Goal: Task Accomplishment & Management: Manage account settings

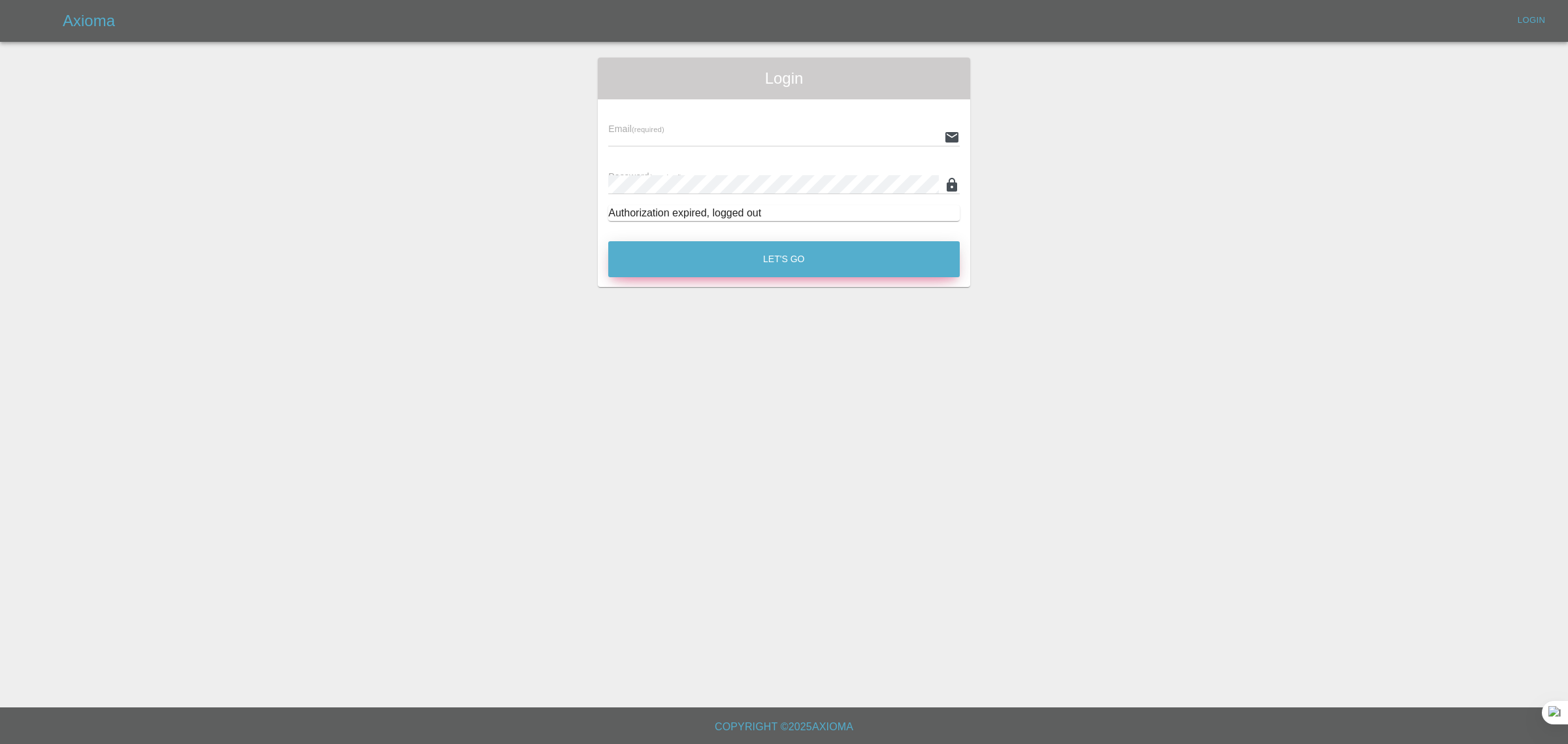
click at [802, 255] on button "Let's Go" at bounding box center [784, 258] width 351 height 36
type input "[EMAIL_ADDRESS][DOMAIN_NAME]"
click at [800, 259] on button "Let's Go" at bounding box center [784, 258] width 351 height 36
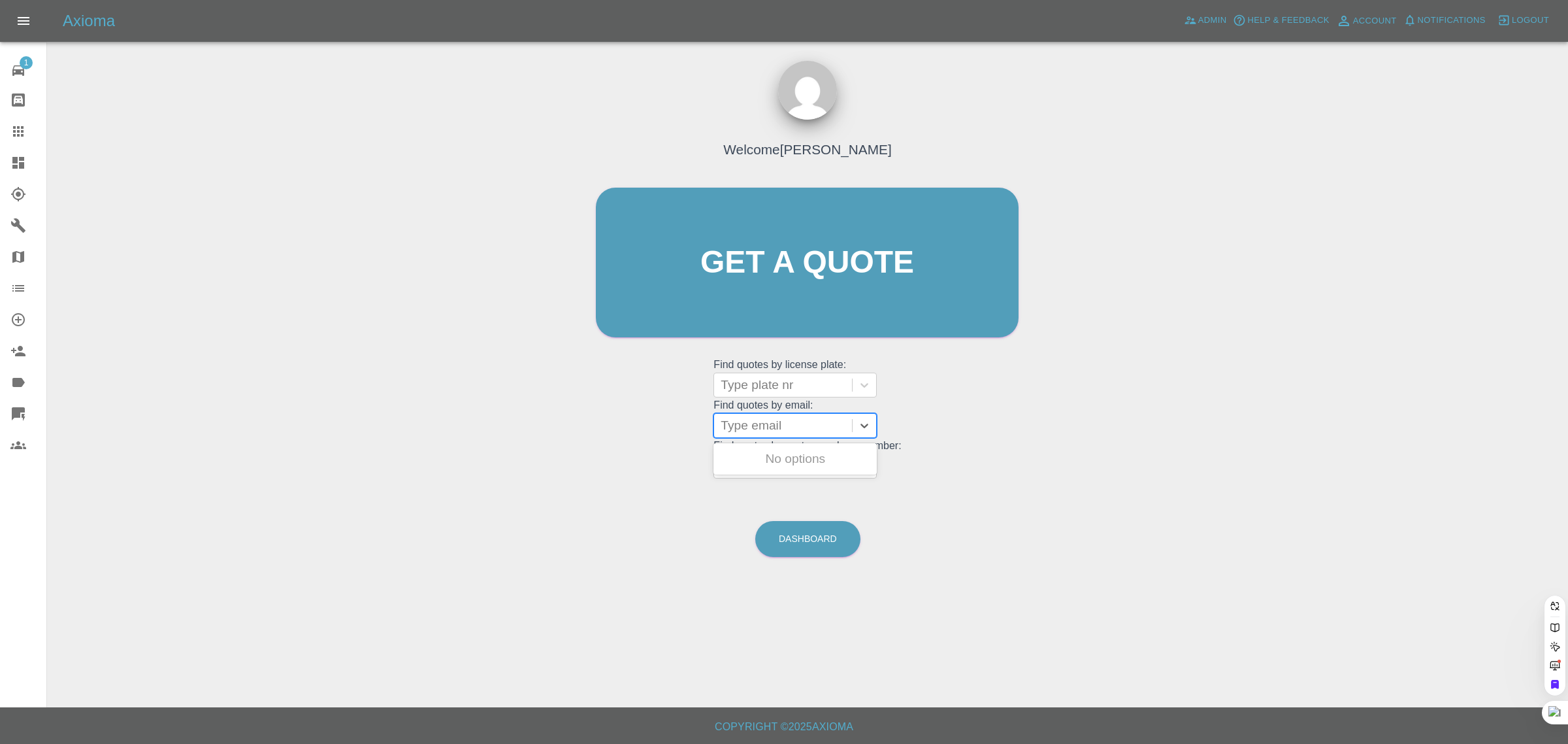
click at [759, 430] on div at bounding box center [784, 425] width 125 height 18
paste input "vivmiles@hotmail.co.uk"
type input "vivmiles@hotmail.co.uk"
click at [759, 454] on div "GM64 FRP, Awaiting Repair" at bounding box center [795, 466] width 163 height 42
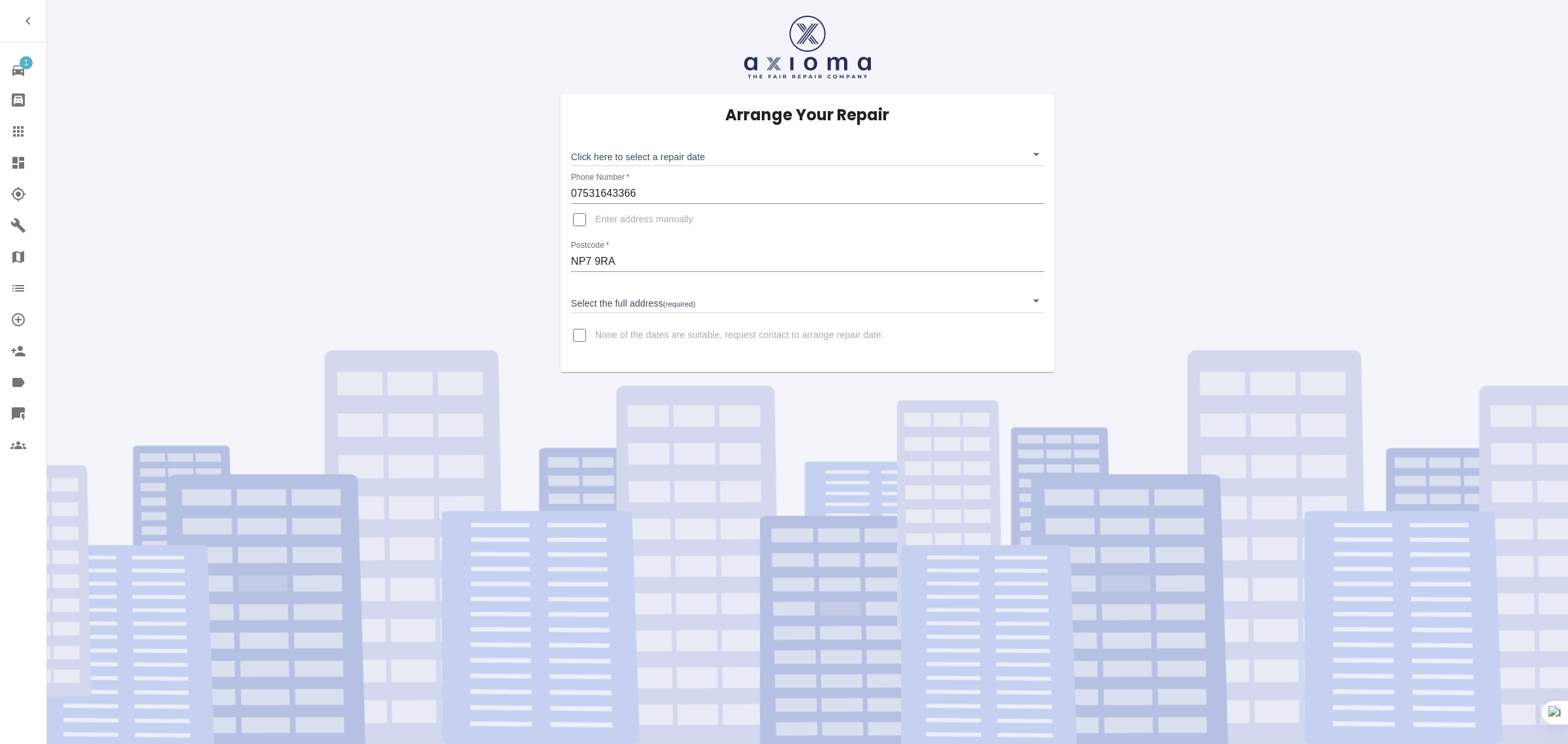
click at [18, 125] on icon at bounding box center [18, 132] width 16 height 16
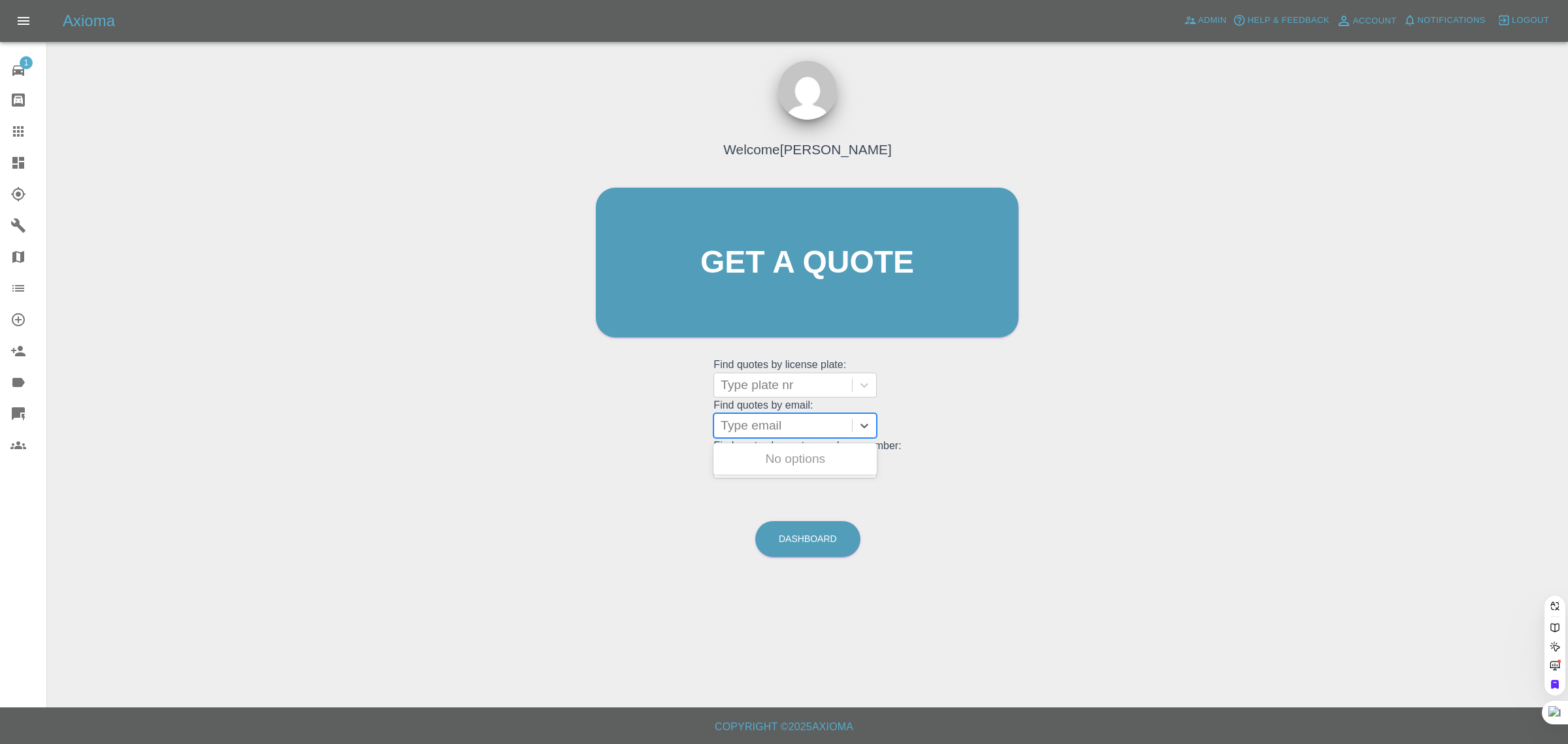
click at [799, 425] on div at bounding box center [784, 425] width 125 height 18
paste input "t_brenchley@sky.com"
type input "t_brenchley@sky.co"
click at [777, 454] on div "GL24FSC, Paid" at bounding box center [795, 459] width 163 height 26
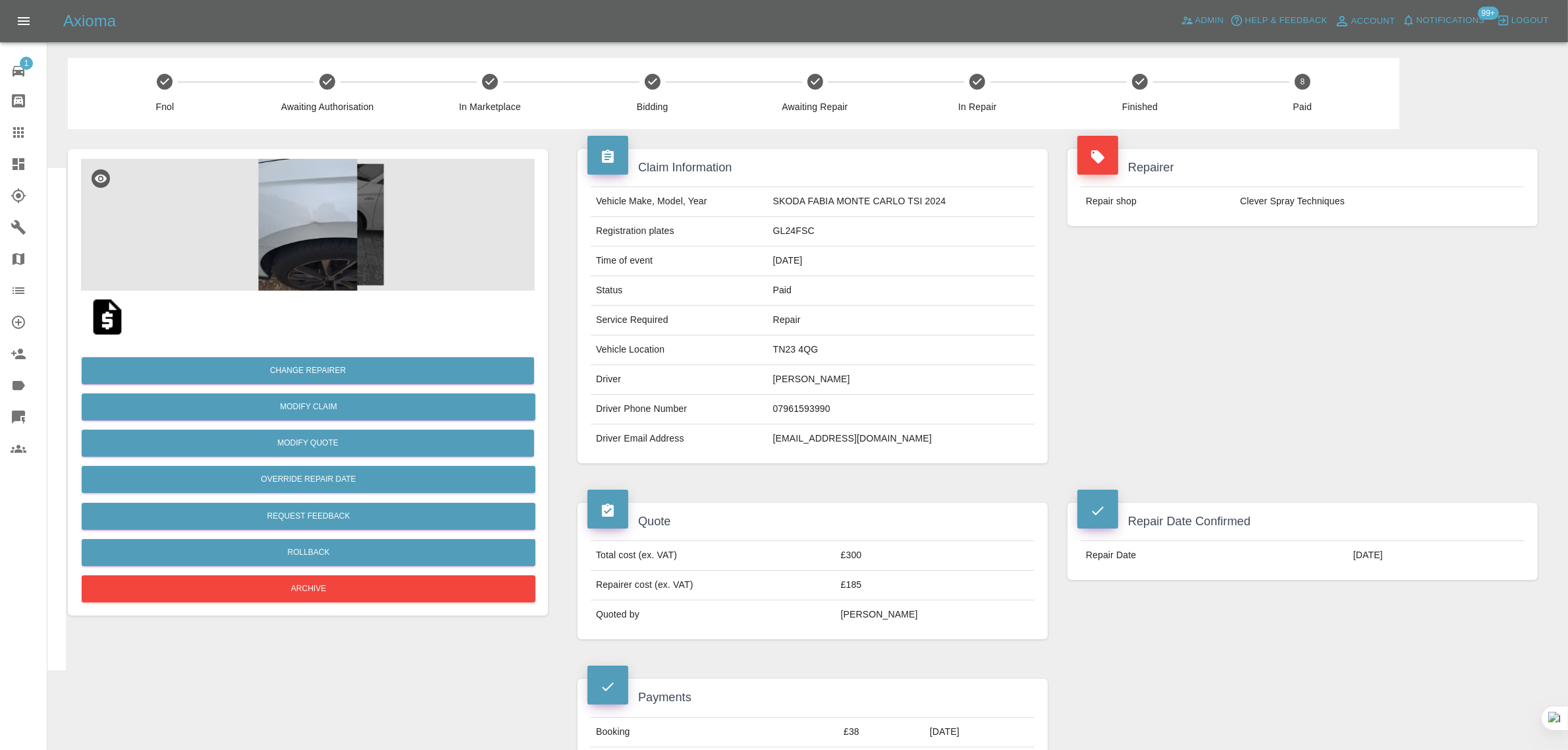
click at [829, 484] on div "Quote Total cost (ex. VAT) £300 Repairer cost (ex. VAT) £185 Quoted by Eric Ord…" at bounding box center [812, 570] width 490 height 176
drag, startPoint x: 776, startPoint y: 381, endPoint x: 869, endPoint y: 379, distance: 93.0
click at [869, 379] on td "George Brenchley" at bounding box center [900, 379] width 266 height 29
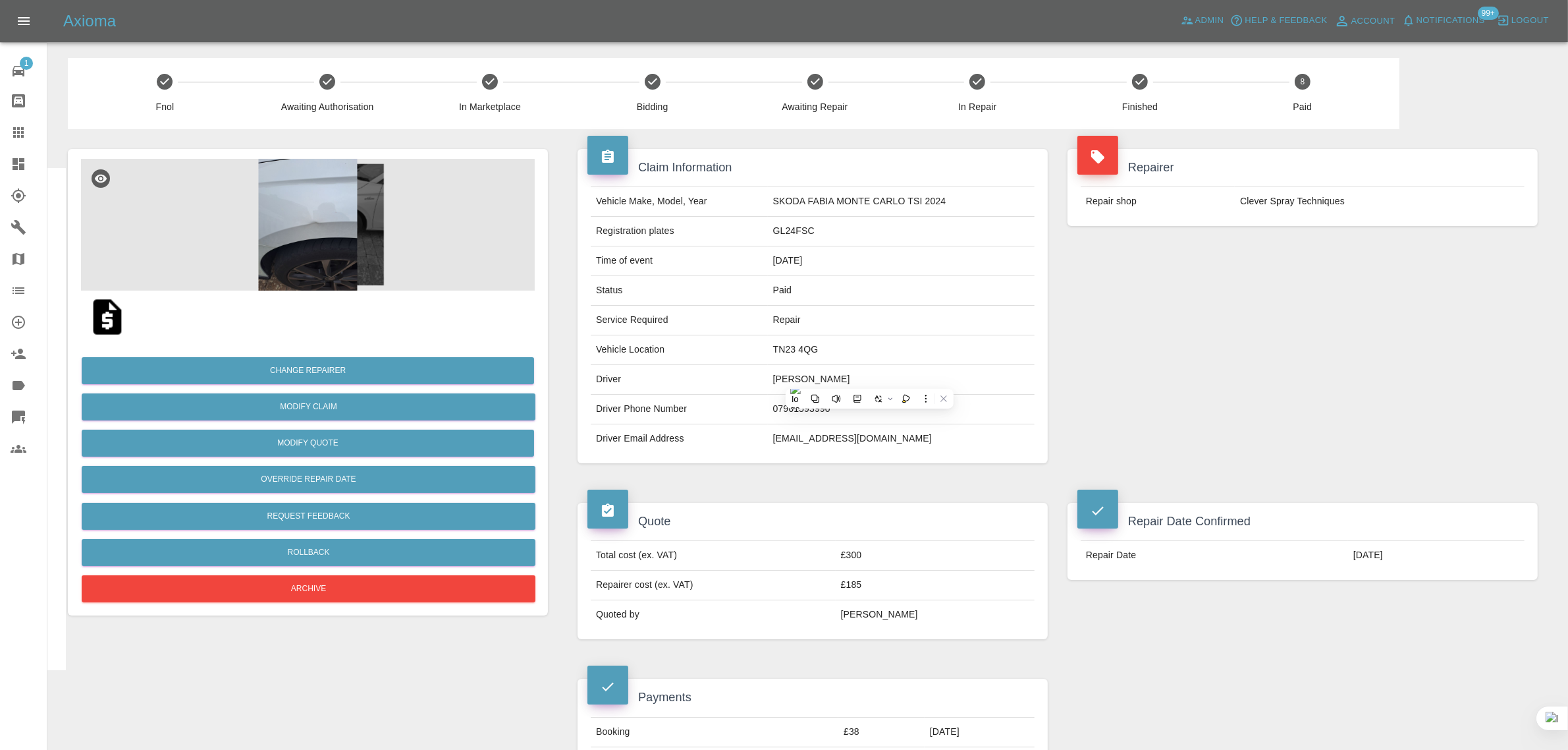
copy td "George Brenchley"
click at [747, 385] on td "Driver" at bounding box center [679, 379] width 177 height 29
drag, startPoint x: 769, startPoint y: 379, endPoint x: 881, endPoint y: 392, distance: 112.8
click at [881, 392] on td "George Brenchley" at bounding box center [900, 379] width 266 height 29
copy td "George Brenchley"
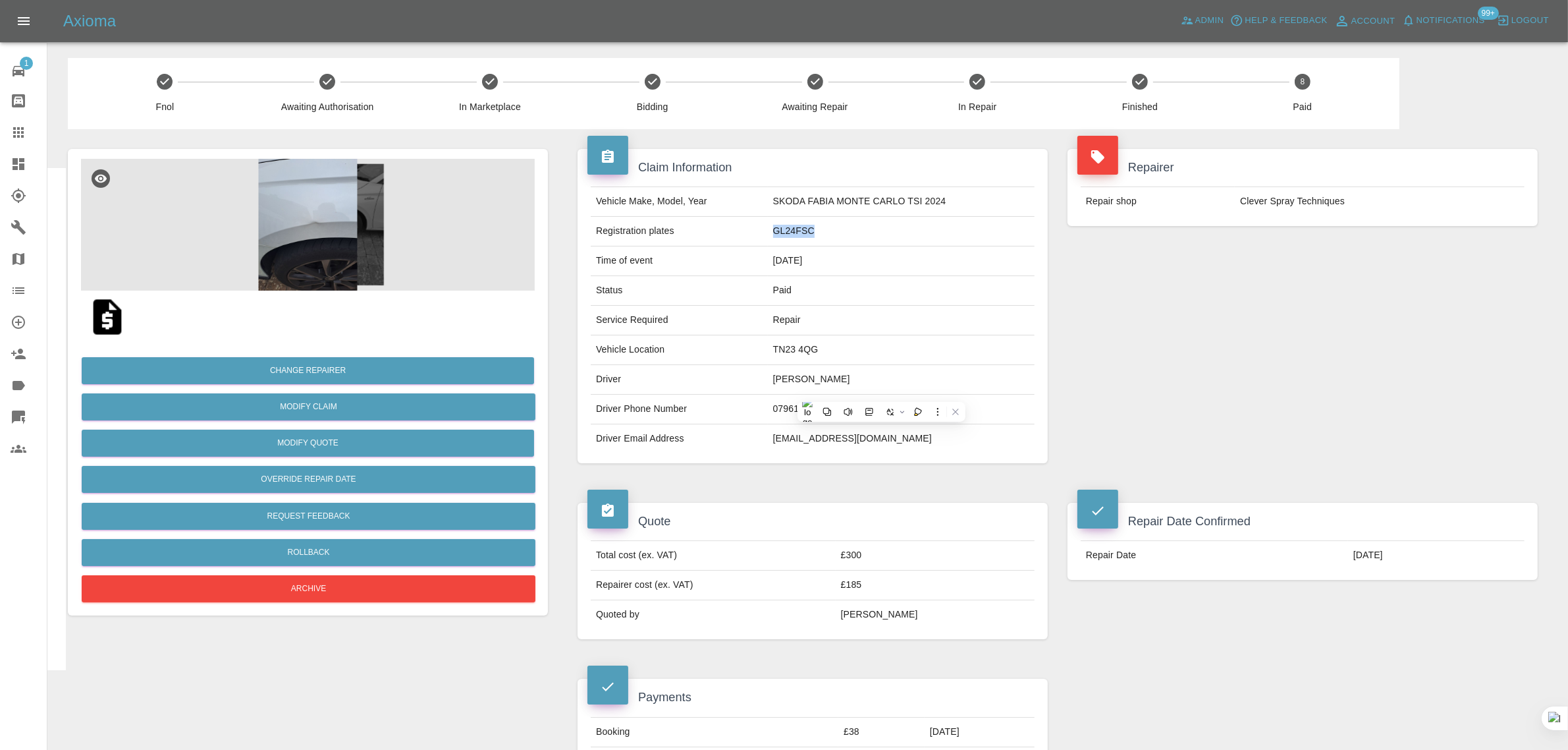
drag, startPoint x: 774, startPoint y: 231, endPoint x: 858, endPoint y: 244, distance: 85.0
click at [858, 244] on td "GL24FSC" at bounding box center [900, 231] width 266 height 29
copy td "GL24FSC"
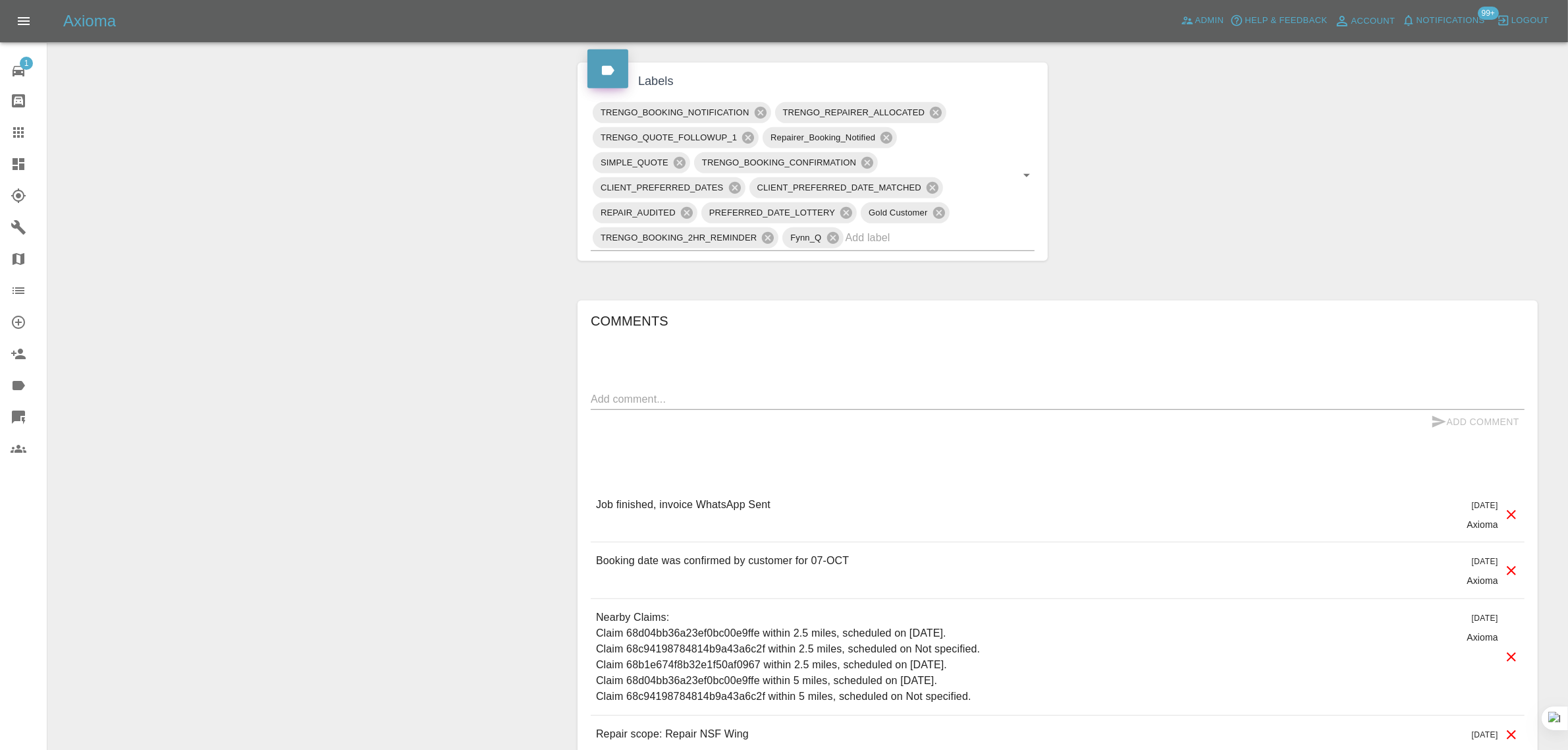
scroll to position [953, 0]
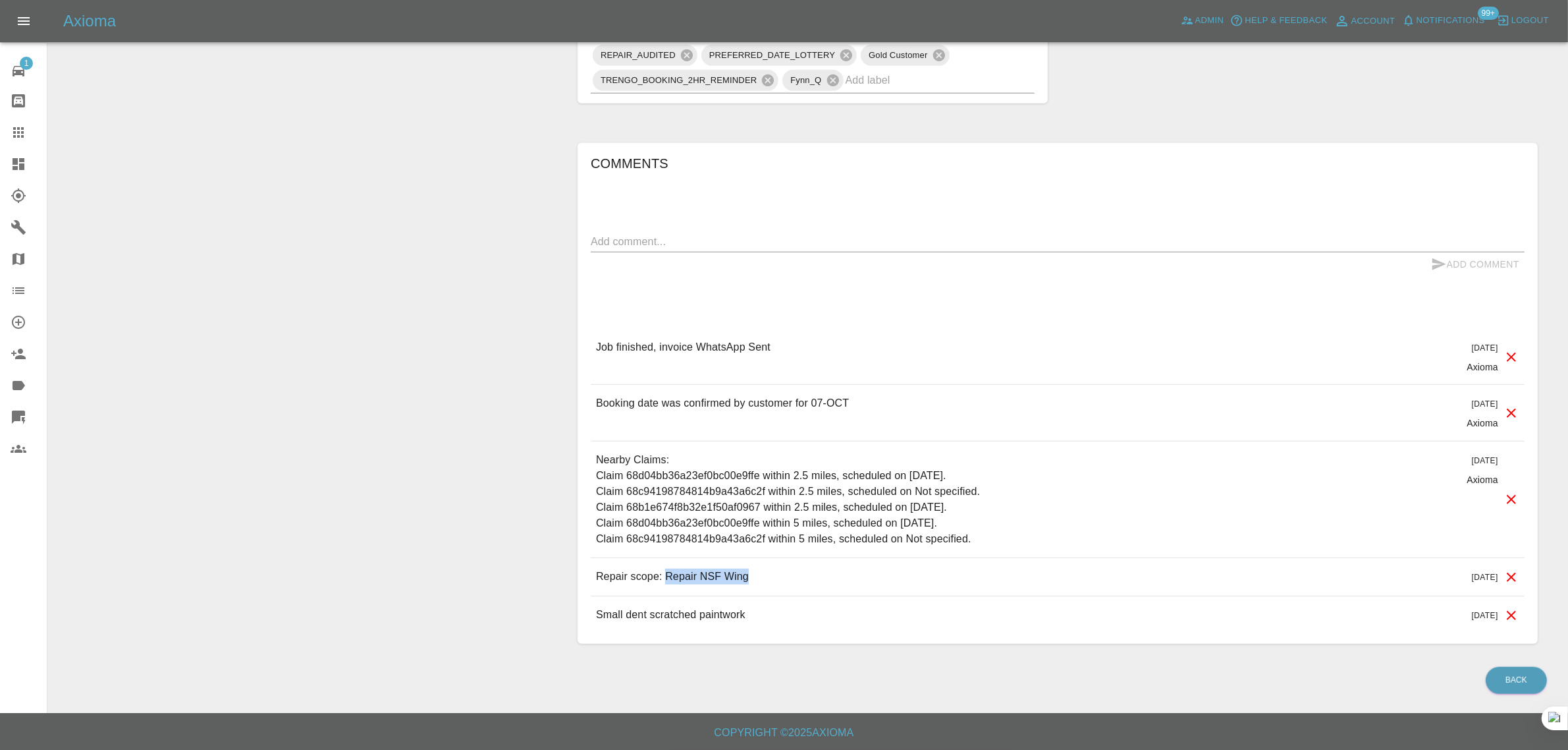
drag, startPoint x: 680, startPoint y: 571, endPoint x: 760, endPoint y: 577, distance: 80.2
click at [760, 577] on div "Repair scope: Repair NSF Wing 14 days ago" at bounding box center [1057, 576] width 934 height 37
copy p "Repair NSF Wing"
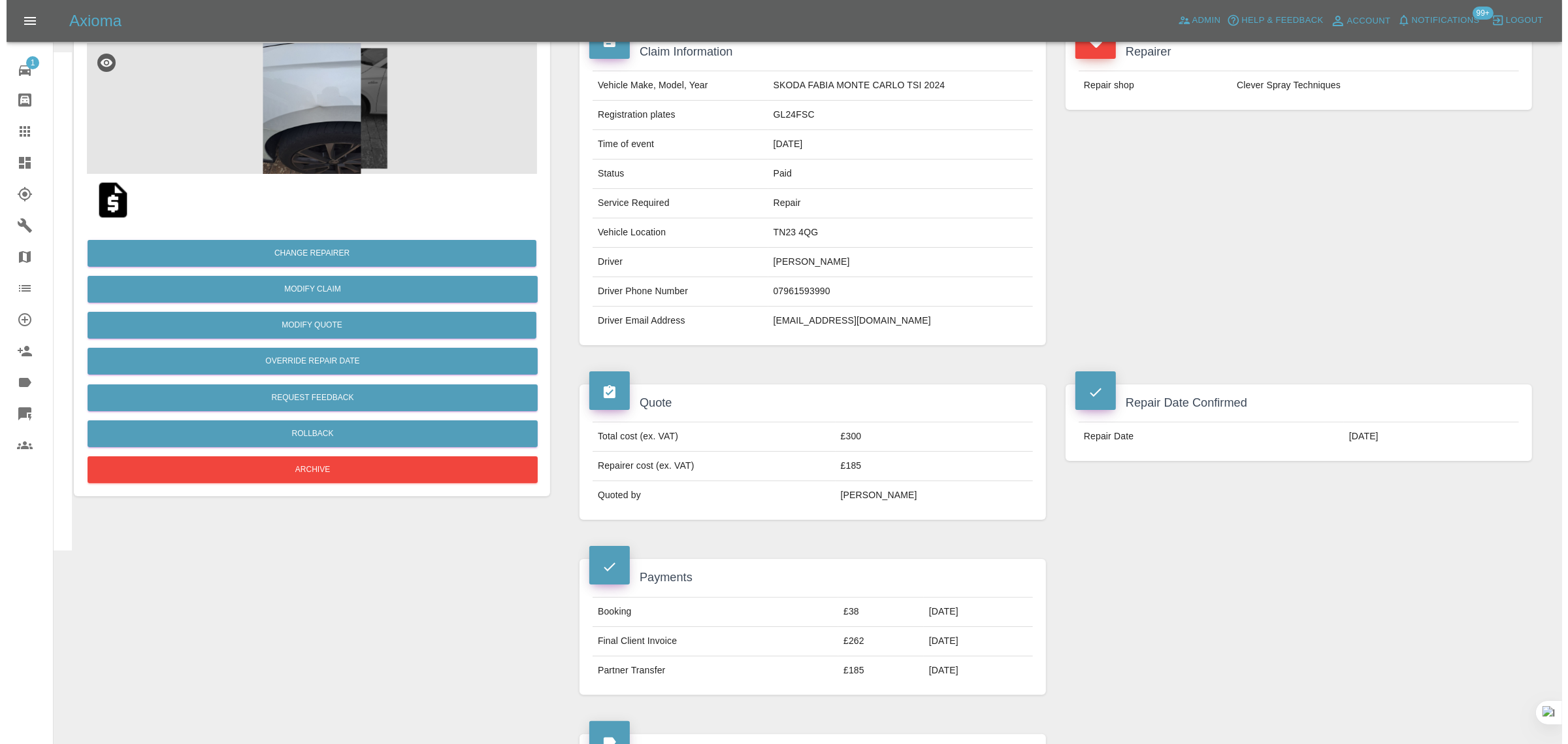
scroll to position [0, 0]
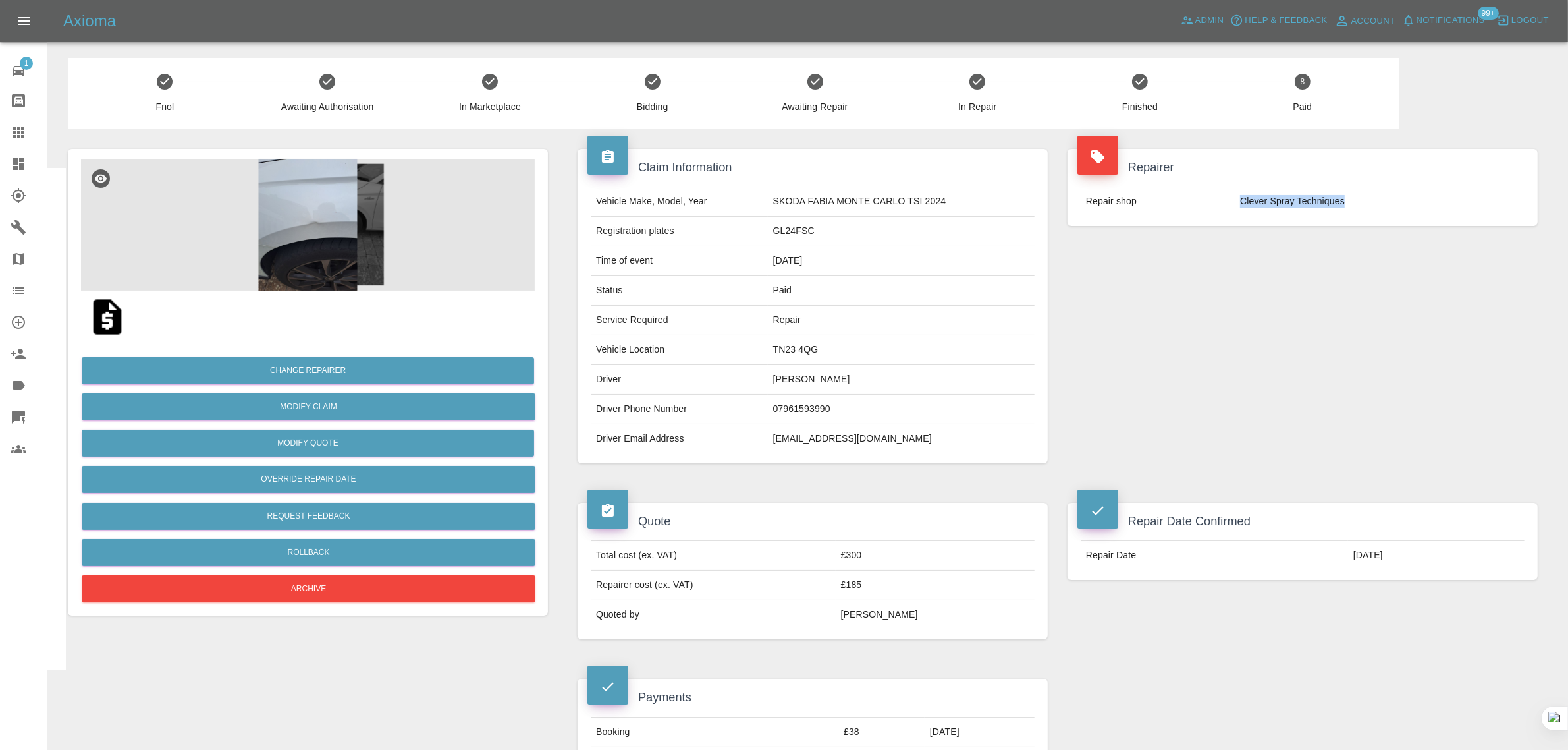
drag, startPoint x: 1239, startPoint y: 203, endPoint x: 1355, endPoint y: 195, distance: 116.3
click at [1355, 195] on td "Clever Spray Techniques" at bounding box center [1379, 201] width 290 height 29
copy td "Clever Spray Techniques"
click at [11, 130] on icon at bounding box center [19, 133] width 16 height 16
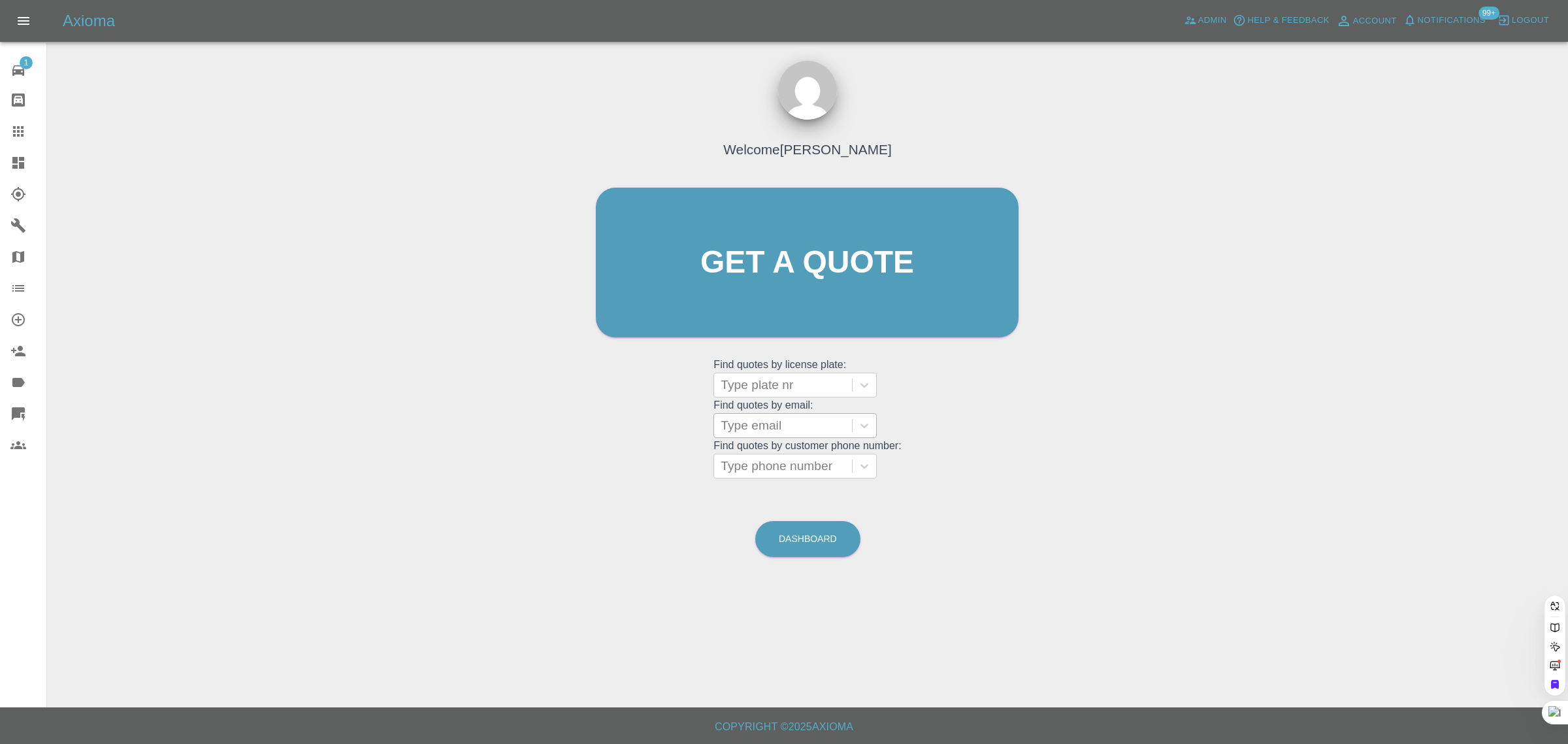
click at [825, 425] on div at bounding box center [784, 425] width 125 height 18
paste input "jay342133@gmail.com"
type input "jay342133@gmail.com"
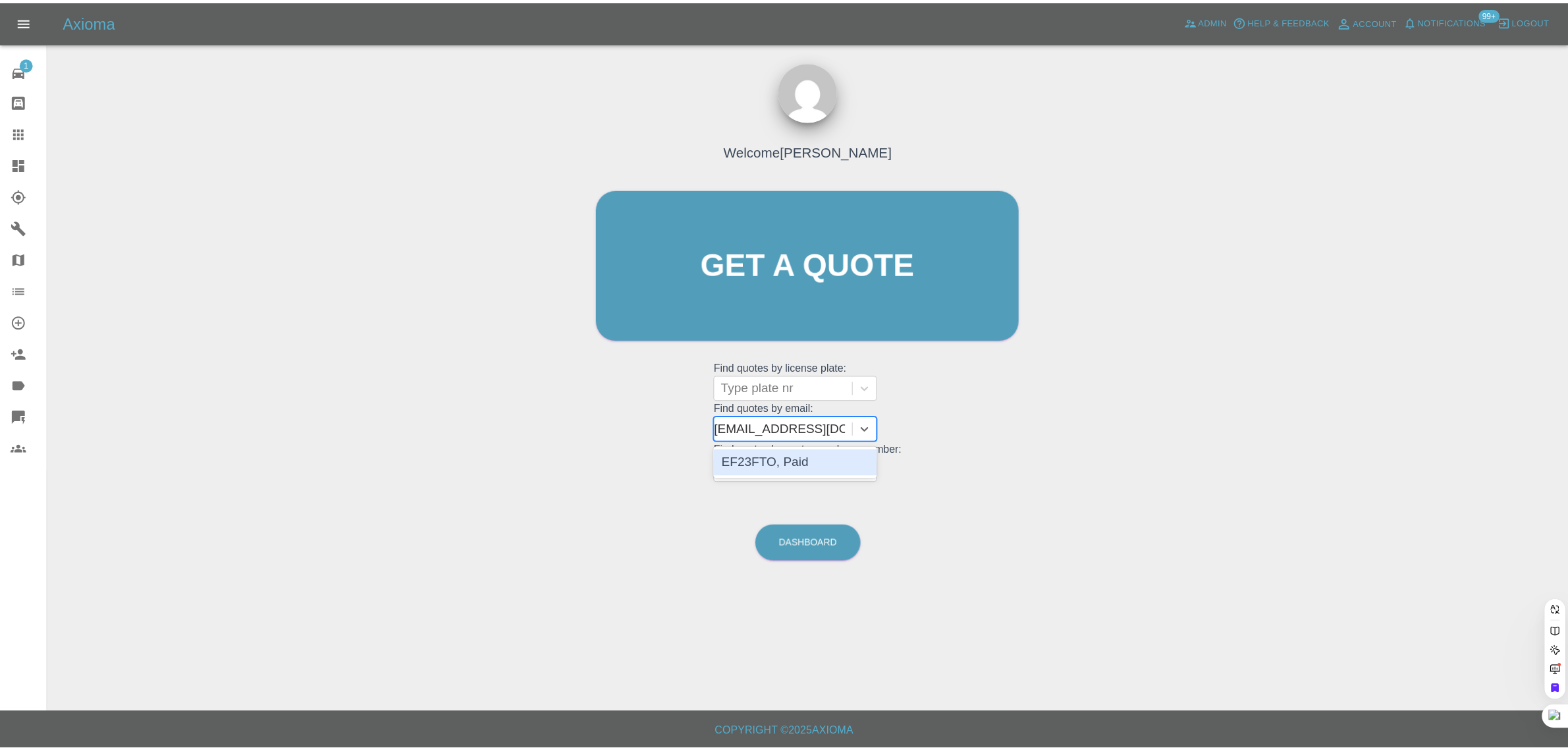
scroll to position [0, 0]
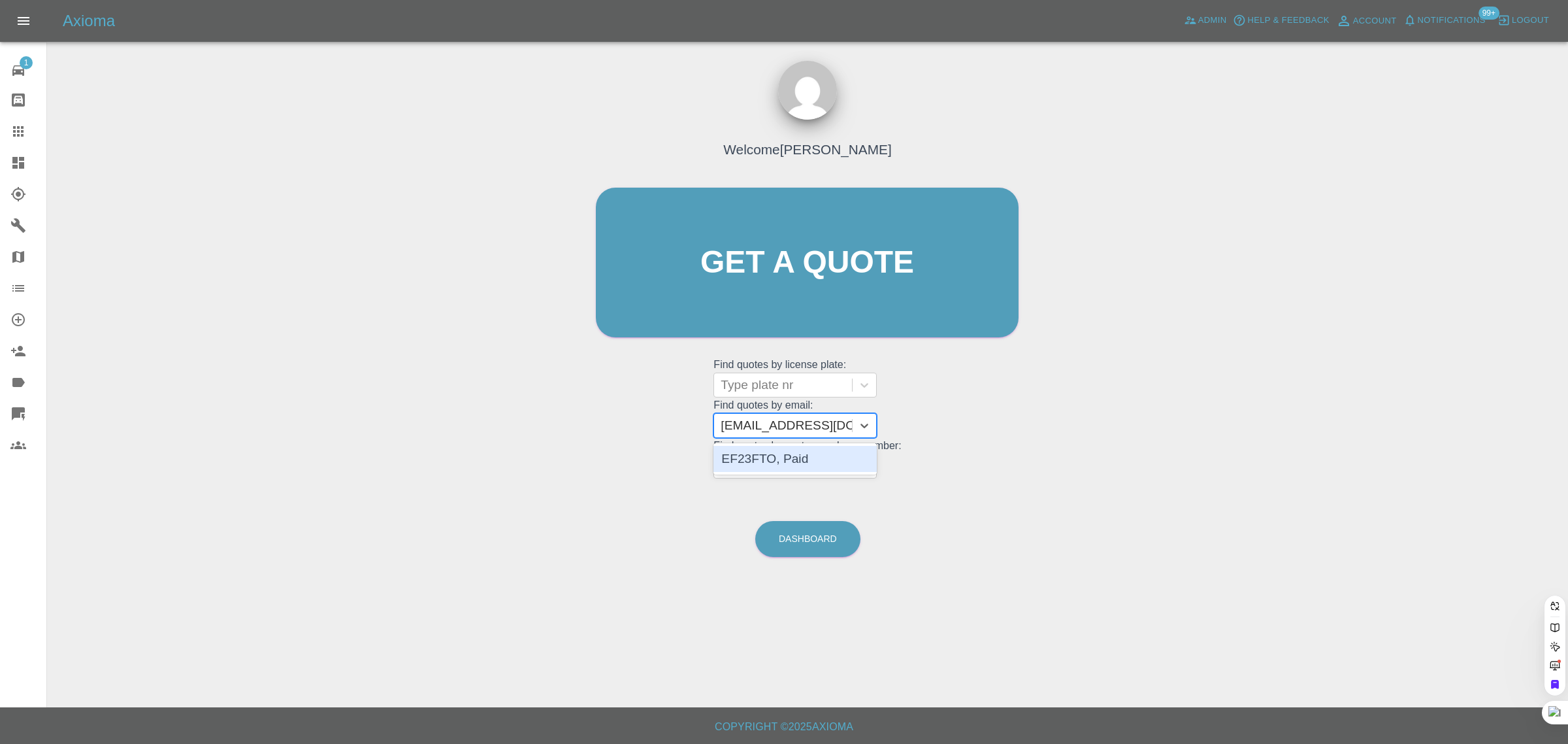
click at [820, 453] on div "EF23FTO, Paid" at bounding box center [795, 459] width 163 height 26
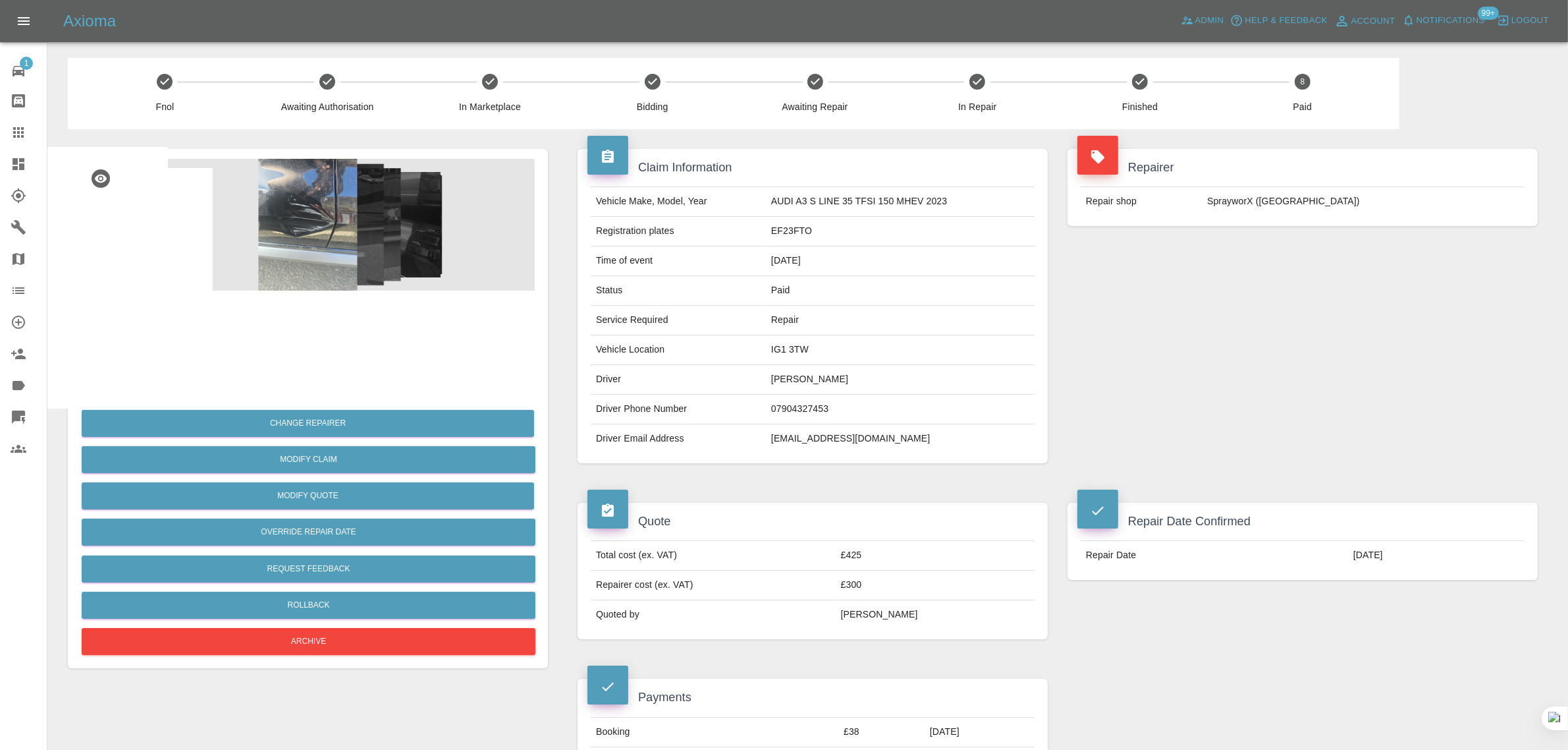
drag, startPoint x: 771, startPoint y: 379, endPoint x: 840, endPoint y: 377, distance: 69.0
click at [840, 377] on td "Josephine Dolor" at bounding box center [900, 379] width 269 height 29
copy td "Josephine Dolor"
drag, startPoint x: 762, startPoint y: 236, endPoint x: 825, endPoint y: 228, distance: 63.5
click at [825, 228] on tr "Registration plates EF23FTO" at bounding box center [812, 231] width 444 height 29
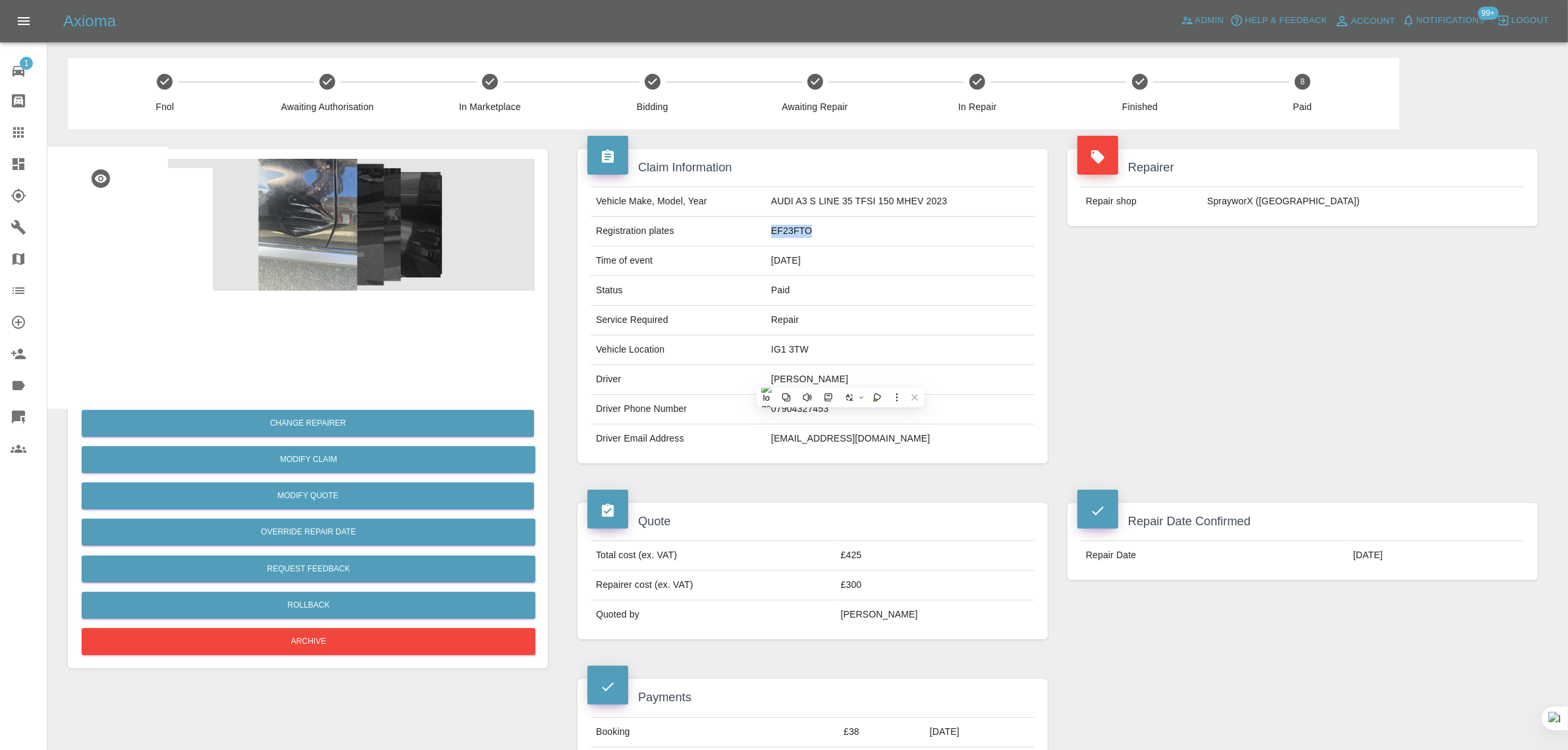
copy tr "EF23FTO"
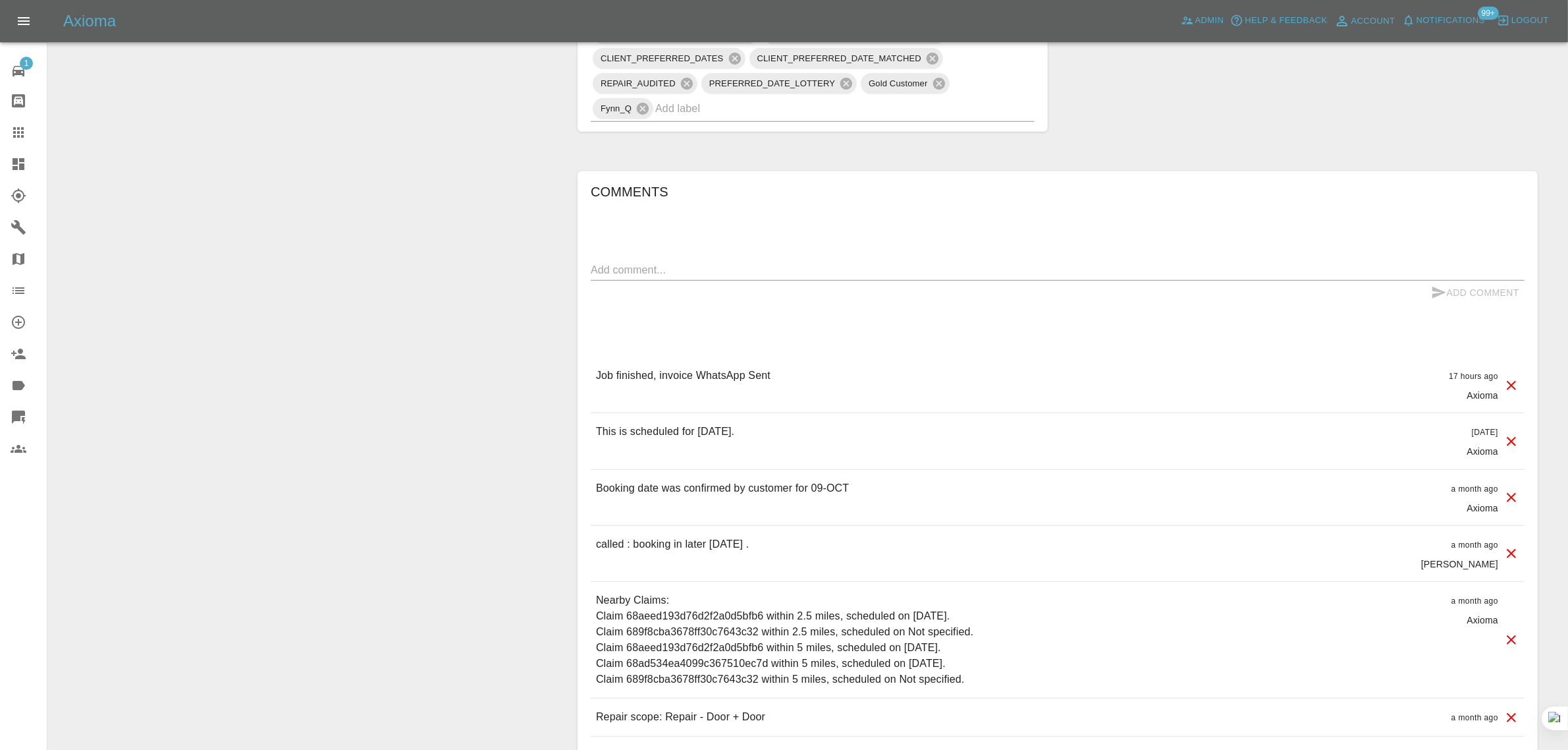
scroll to position [1071, 0]
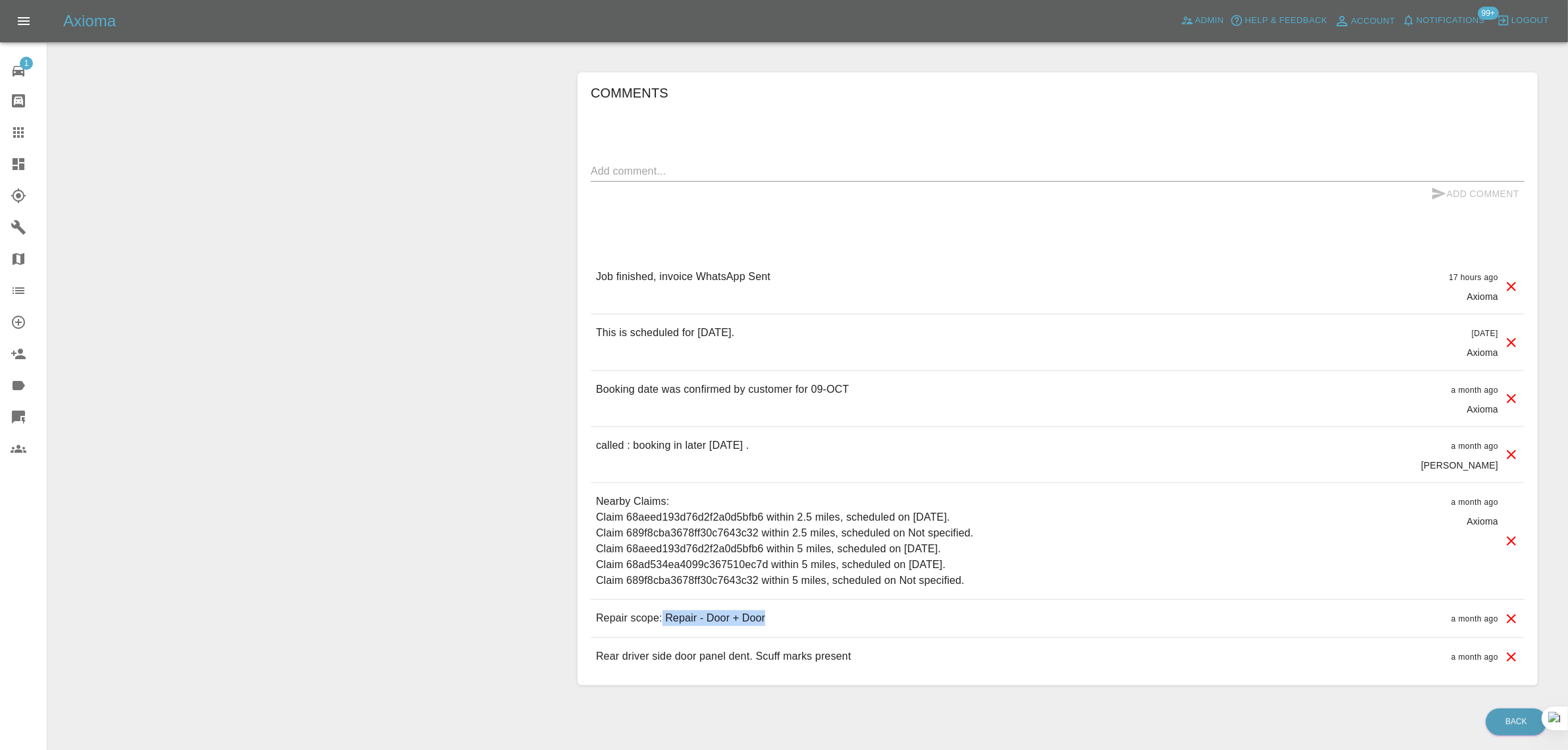
drag, startPoint x: 663, startPoint y: 621, endPoint x: 778, endPoint y: 616, distance: 115.1
click at [778, 616] on div "Repair scope: Repair - Door + Door a month ago" at bounding box center [1057, 618] width 934 height 37
copy p "Repair - Door + Door"
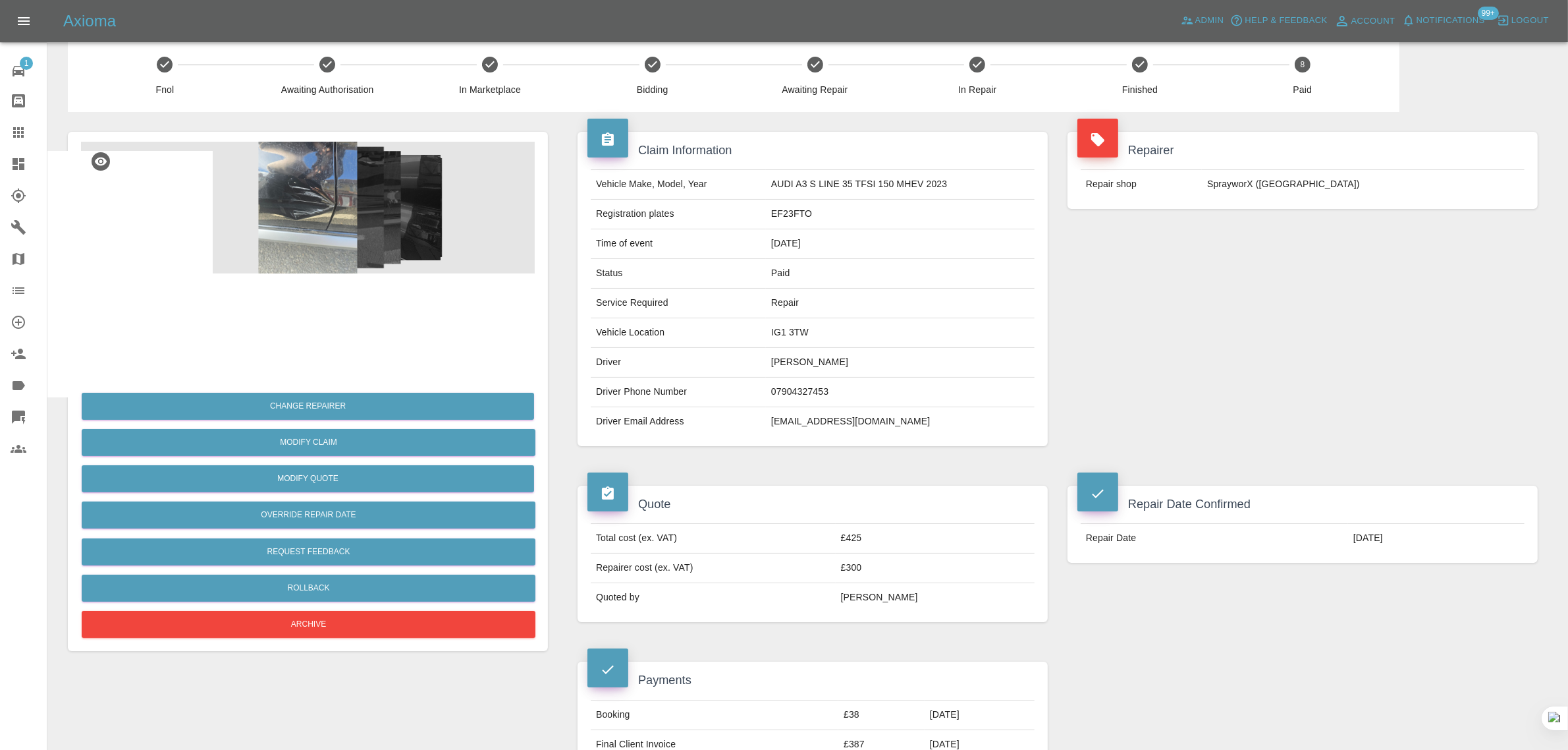
scroll to position [0, 0]
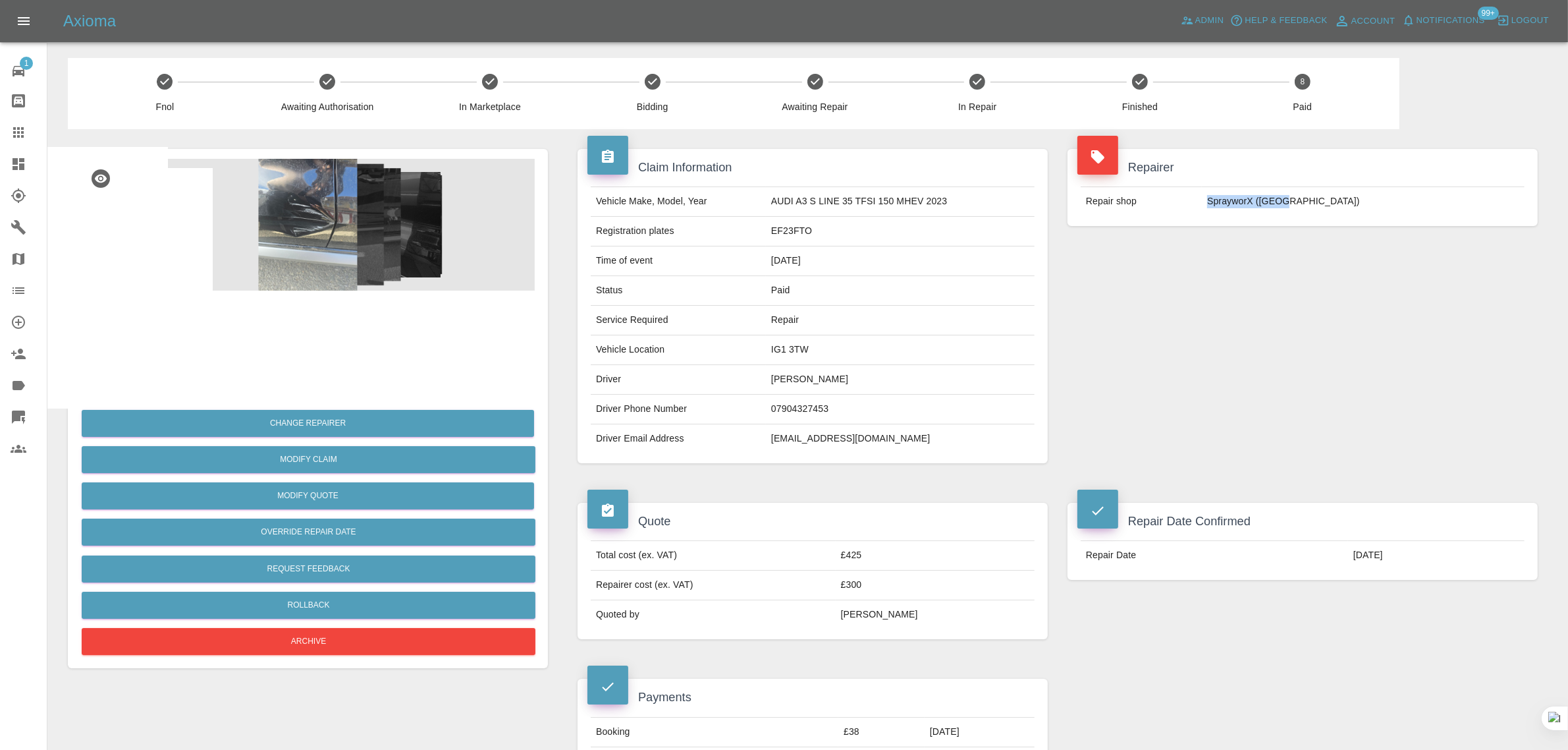
drag, startPoint x: 1262, startPoint y: 199, endPoint x: 1368, endPoint y: 196, distance: 106.0
click at [1368, 196] on tr "Repair shop SprayworX (Kent)" at bounding box center [1302, 201] width 444 height 29
copy tr "SprayworX (Kent)"
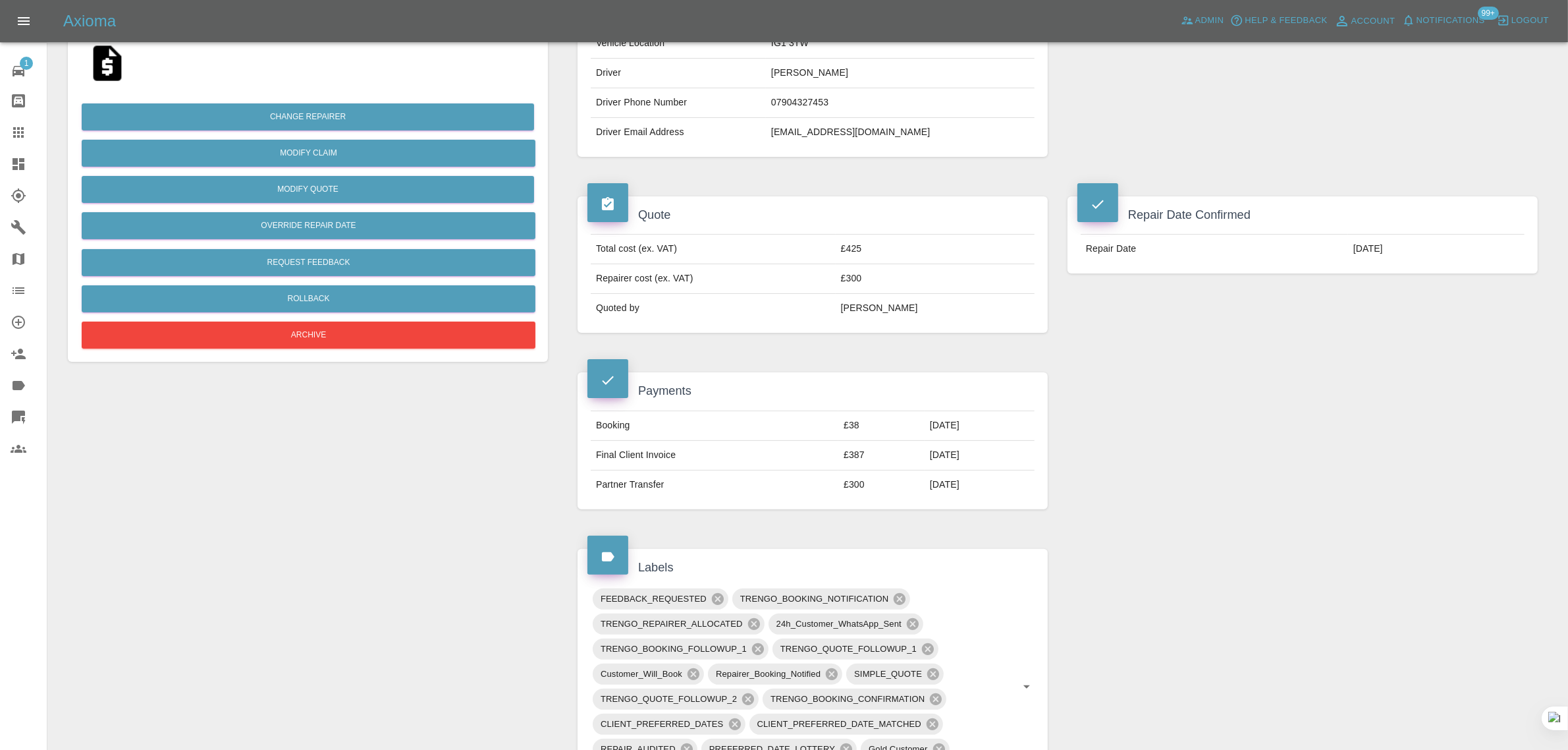
scroll to position [329, 0]
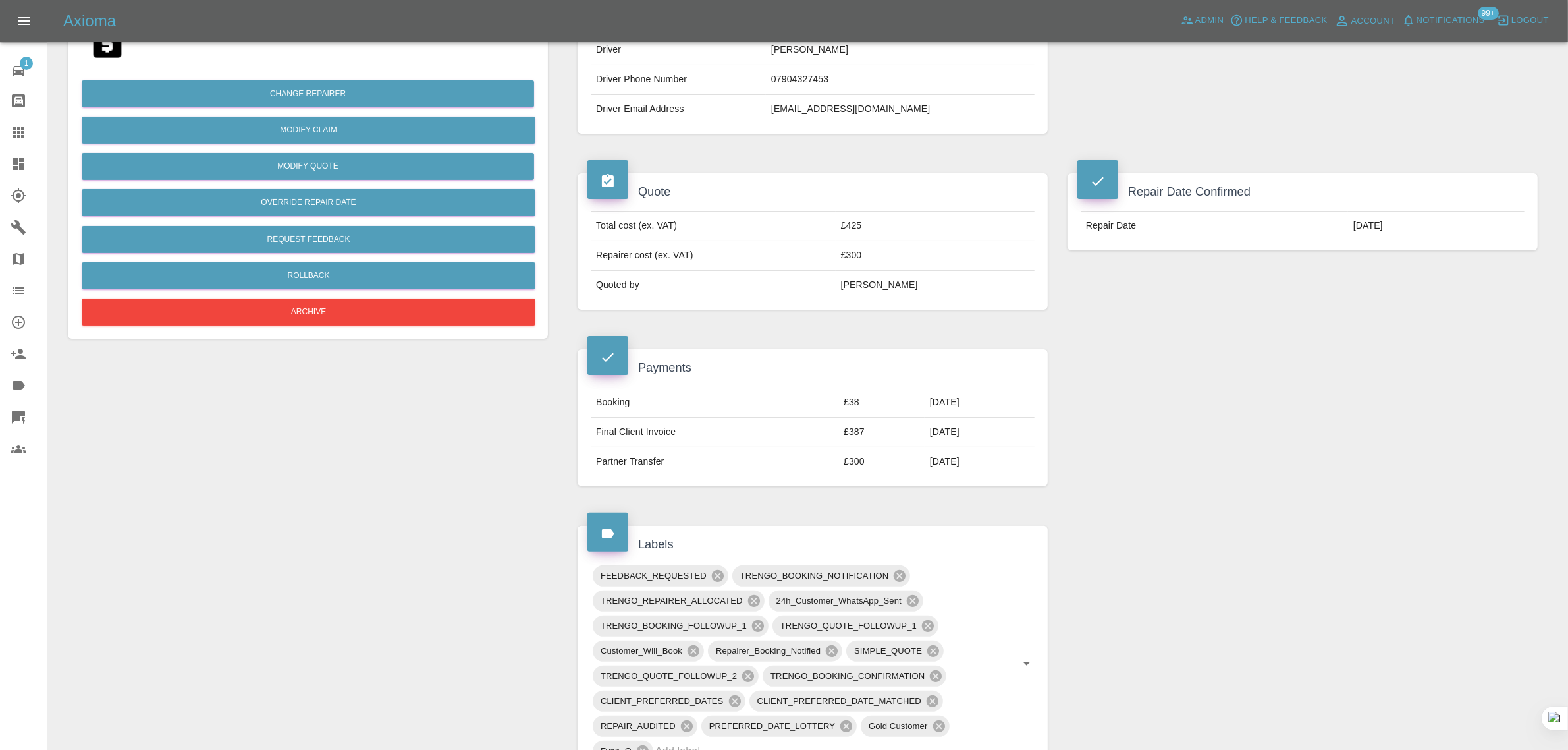
click at [11, 130] on icon at bounding box center [19, 133] width 16 height 16
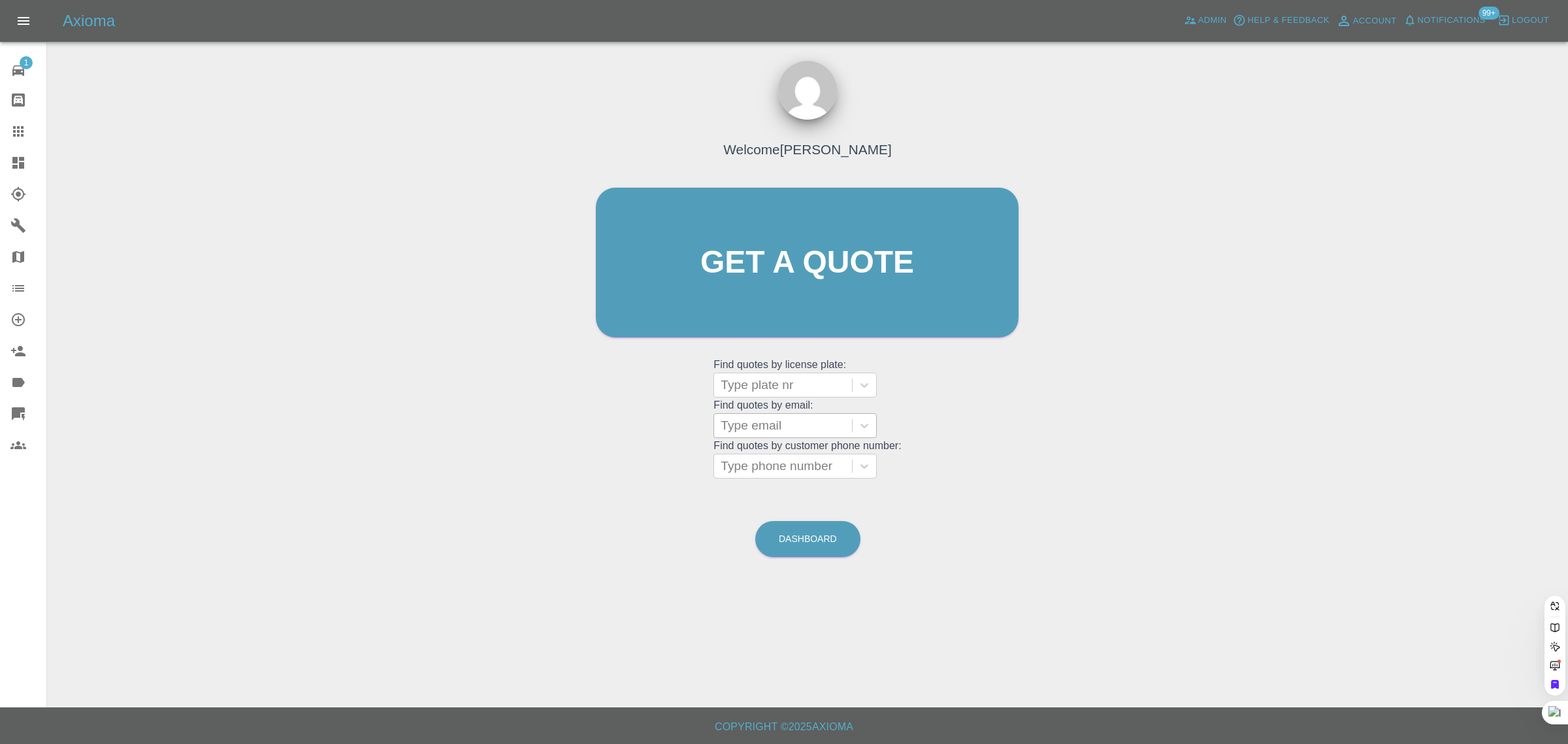
click at [775, 423] on div at bounding box center [784, 425] width 125 height 18
paste input "kershaw.amy983@gmail.com"
type input "kershaw.amy983@gmail.com"
click at [762, 456] on div "BG71 CTE, Awaiting Authorisation" at bounding box center [795, 466] width 163 height 42
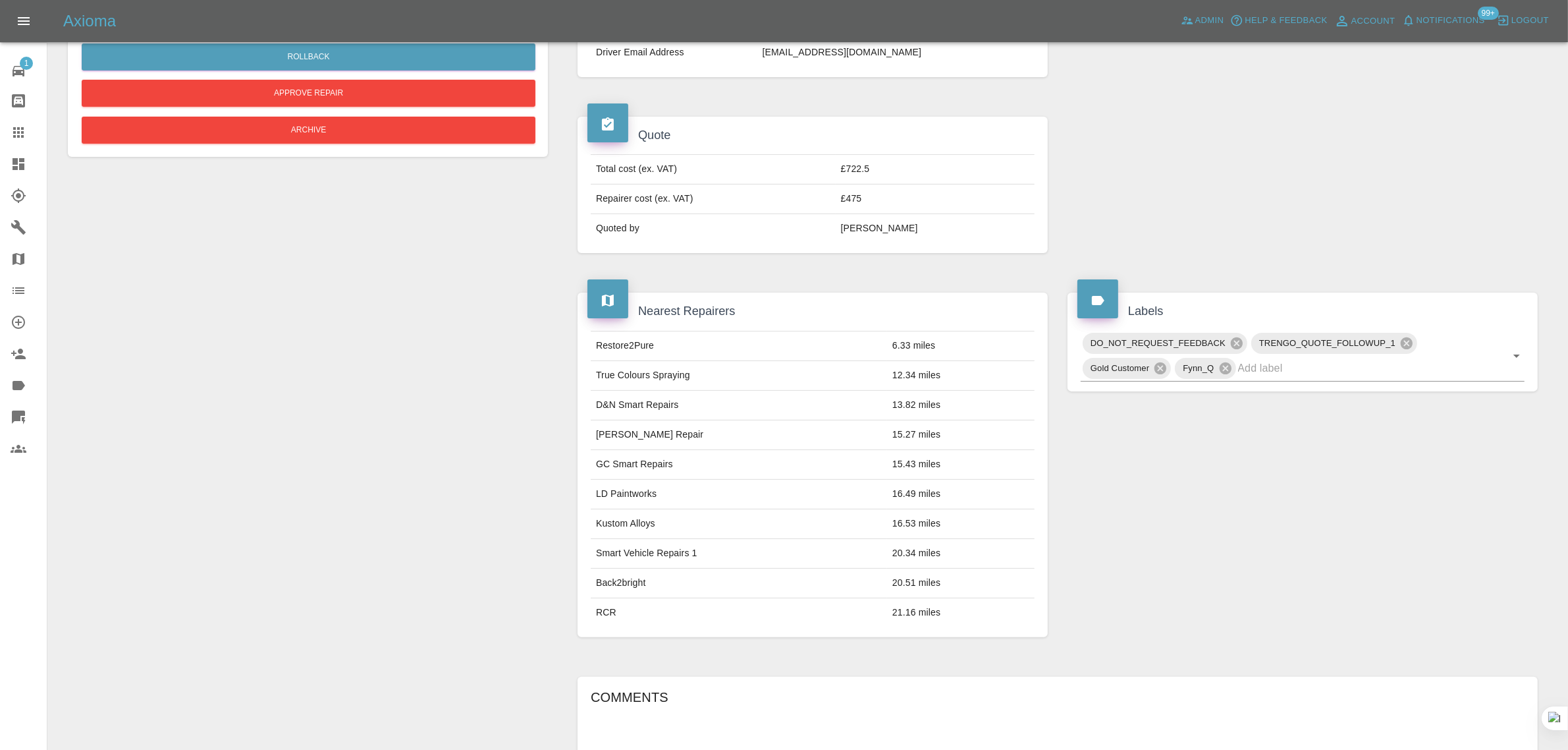
scroll to position [82, 0]
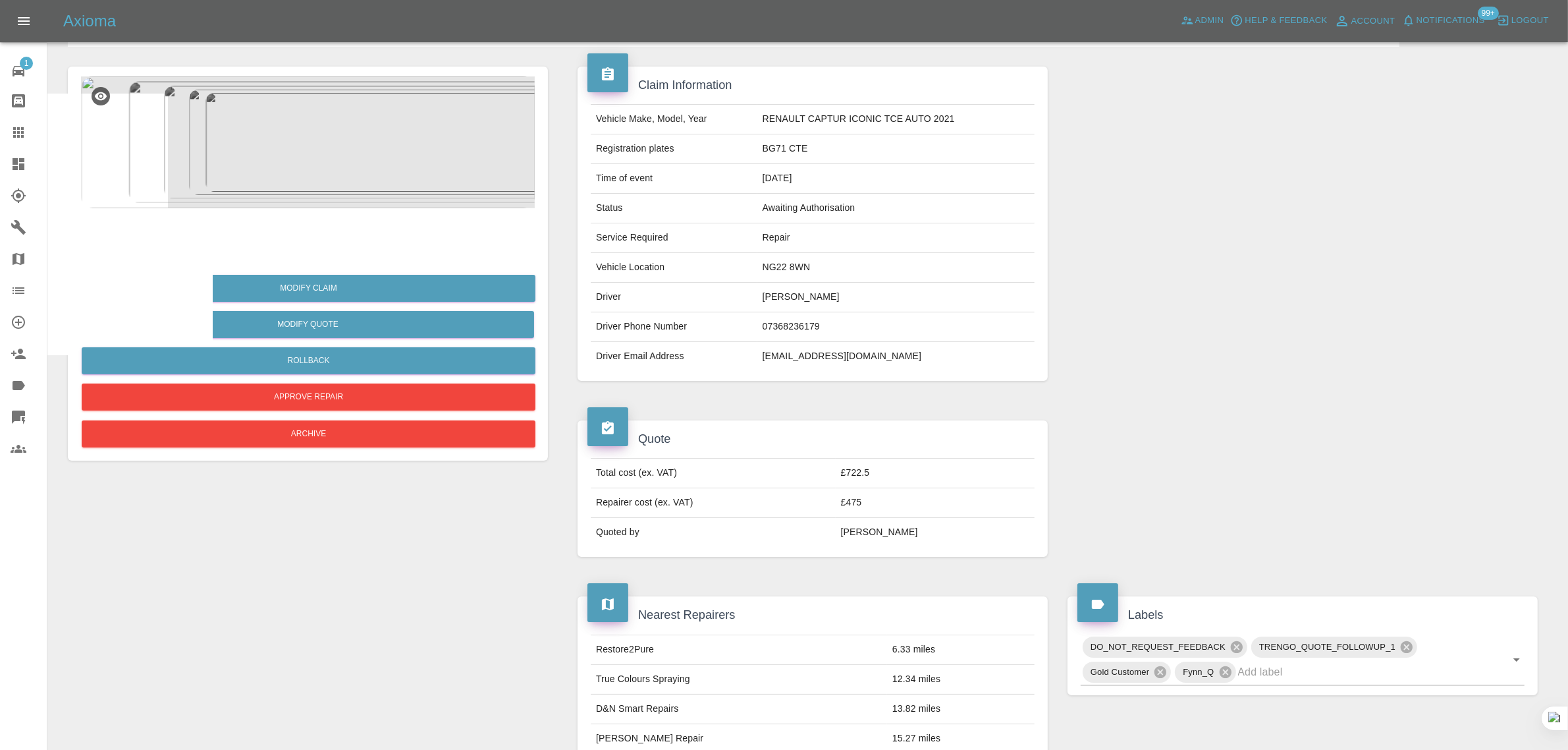
click at [101, 231] on img at bounding box center [107, 235] width 42 height 43
click at [27, 130] on div at bounding box center [29, 133] width 37 height 16
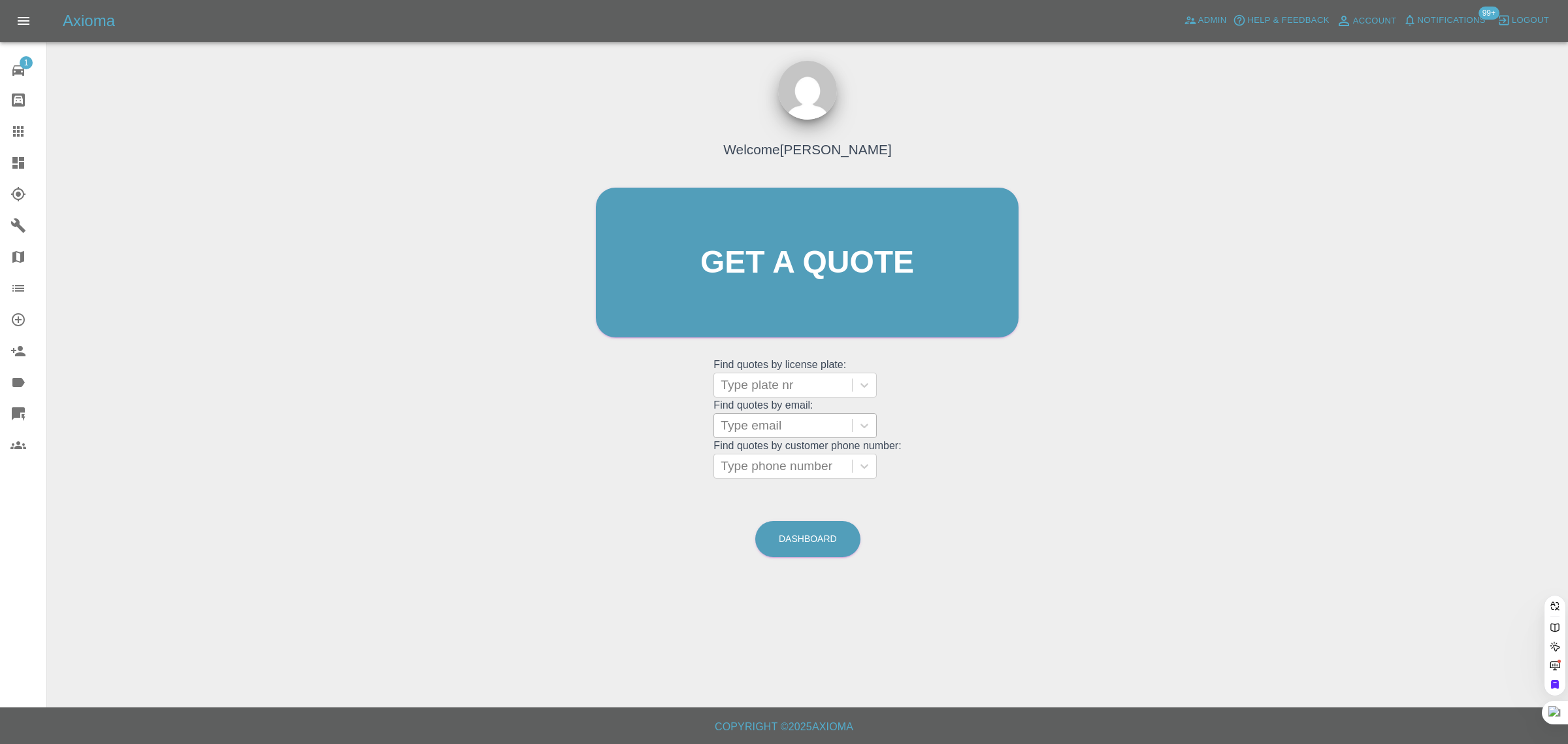
click at [760, 431] on div at bounding box center [784, 425] width 125 height 18
paste input "kevin@dorren.com"
type input "kevin@dorren.co"
click at [778, 454] on div "SG22PCU, Awaiting Repair" at bounding box center [795, 466] width 163 height 42
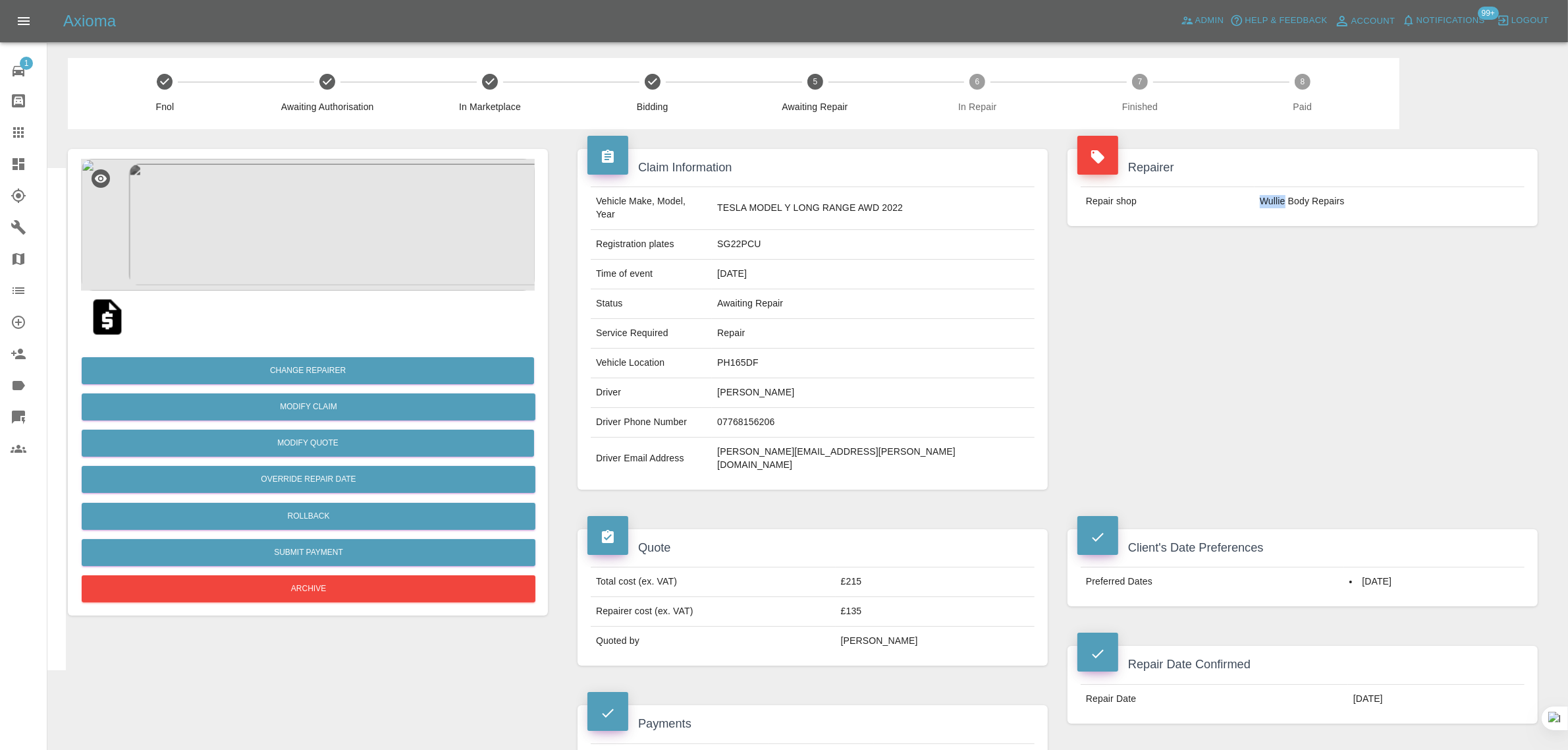
drag, startPoint x: 1258, startPoint y: 205, endPoint x: 1286, endPoint y: 203, distance: 28.1
click at [1286, 203] on td "Wullie Body Repairs" at bounding box center [1389, 201] width 270 height 29
copy td "Wullie"
click at [22, 140] on icon at bounding box center [19, 133] width 16 height 16
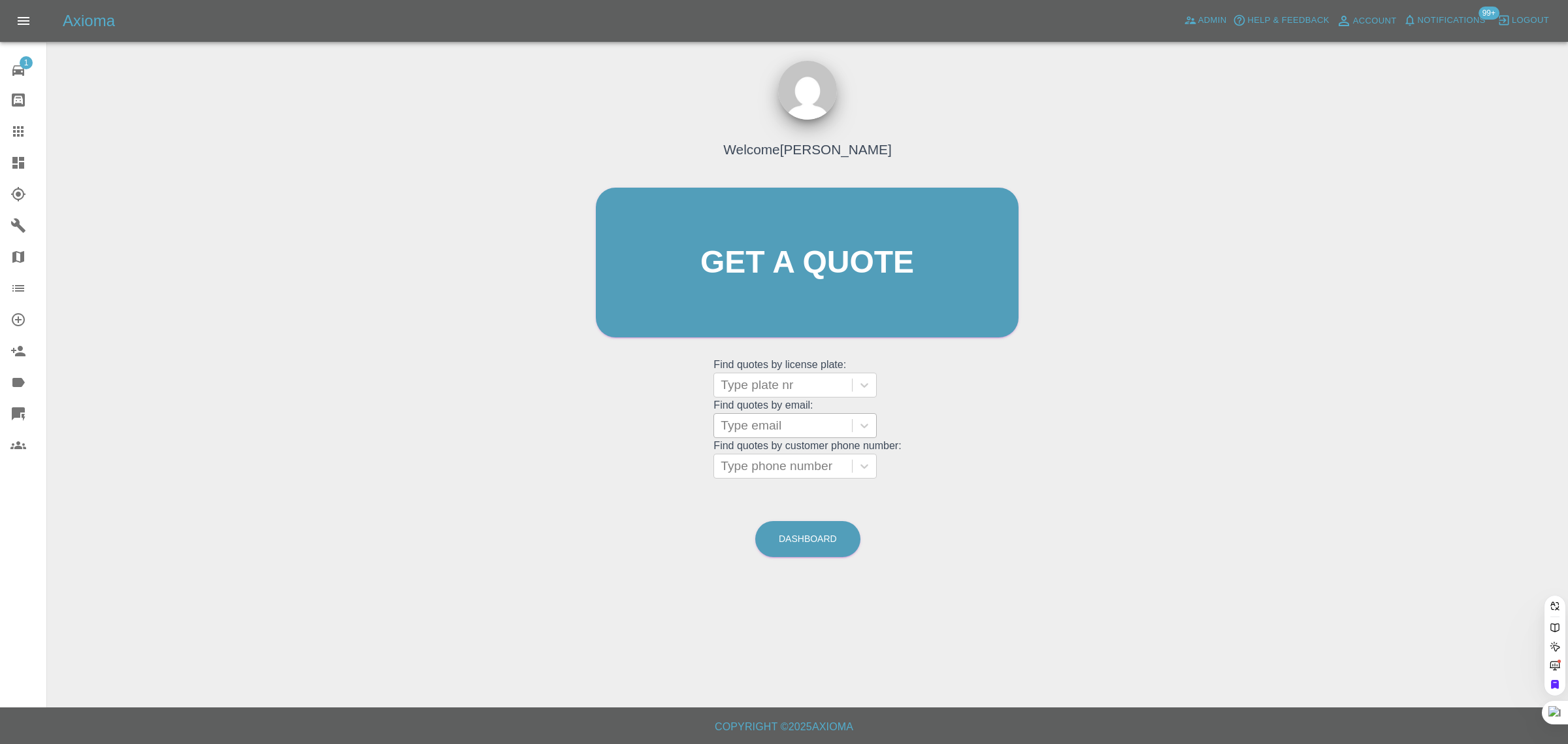
click at [794, 420] on div at bounding box center [784, 425] width 125 height 18
paste input "mikemuskin@hotmail.com"
type input "mikemuskin@hotmail.com"
click at [795, 453] on div "DL73UUC, Awaiting Repair" at bounding box center [795, 466] width 163 height 42
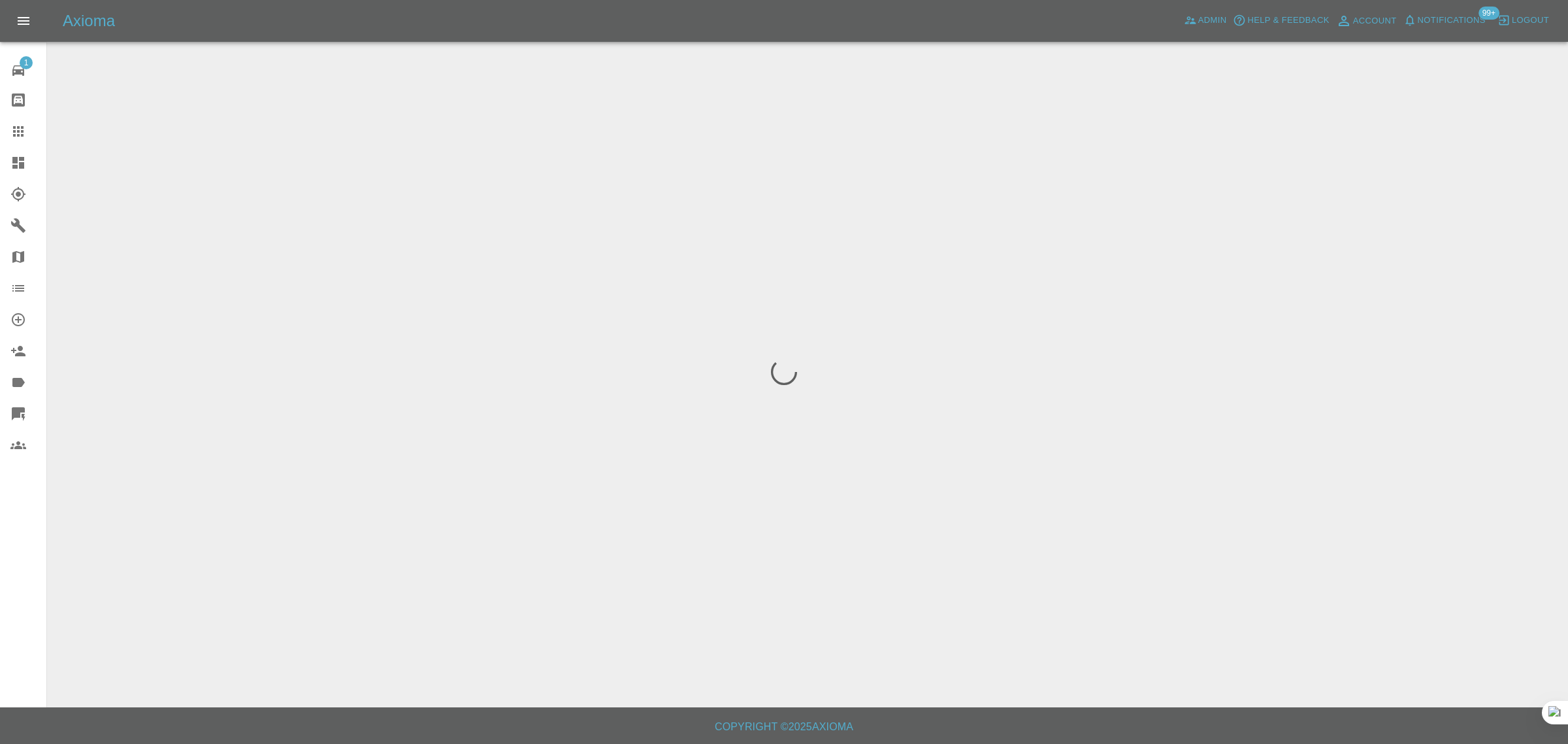
click at [5, 580] on div "1 Repair home Bodyshop home Claims Dashboard Explorer Garages Map Organization …" at bounding box center [24, 372] width 47 height 744
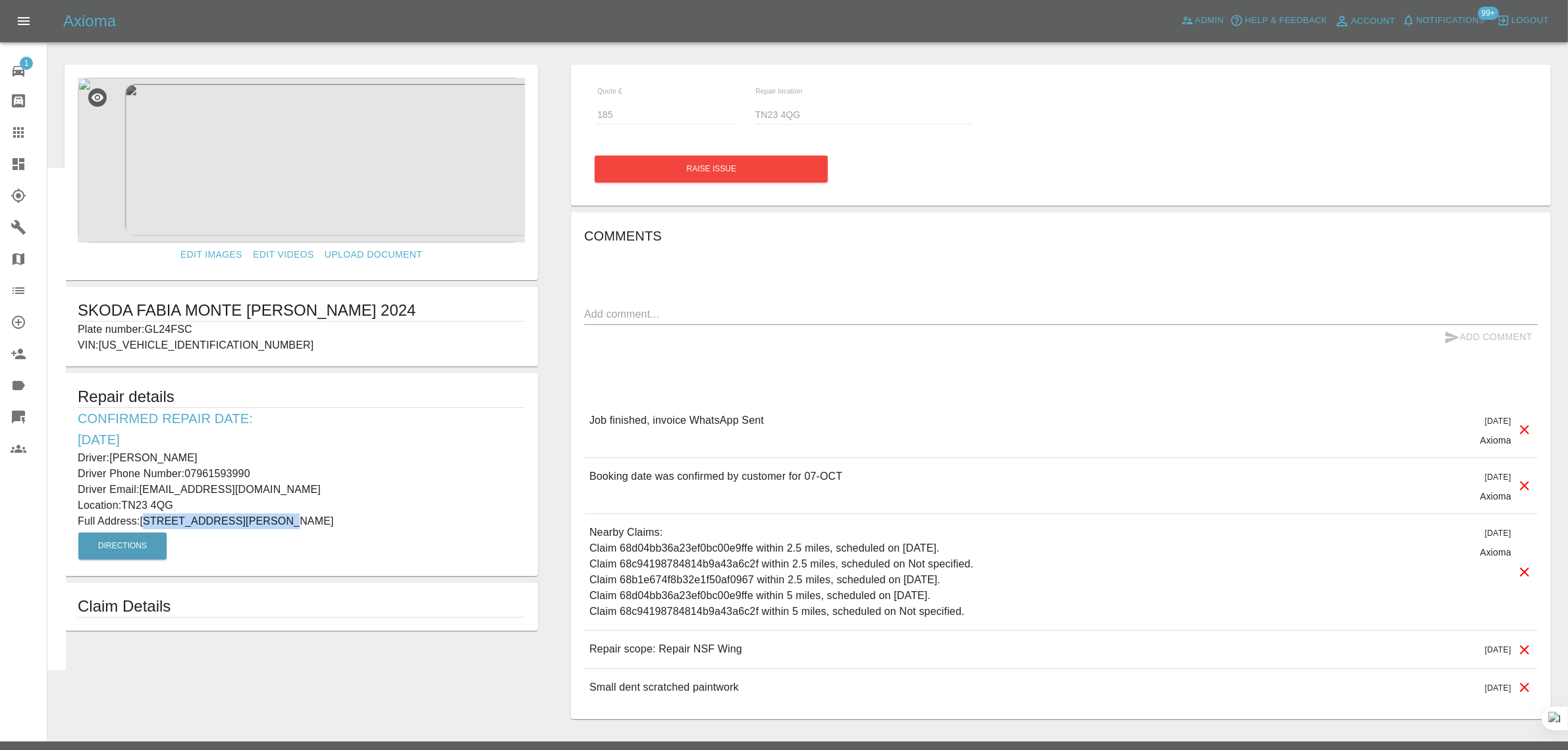
drag, startPoint x: 146, startPoint y: 518, endPoint x: 256, endPoint y: 521, distance: 110.0
click at [256, 521] on p "Full Address: 23 Rising Road Ashford Kent" at bounding box center [301, 521] width 447 height 16
click at [212, 511] on p "Location: TN23 4QG" at bounding box center [301, 506] width 447 height 16
drag, startPoint x: 145, startPoint y: 515, endPoint x: 289, endPoint y: 519, distance: 144.1
click at [289, 519] on p "Full Address: 23 Rising Road Ashford Kent" at bounding box center [301, 521] width 447 height 16
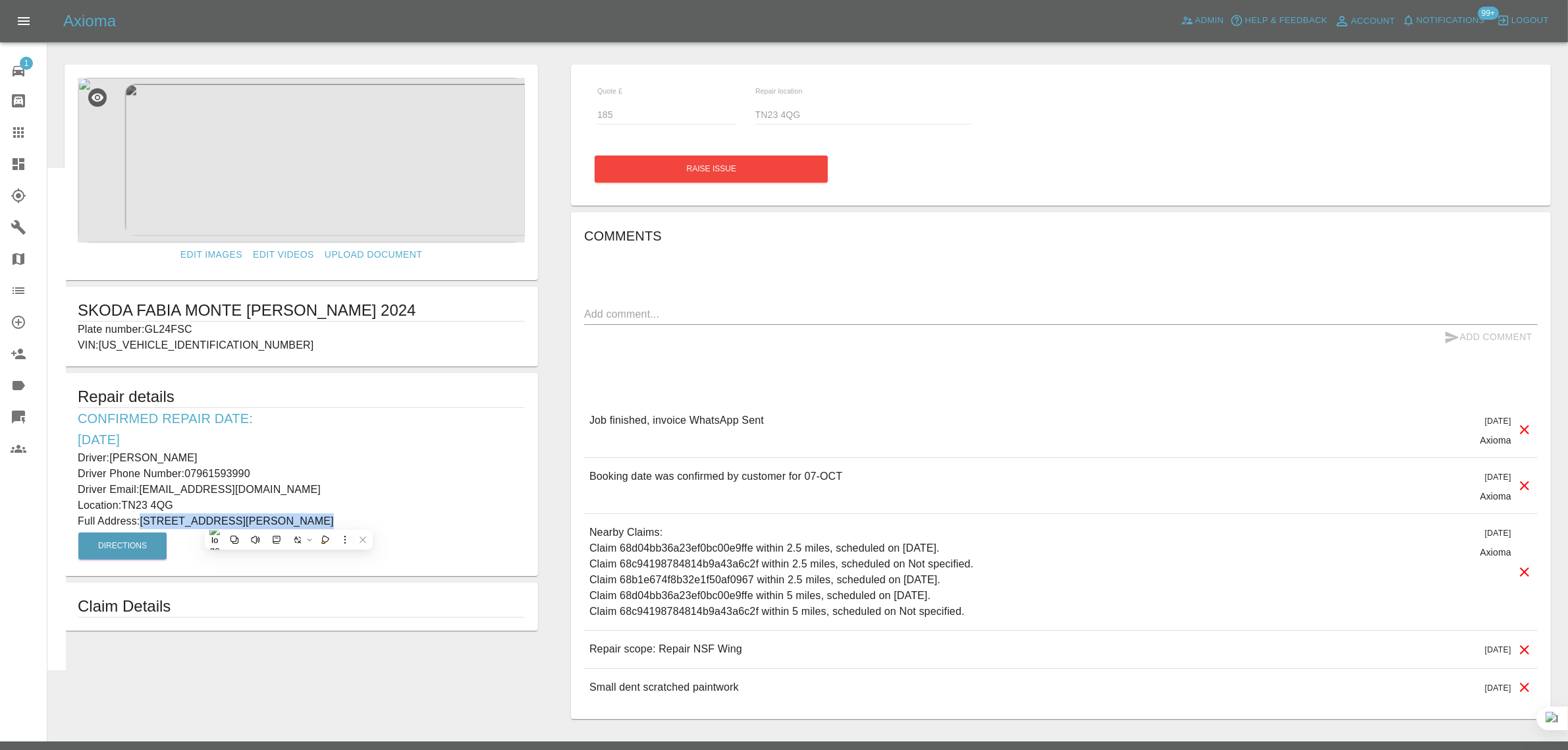
copy p "23 Rising Road Ashford Kent"
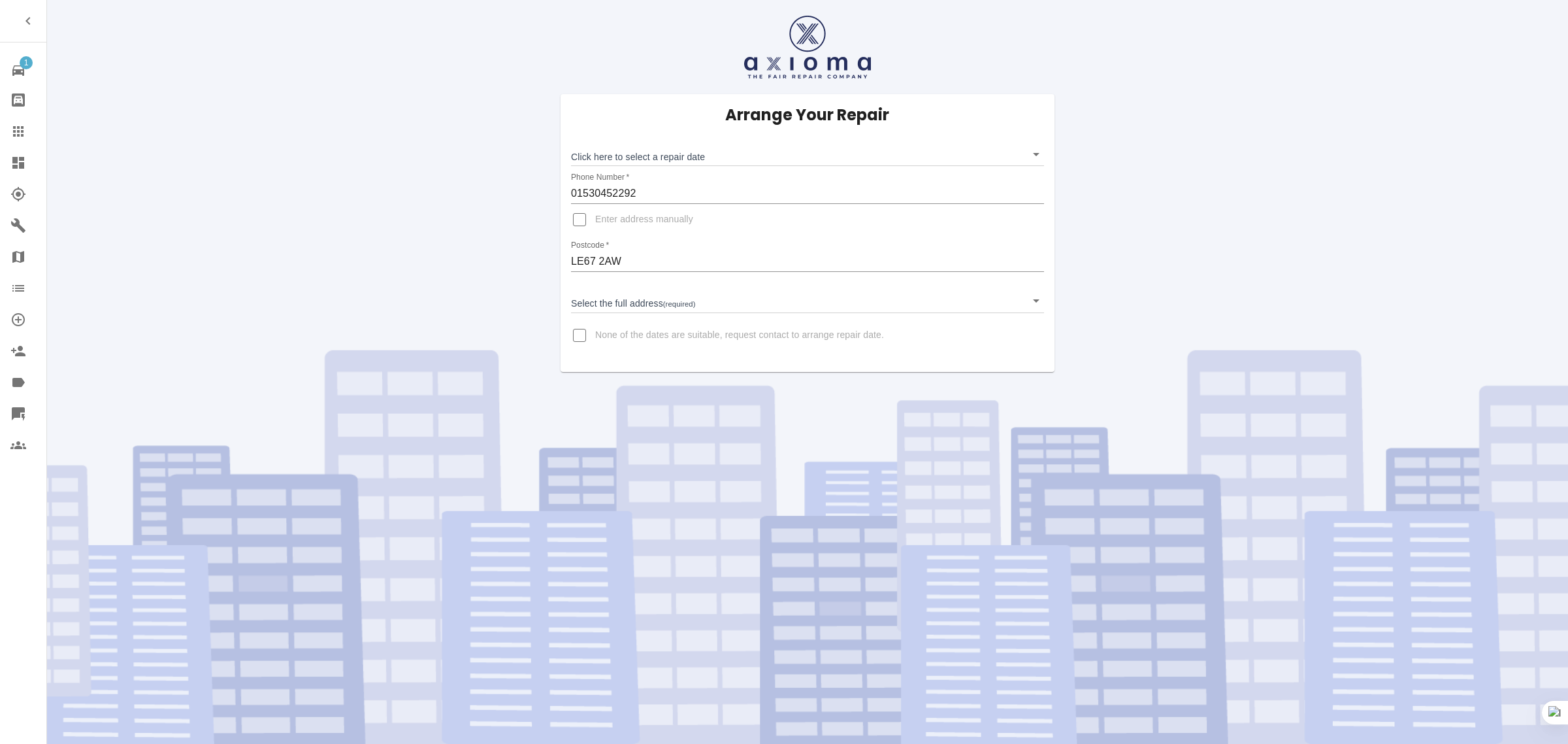
click at [24, 122] on link "Claims" at bounding box center [23, 132] width 47 height 32
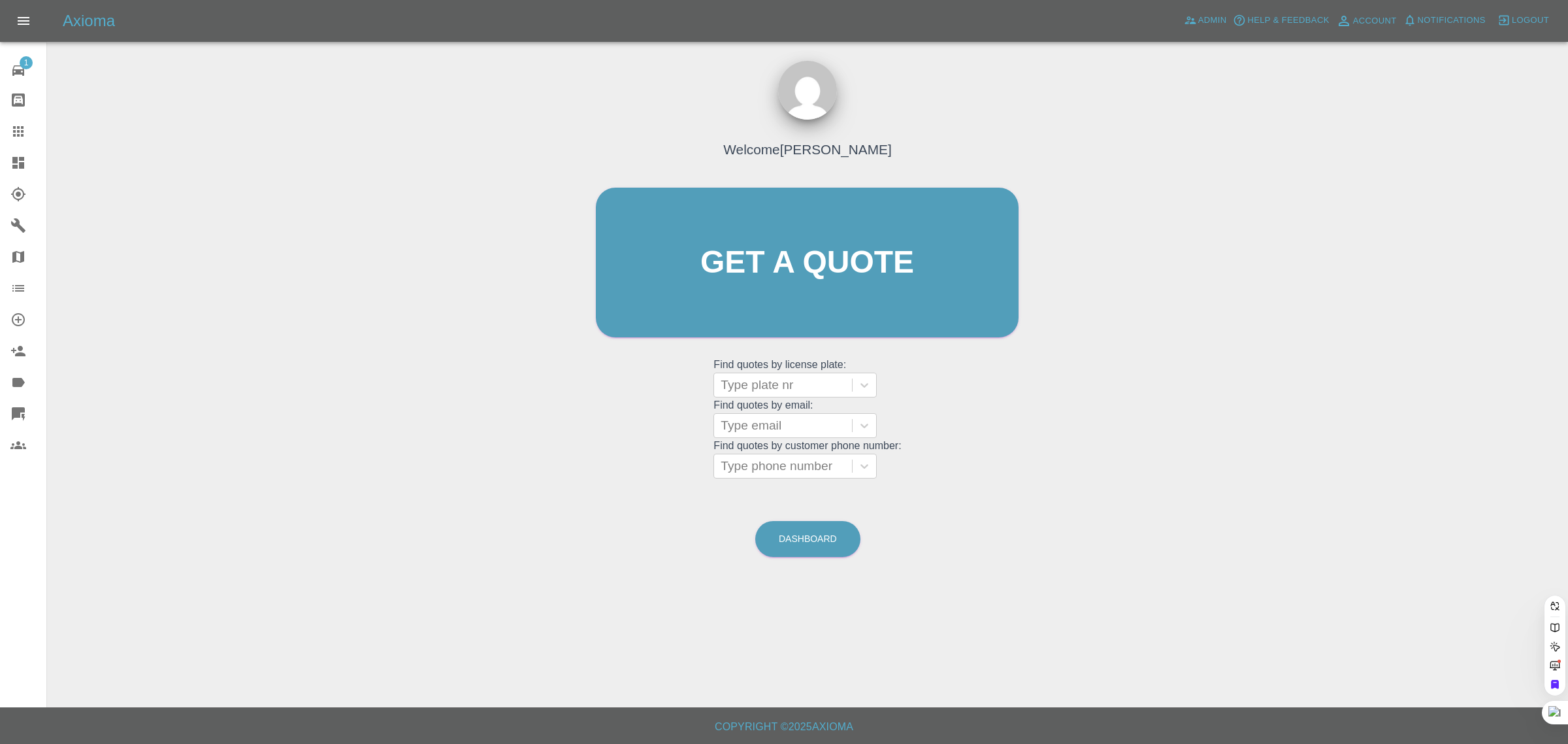
click at [783, 438] on grid "Find quotes by license plate: Type plate nr Find quotes by email: Type email Fi…" at bounding box center [806, 417] width 187 height 121
click at [764, 432] on div at bounding box center [784, 425] width 125 height 18
paste input "[EMAIL_ADDRESS][DOMAIN_NAME]"
type input "[EMAIL_ADDRESS][DOMAIN_NAME]"
click at [744, 453] on div "MK68 OYL, Finished" at bounding box center [795, 459] width 163 height 26
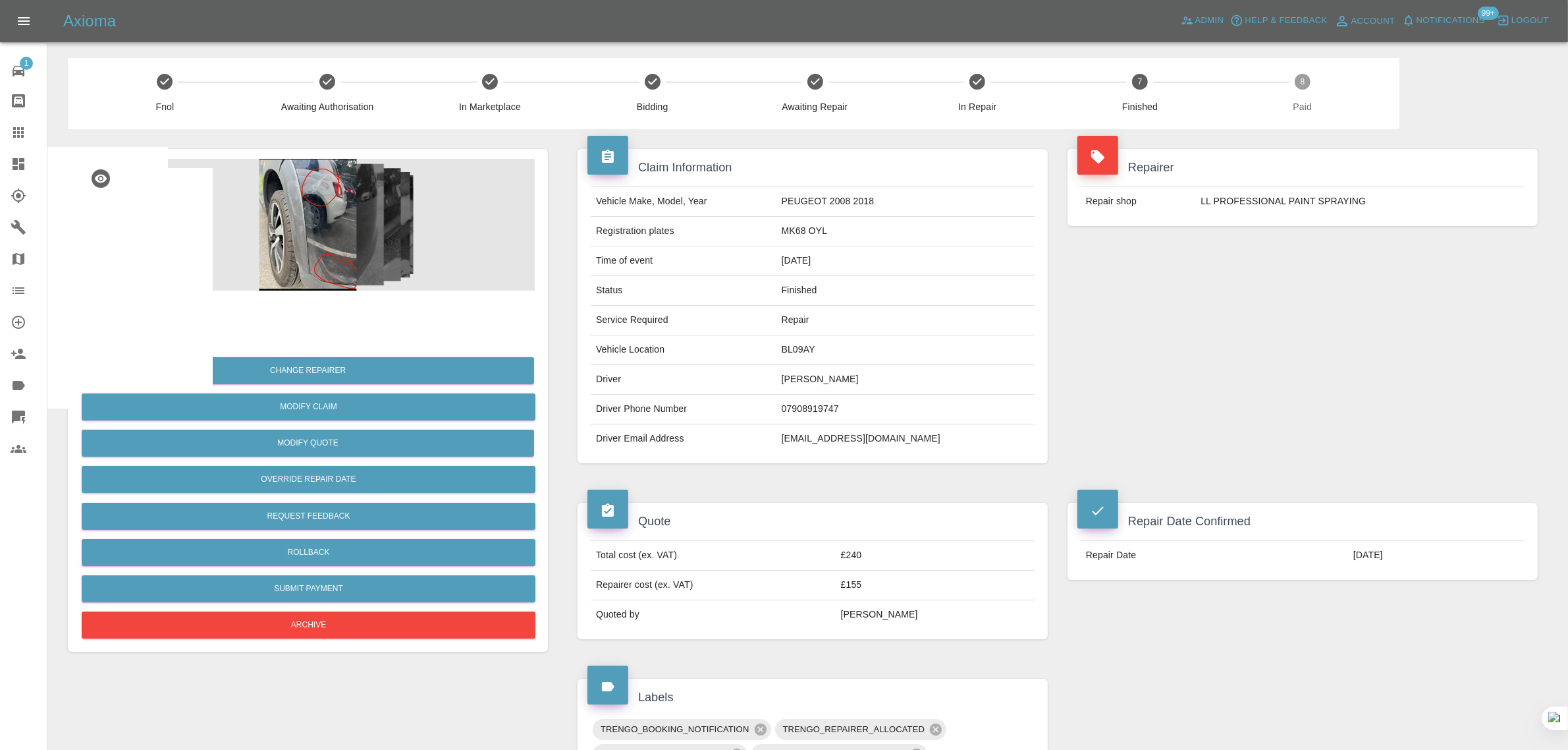
click at [18, 139] on icon at bounding box center [19, 133] width 16 height 16
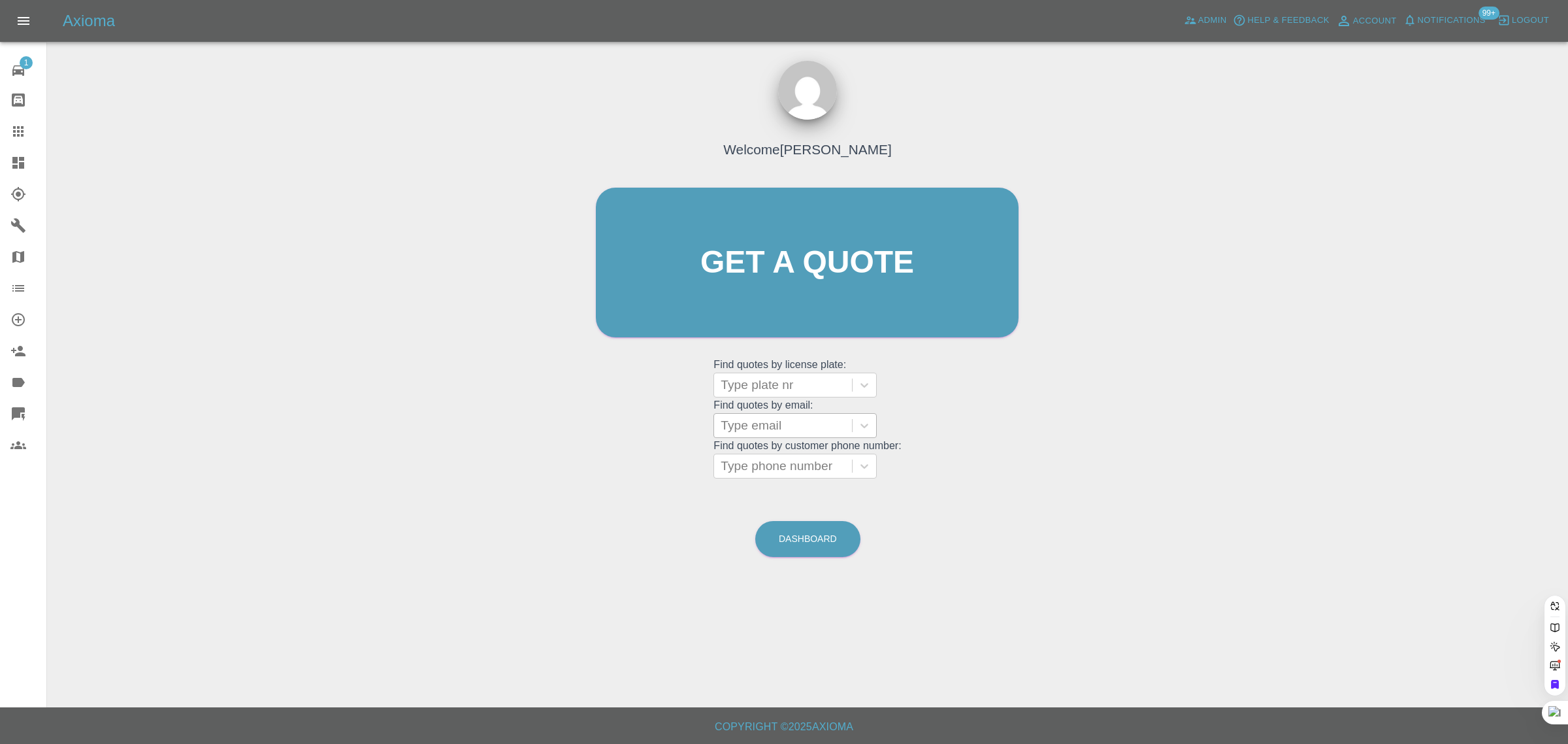
click at [760, 418] on div at bounding box center [784, 425] width 125 height 18
paste input "1963andrewmartin@gmail.com"
type input "1963andrewmartin@gmail.co"
click at [783, 456] on div "KT68CBY, Fnol" at bounding box center [795, 459] width 163 height 26
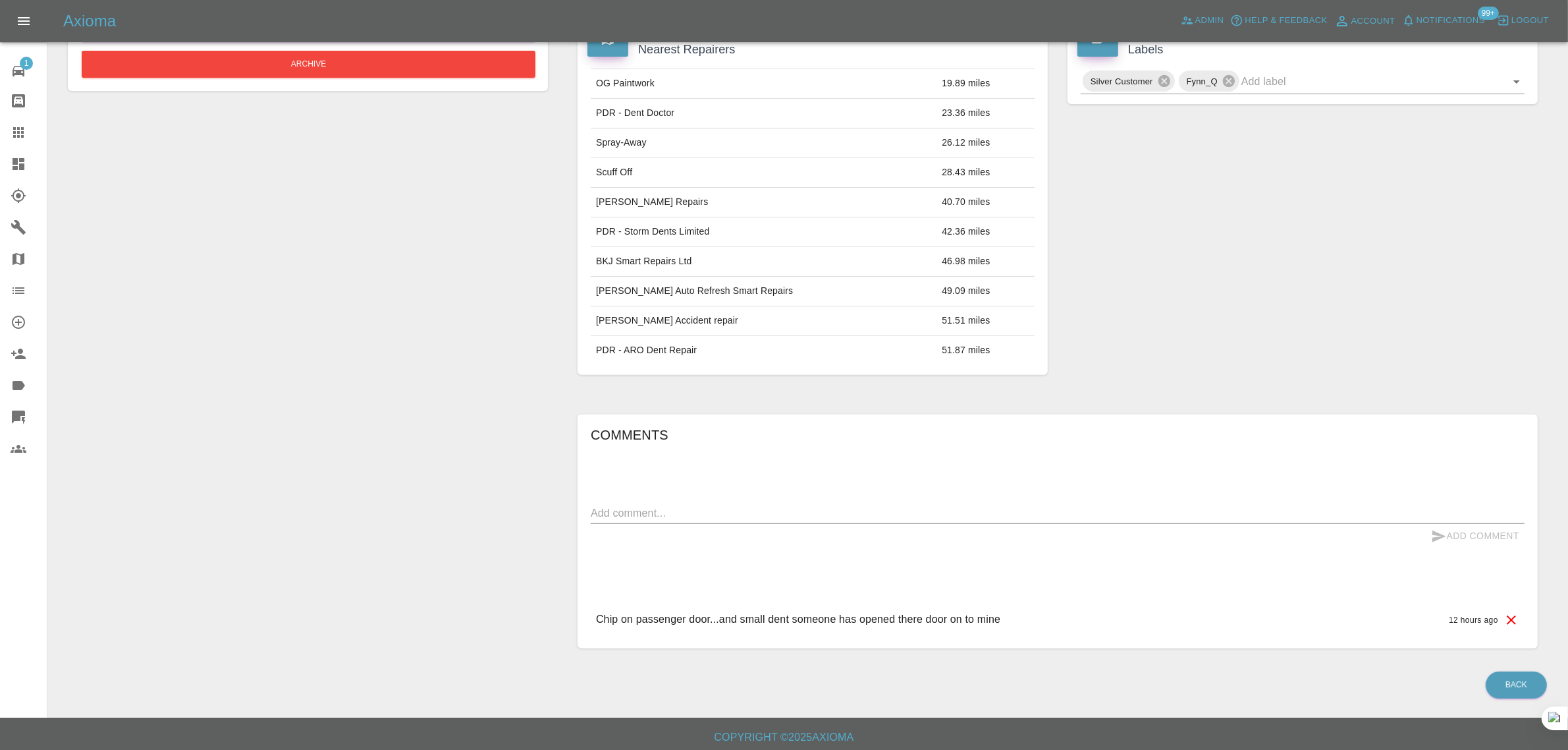
scroll to position [479, 0]
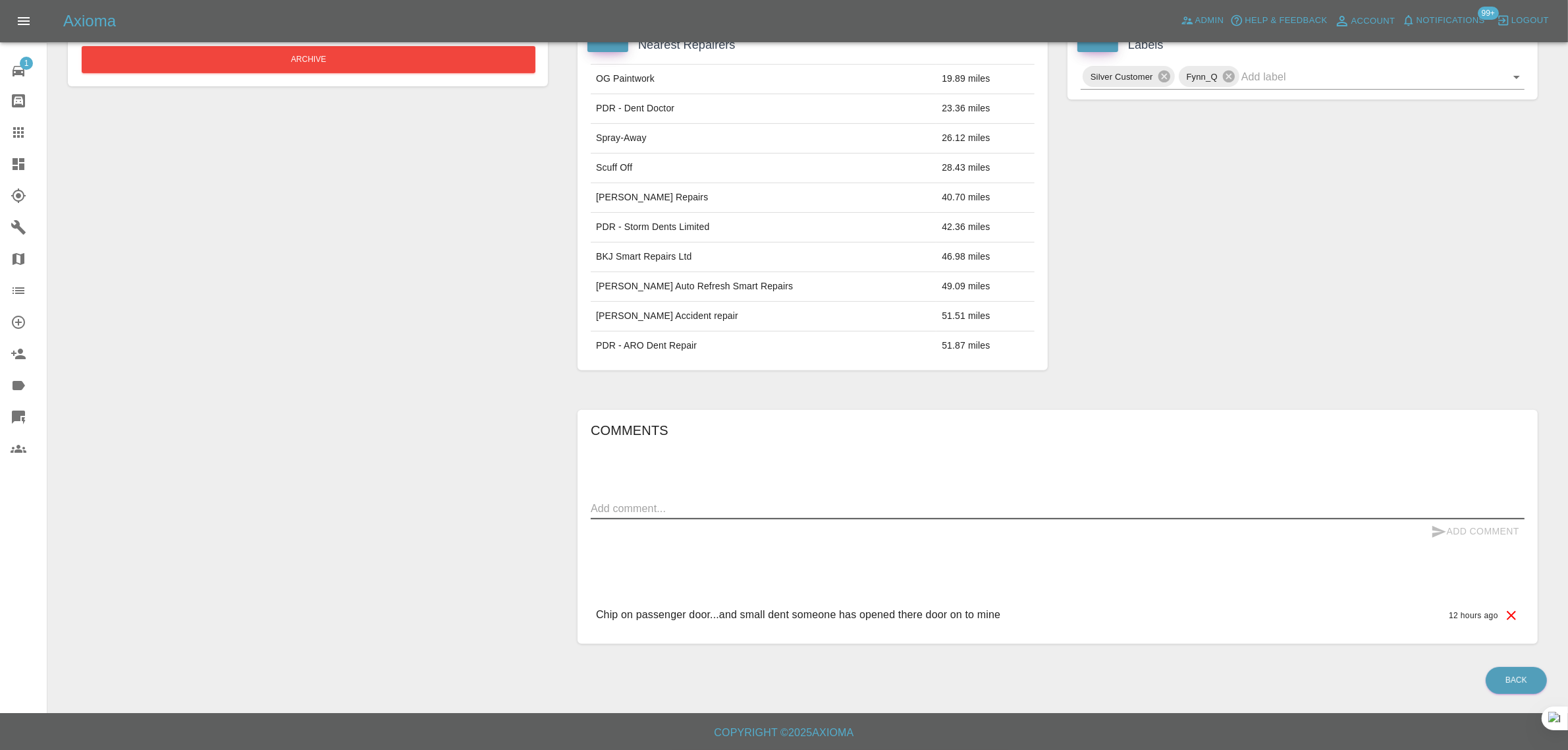
click at [989, 502] on textarea at bounding box center [1057, 507] width 934 height 15
paste textarea "Still waiting on a quote...please reply...KT68CBY mercedes cls amg 3500"
type textarea "Still waiting on a quote...please reply...KT68CBY mercedes cls amg 3500"
click at [1460, 535] on button "Add Comment" at bounding box center [1476, 531] width 99 height 25
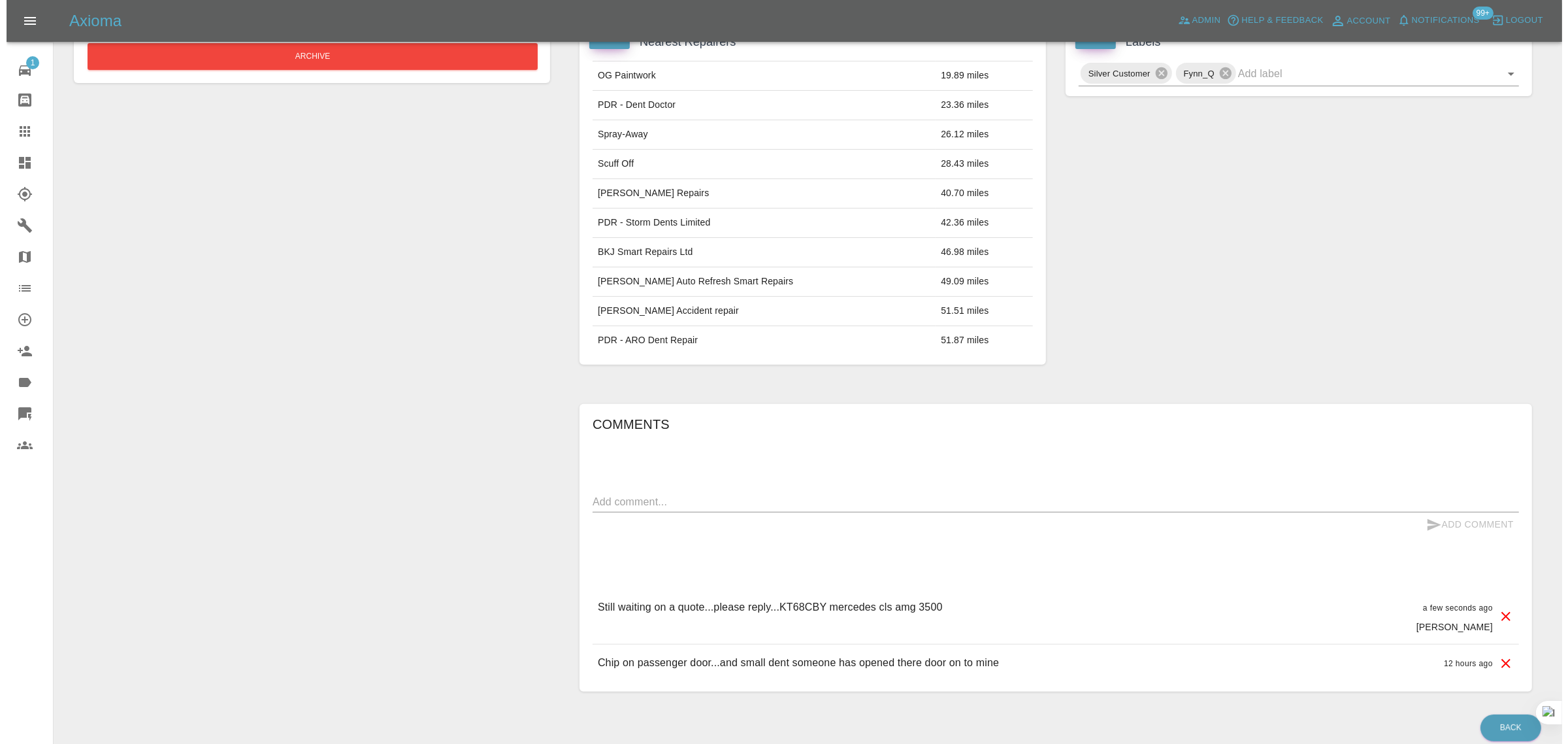
scroll to position [0, 0]
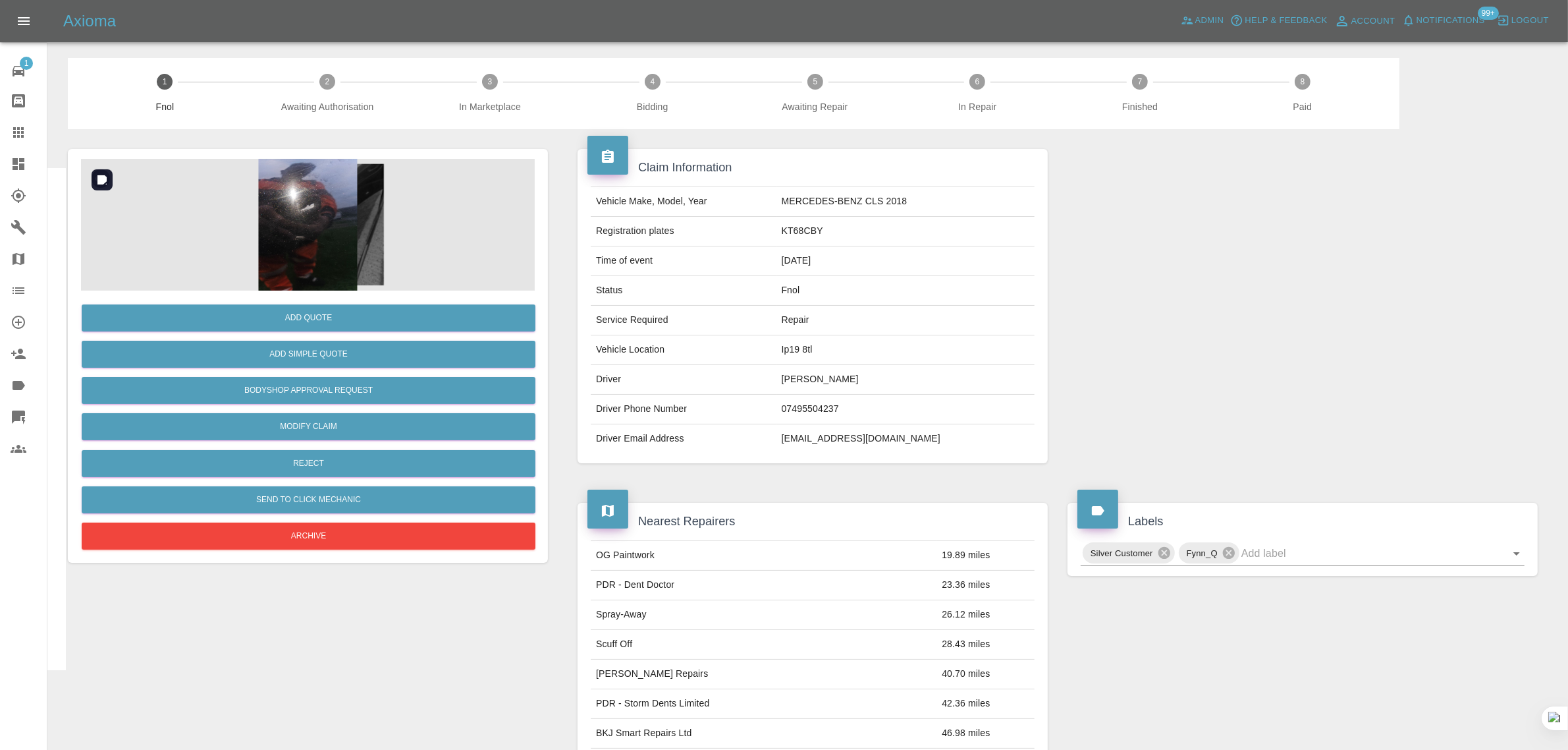
click at [330, 189] on img at bounding box center [307, 224] width 454 height 132
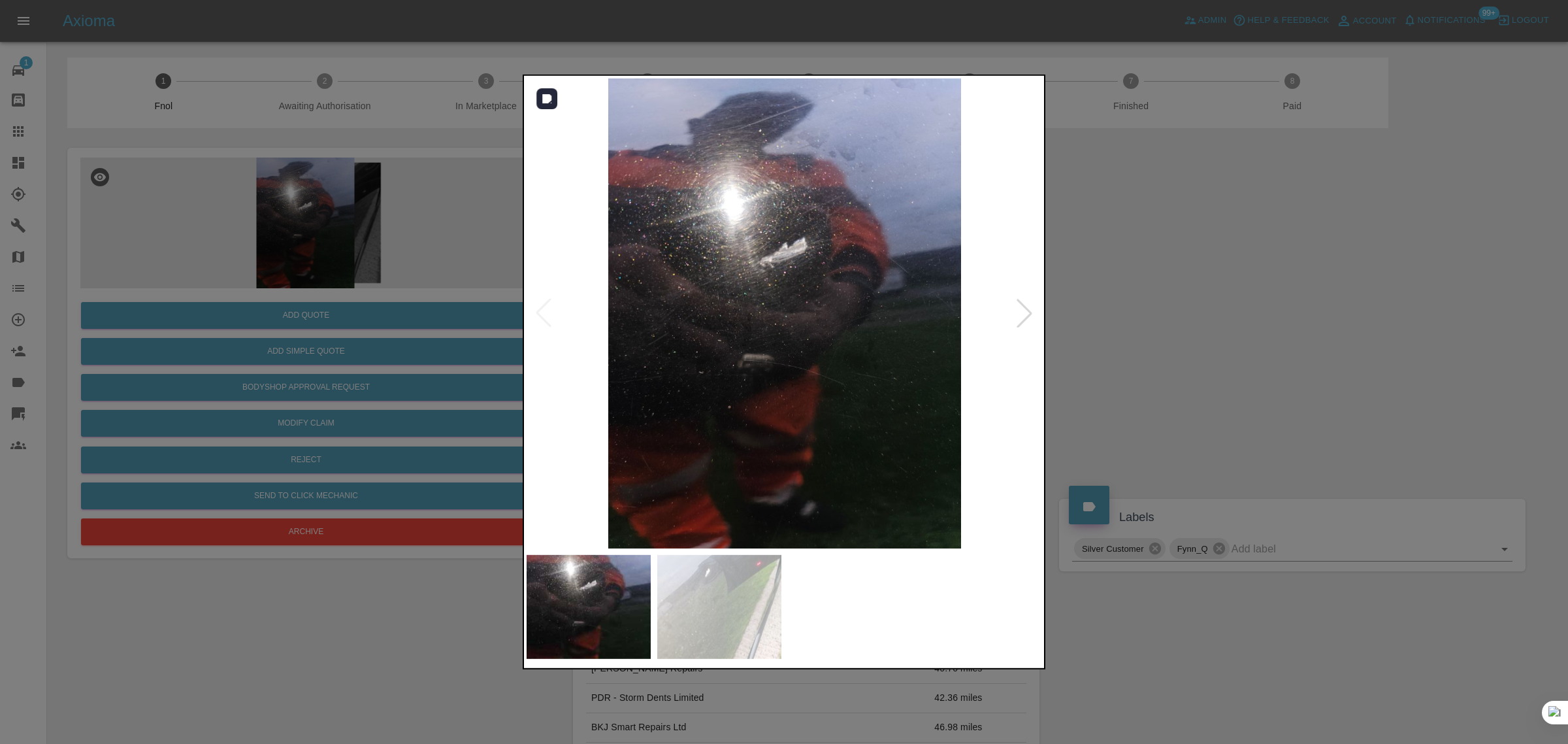
click at [1027, 315] on div at bounding box center [1024, 313] width 29 height 29
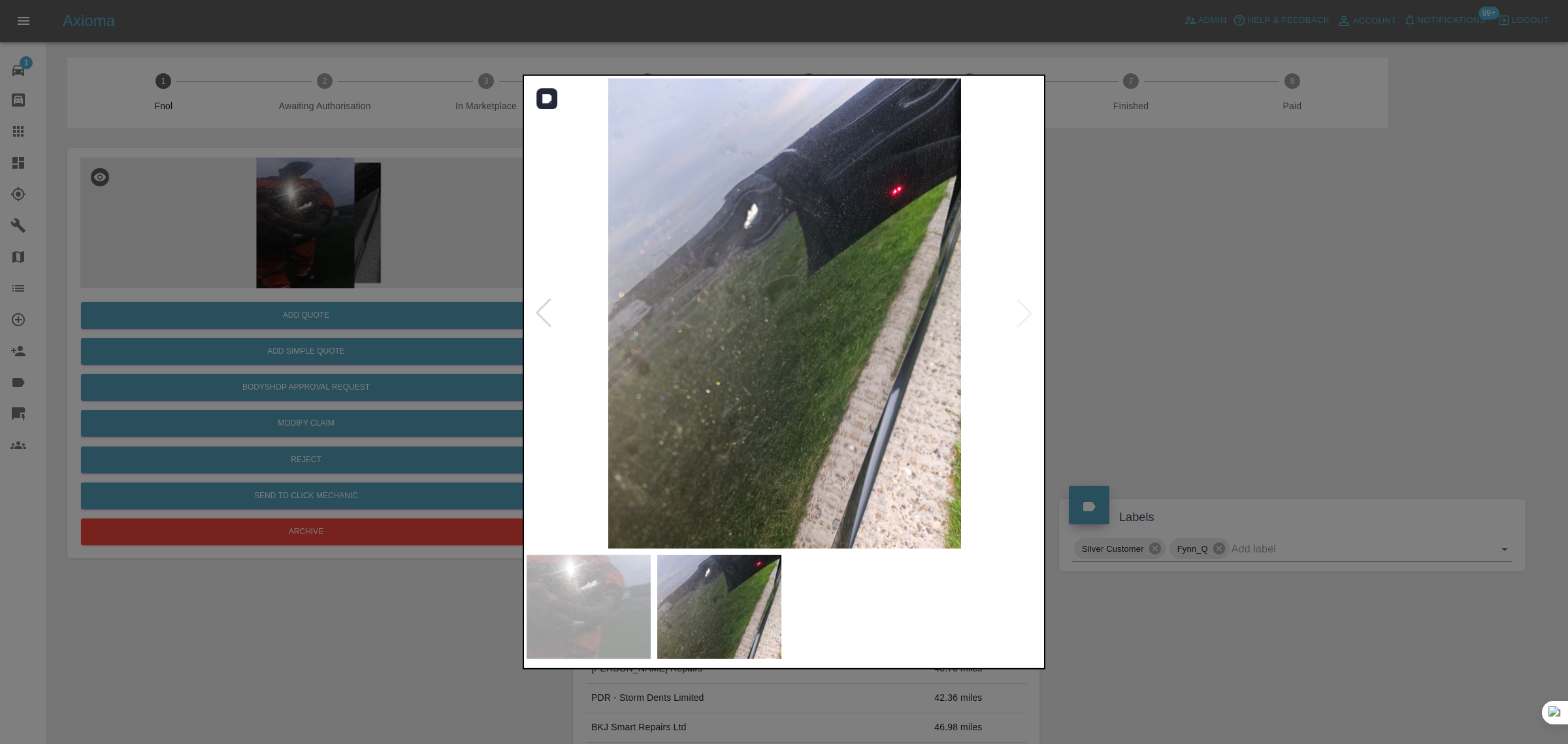
click at [1027, 315] on img at bounding box center [785, 313] width 517 height 470
click at [1168, 322] on div at bounding box center [784, 372] width 1568 height 744
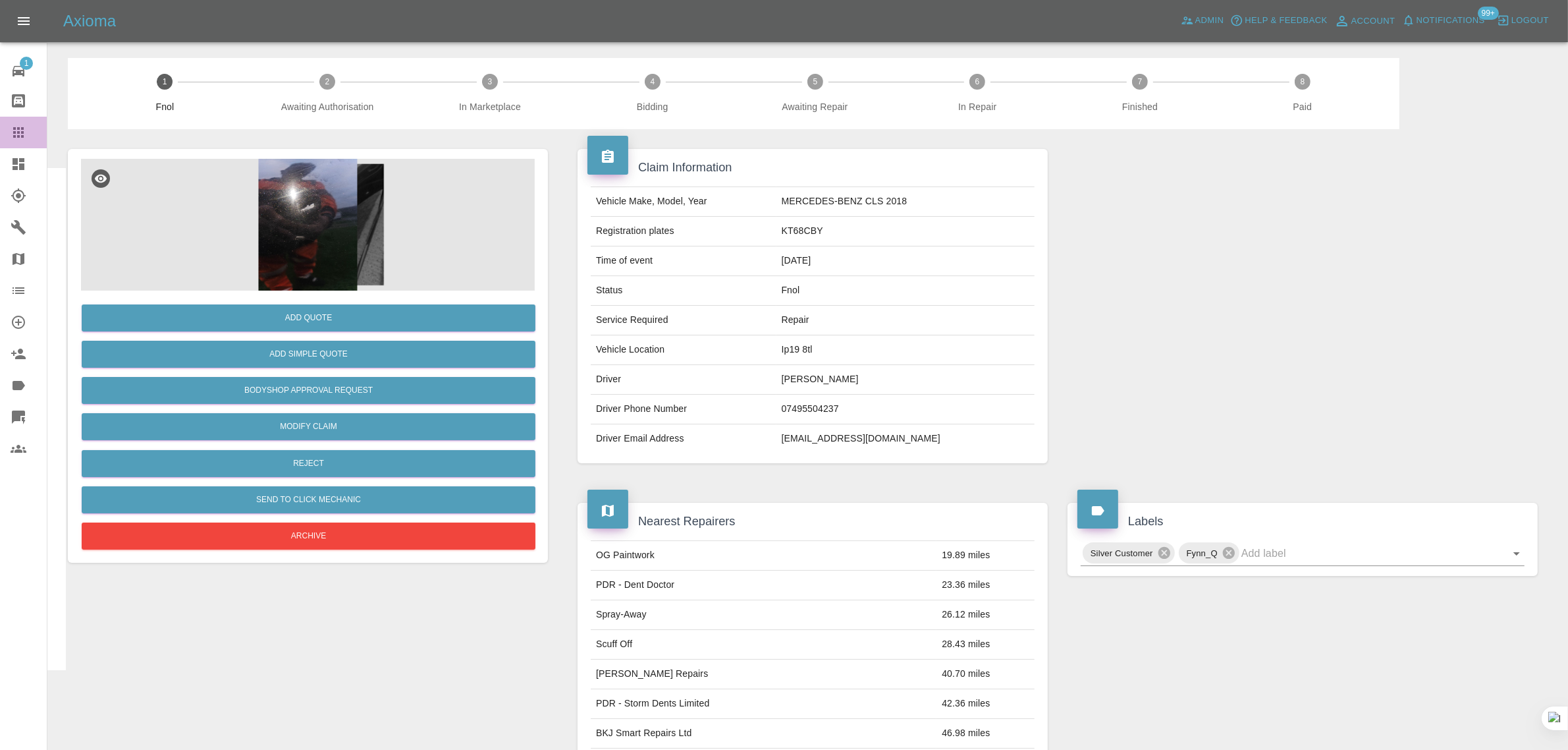
click at [19, 138] on icon at bounding box center [19, 133] width 16 height 16
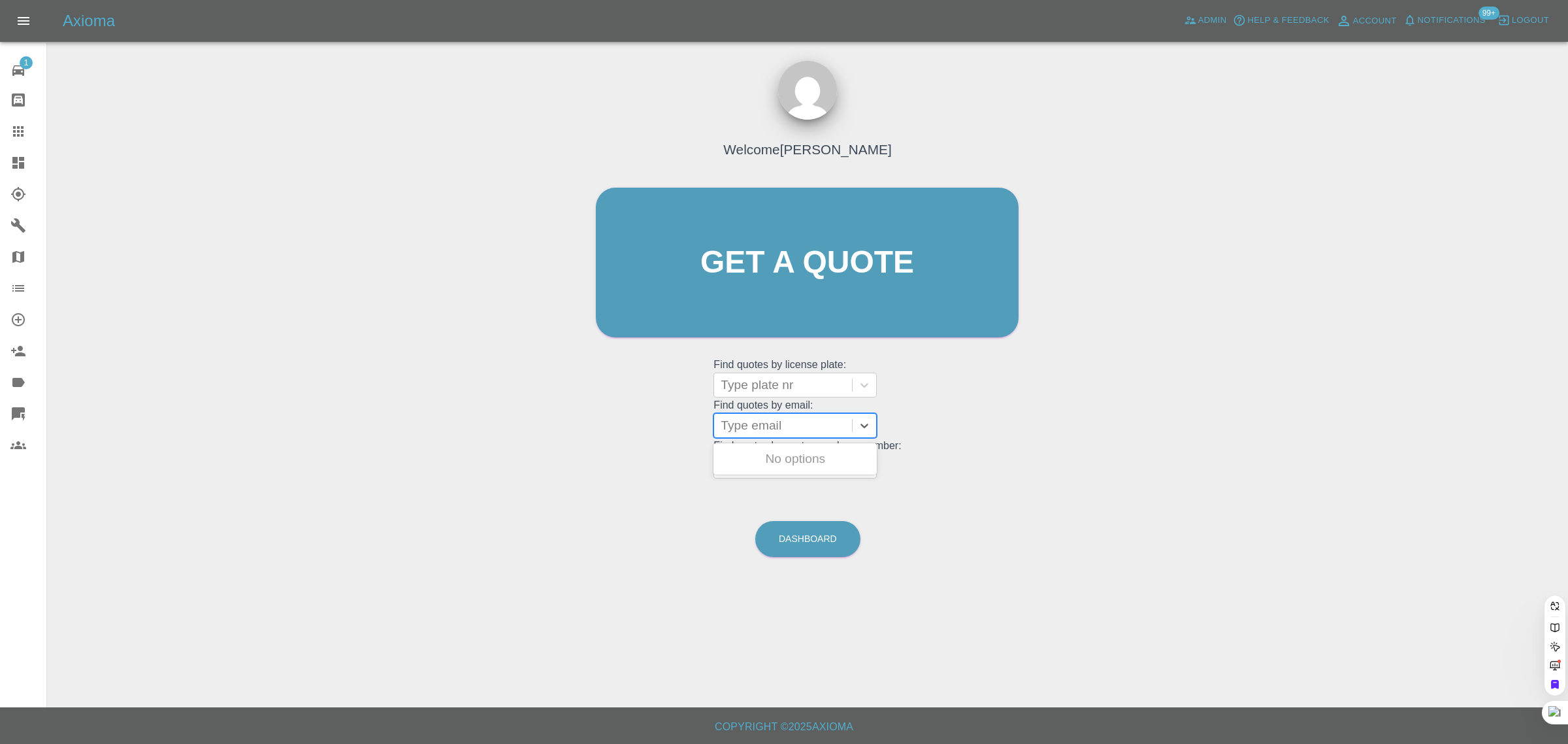
click at [796, 418] on div at bounding box center [784, 425] width 125 height 18
paste input "andygill2503@gmail.com"
type input "andygill2503@gmail.co"
click at [800, 459] on div "OV24 FVF, Archived" at bounding box center [795, 459] width 163 height 26
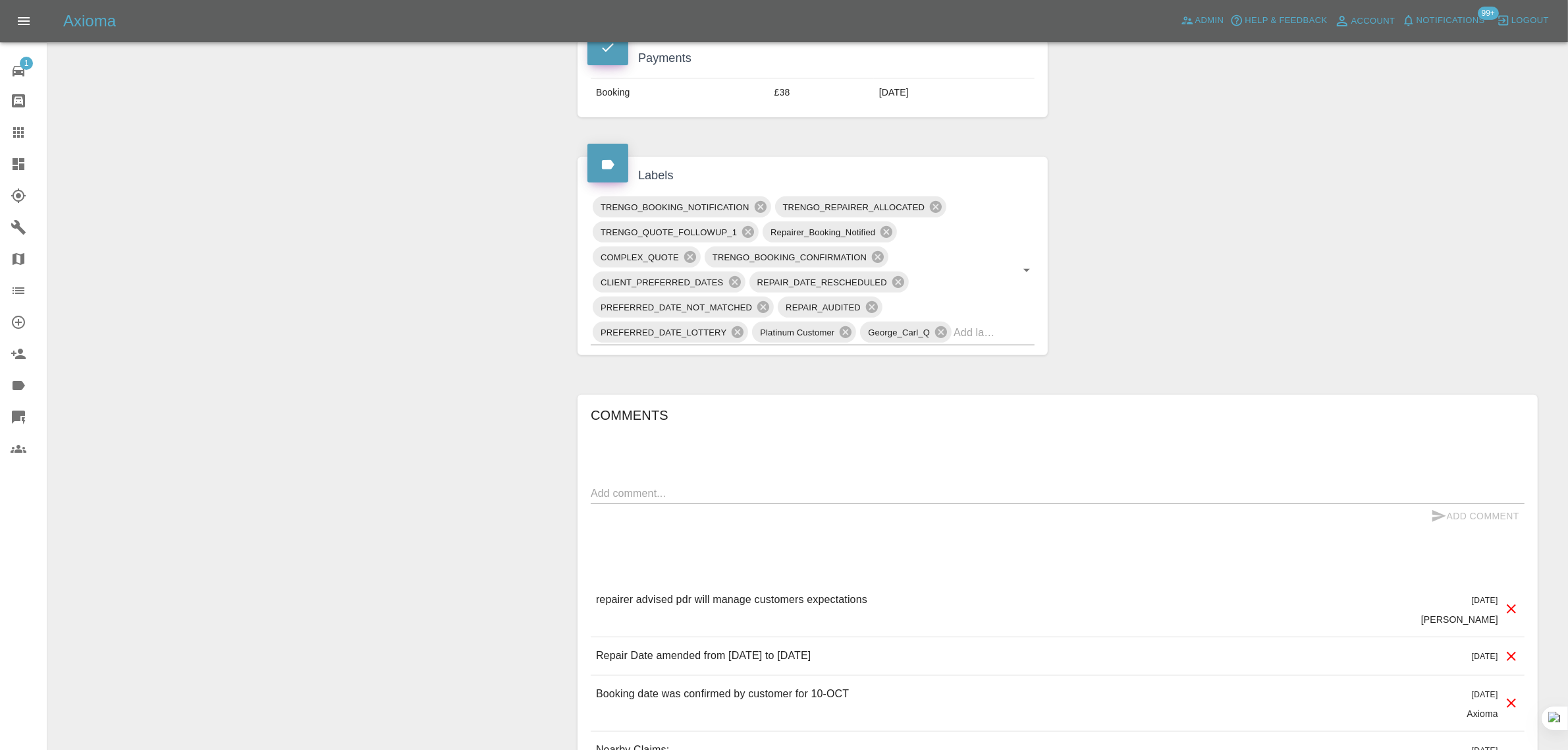
scroll to position [659, 0]
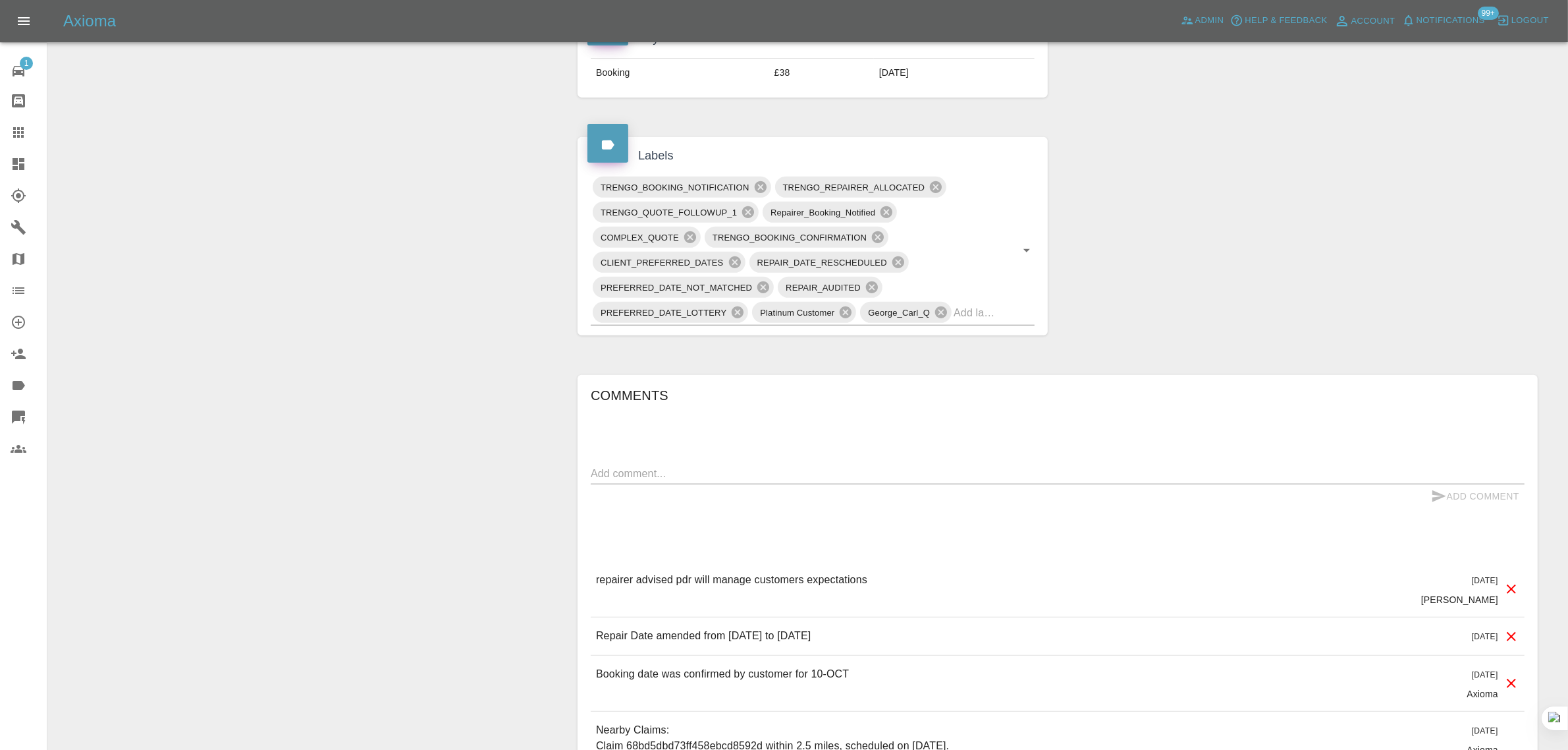
click at [833, 481] on textarea at bounding box center [1057, 473] width 934 height 15
paste textarea "I booked weeks ago and the technician cancelled as it did not require a paint j…"
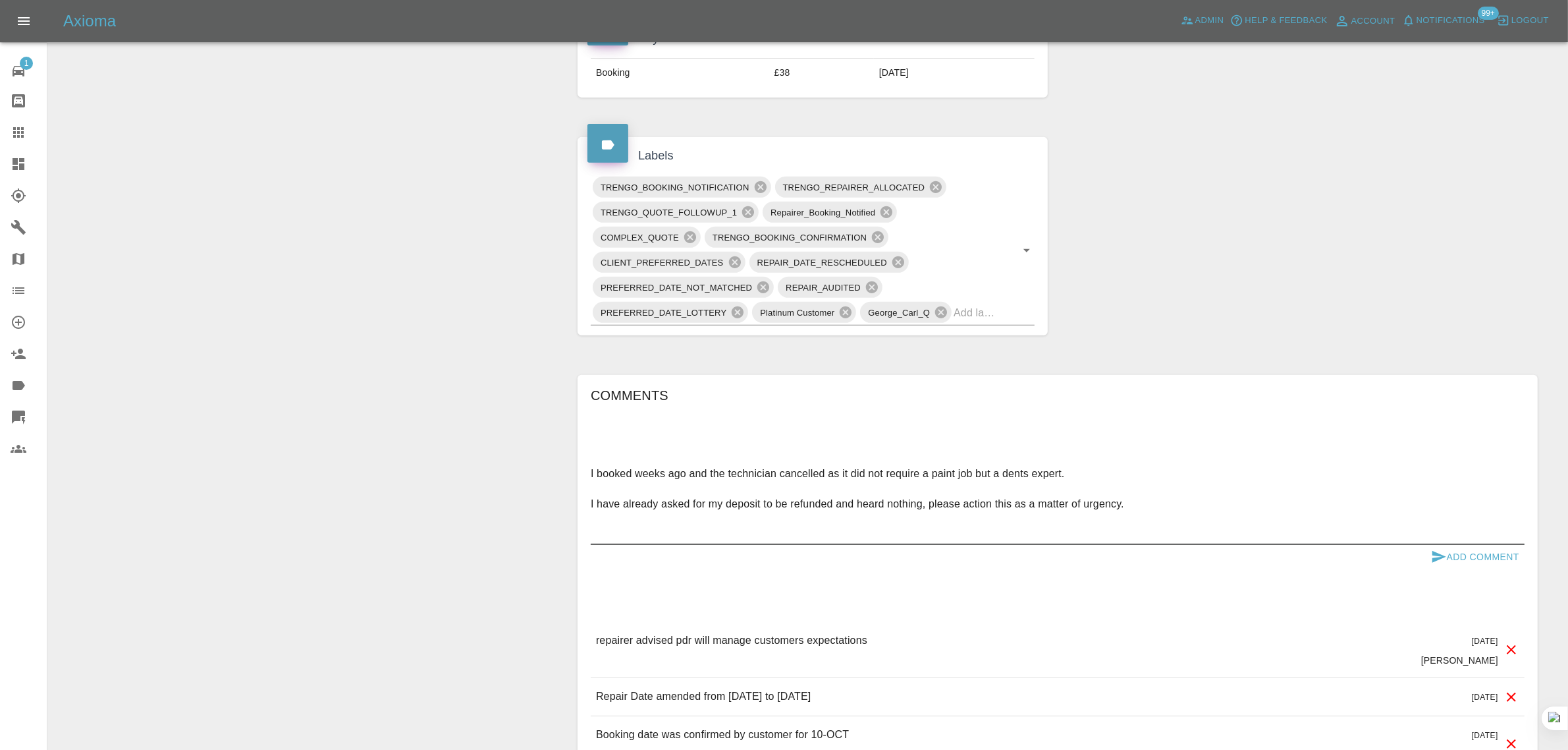
type textarea "I booked weeks ago and the technician cancelled as it did not require a paint j…"
click at [1474, 567] on button "Add Comment" at bounding box center [1476, 557] width 99 height 25
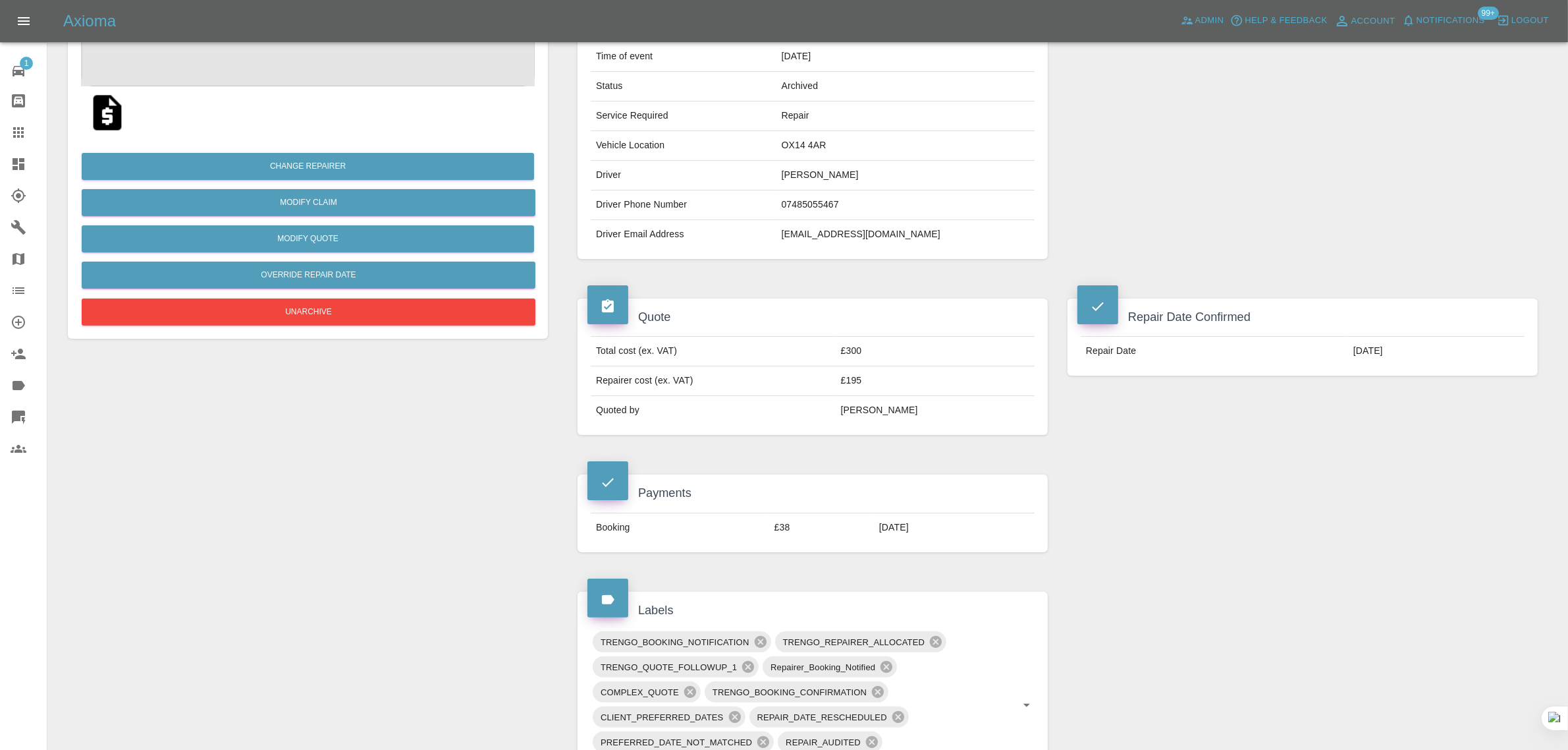
scroll to position [165, 0]
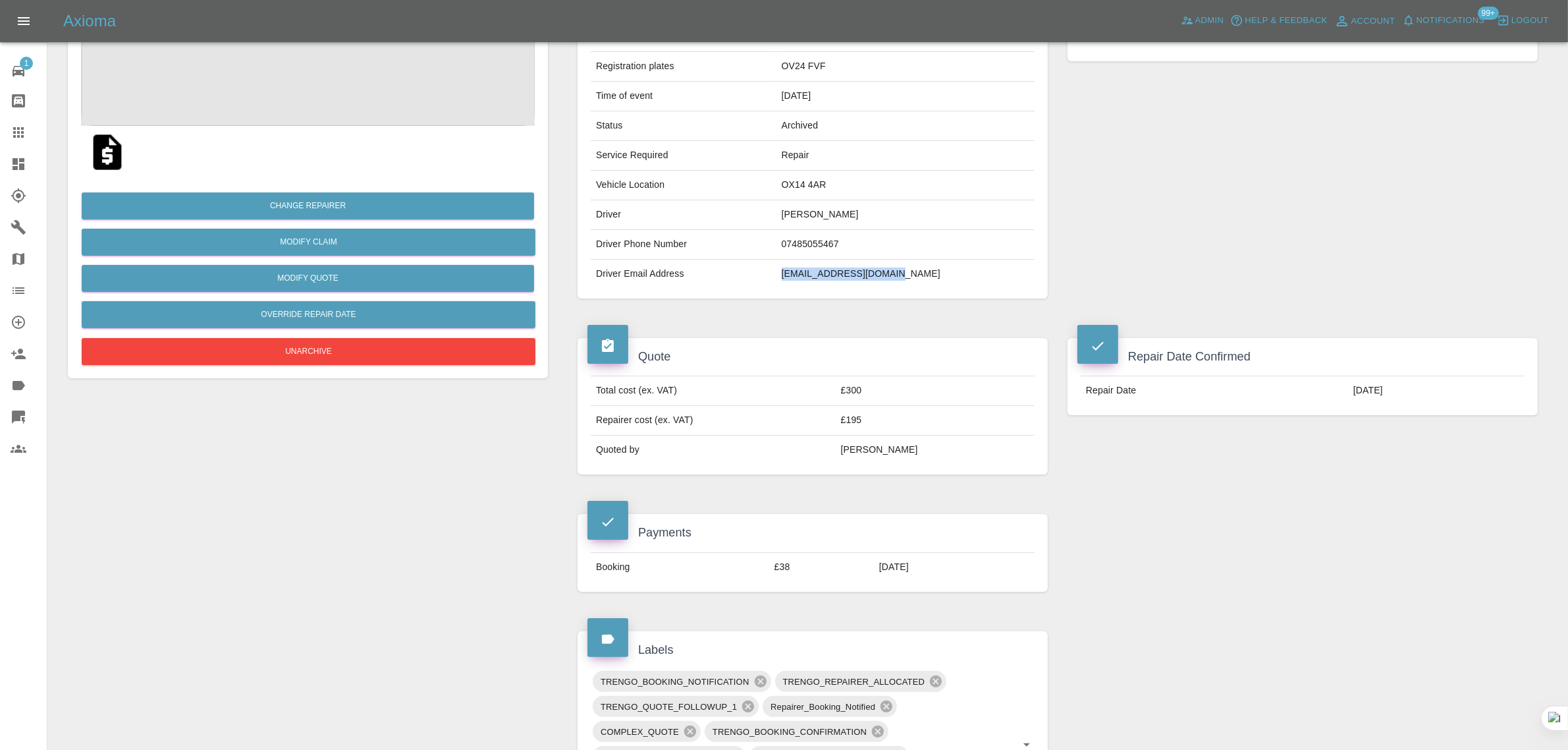
drag, startPoint x: 810, startPoint y: 282, endPoint x: 969, endPoint y: 280, distance: 159.0
click at [969, 280] on tr "Driver Email Address andygill2503@gmail.com" at bounding box center [812, 274] width 444 height 29
copy tr "andygill2503@gmail.com"
click at [14, 134] on icon at bounding box center [19, 133] width 16 height 16
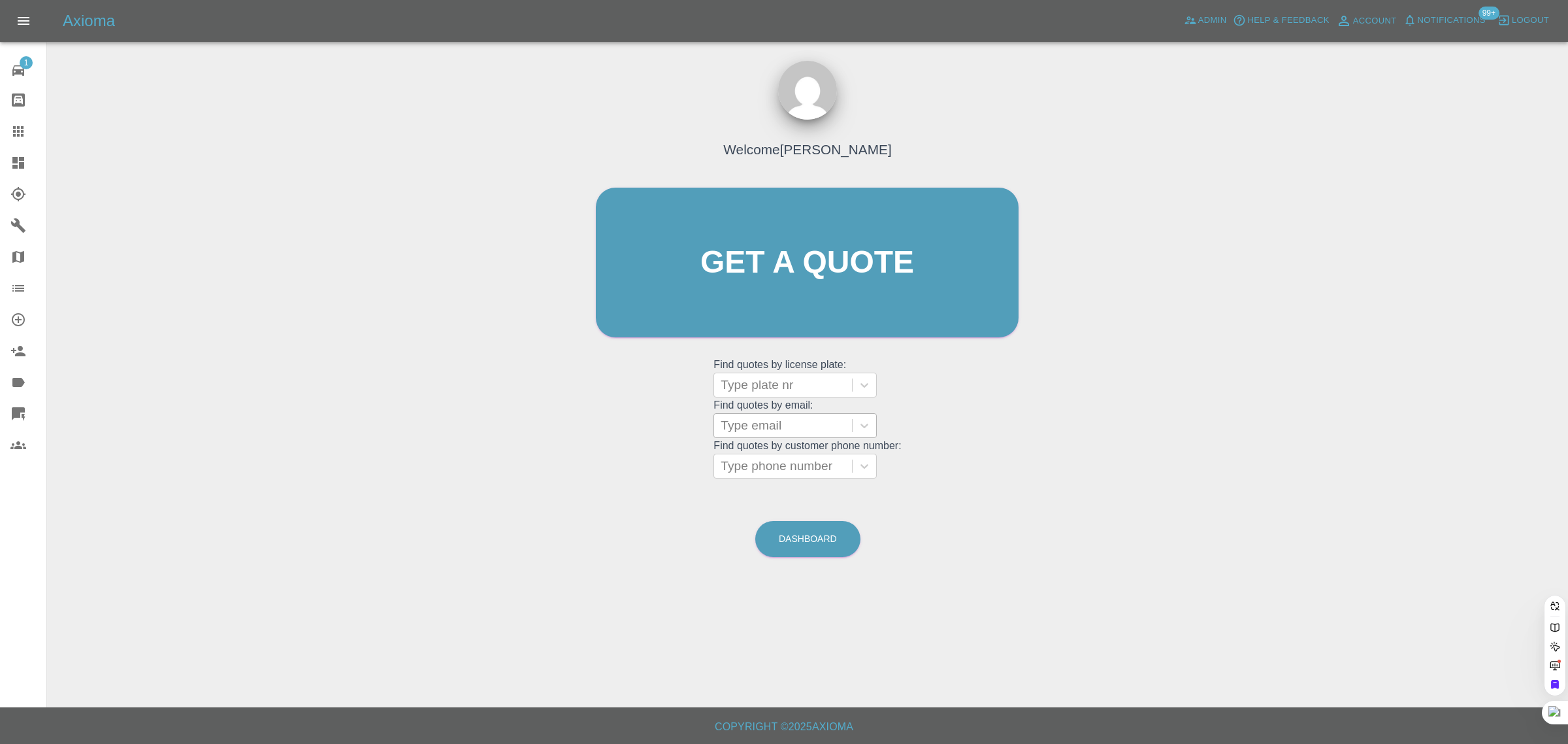
click at [767, 427] on div at bounding box center [784, 425] width 125 height 18
paste input "Ben.Roper@smt.network"
type input "Ben.Roper@smt.network"
click at [775, 444] on div "YE25XPF, Awaiting Repair" at bounding box center [795, 459] width 163 height 32
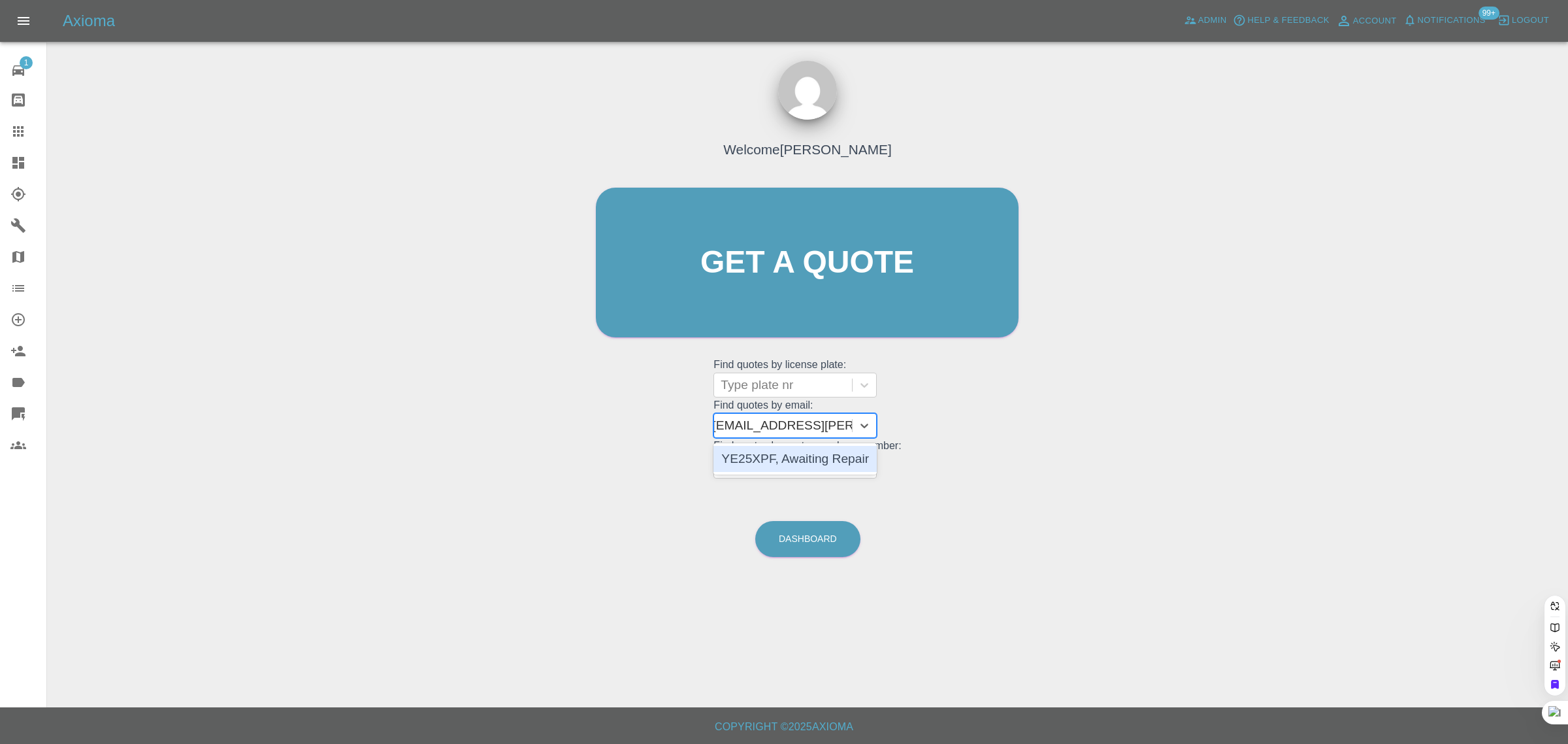
click at [770, 453] on div "YE25XPF, Awaiting Repair" at bounding box center [795, 459] width 163 height 26
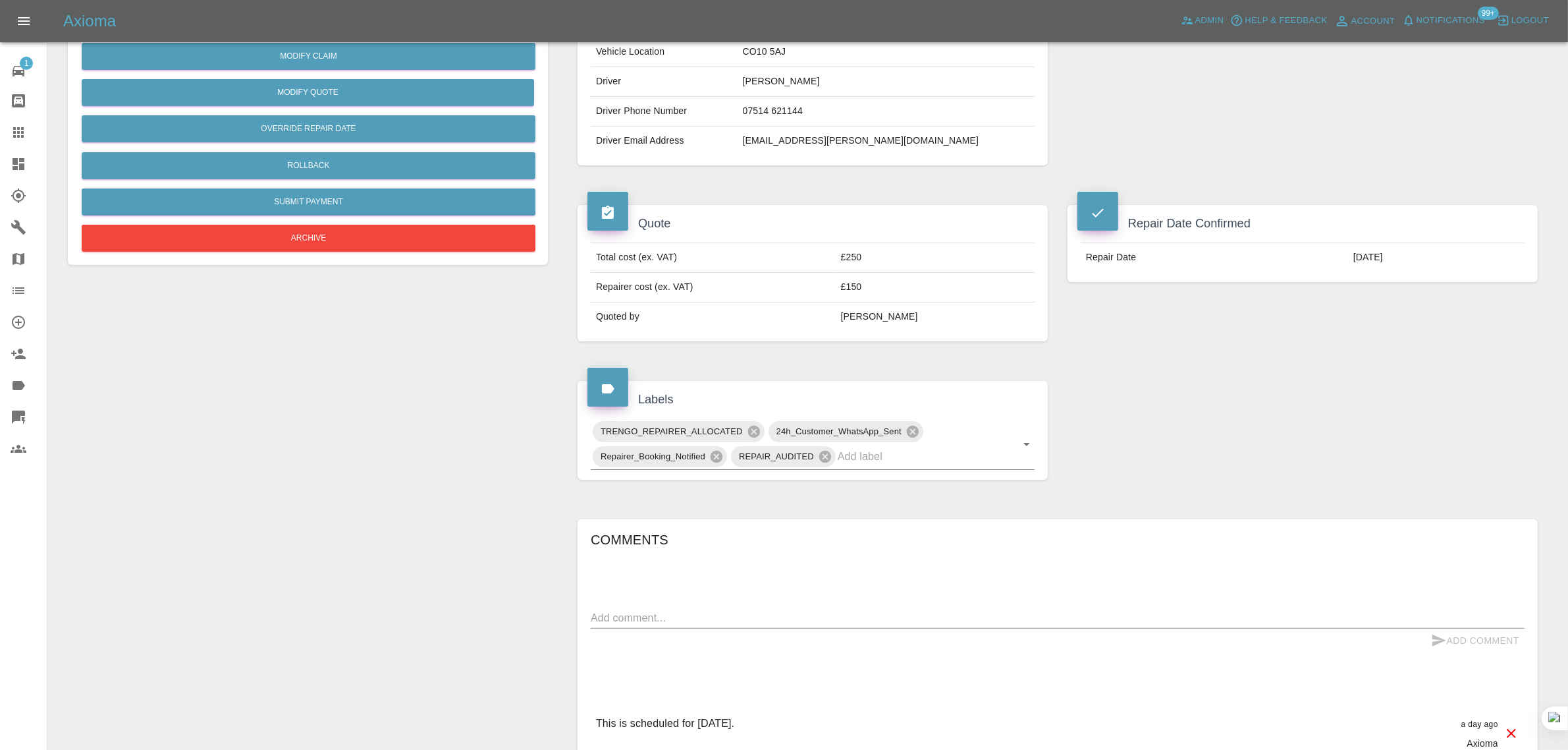
scroll to position [538, 0]
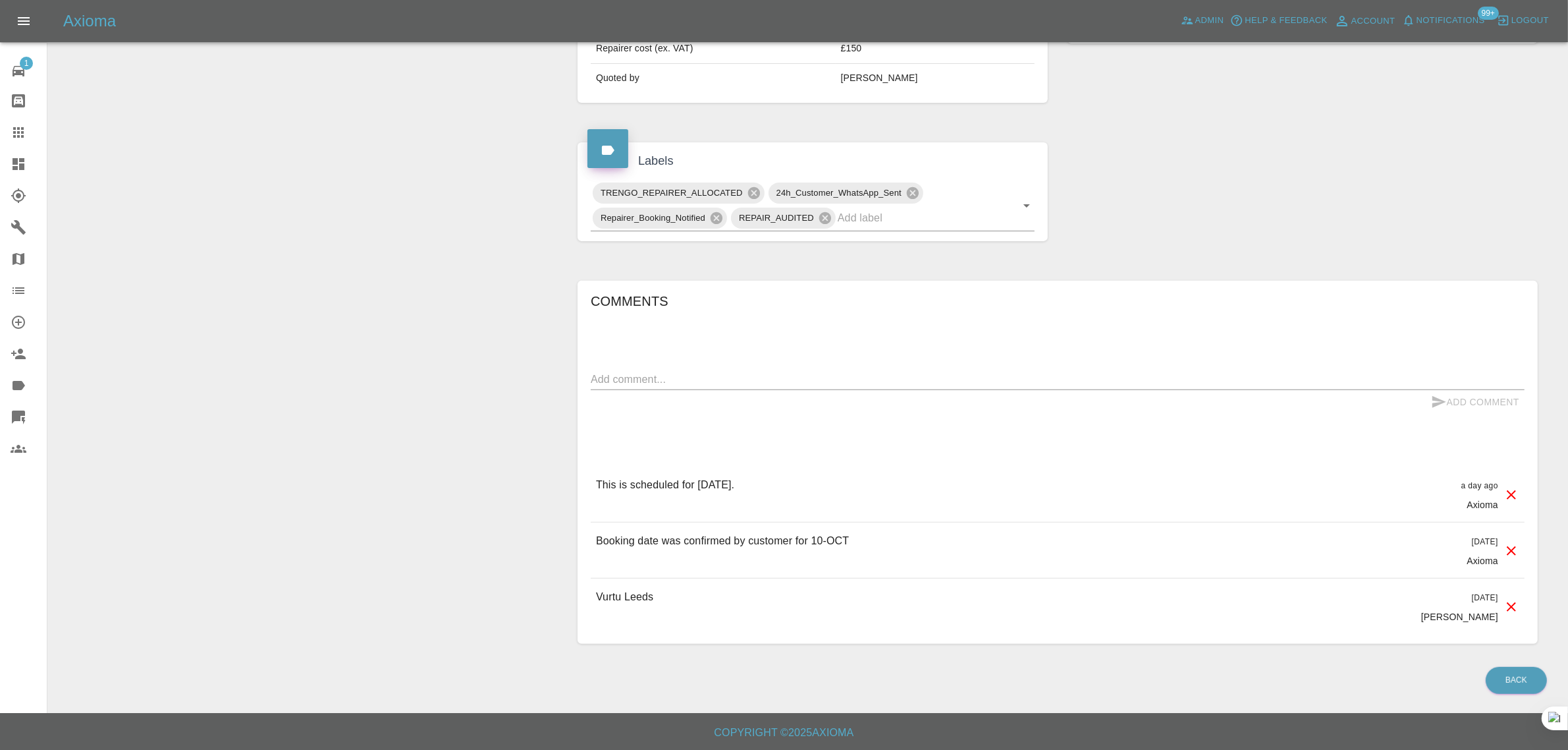
click at [820, 372] on textarea at bounding box center [1057, 379] width 934 height 15
paste textarea "Good Afternoon I will have to postpone my car paintwork being done tomorrow ple…"
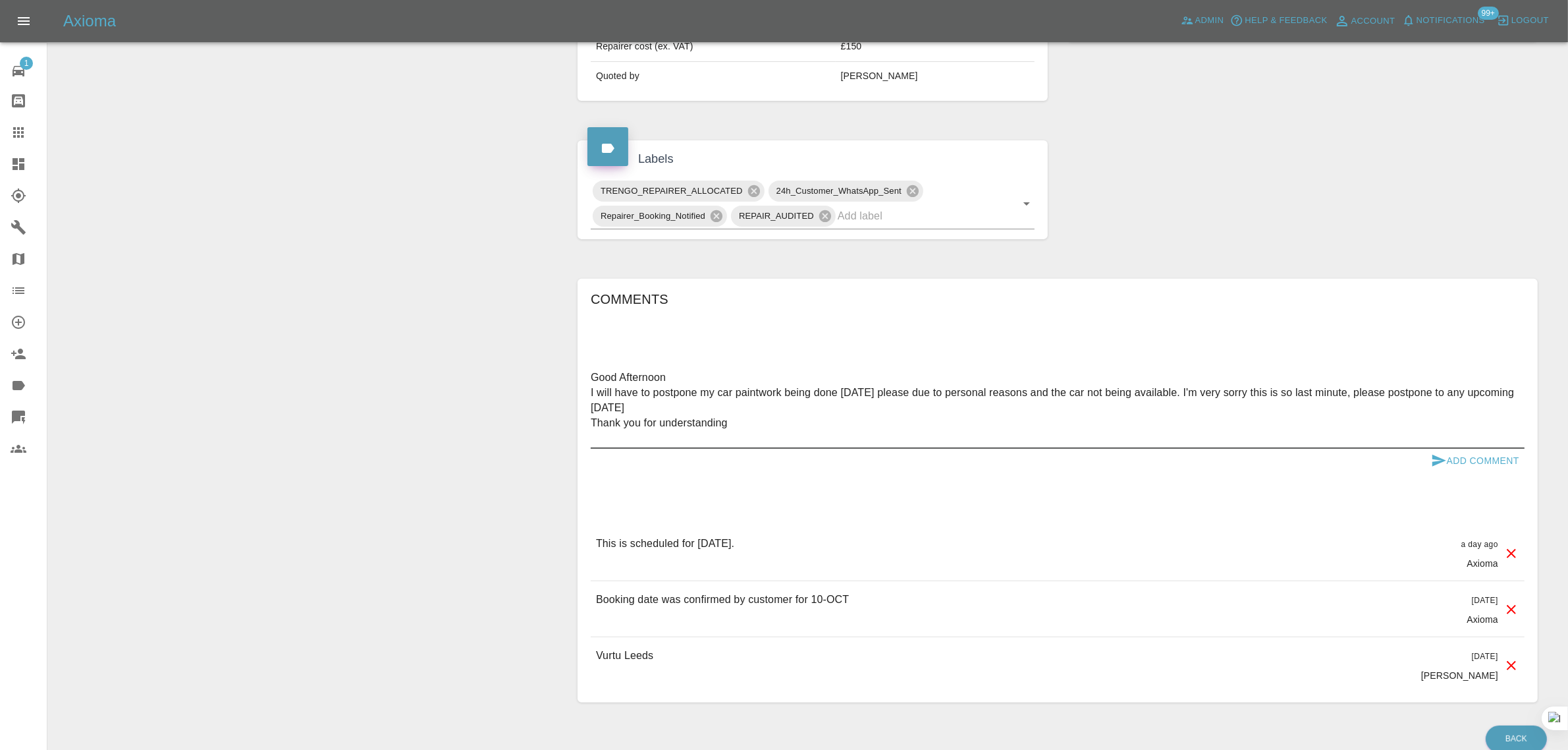
type textarea "Good Afternoon I will have to postpone my car paintwork being done tomorrow ple…"
click at [1485, 455] on button "Add Comment" at bounding box center [1476, 461] width 99 height 25
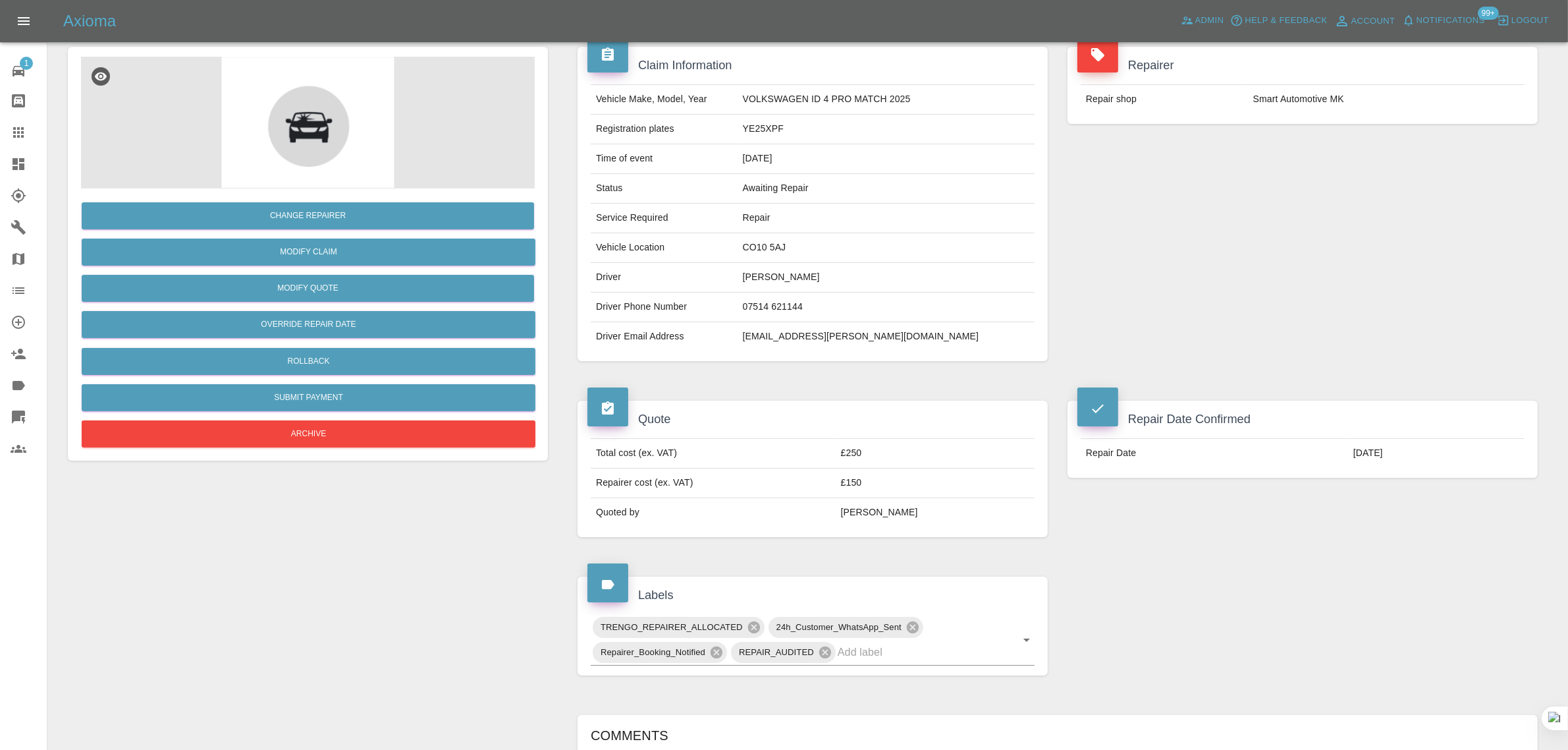
scroll to position [44, 0]
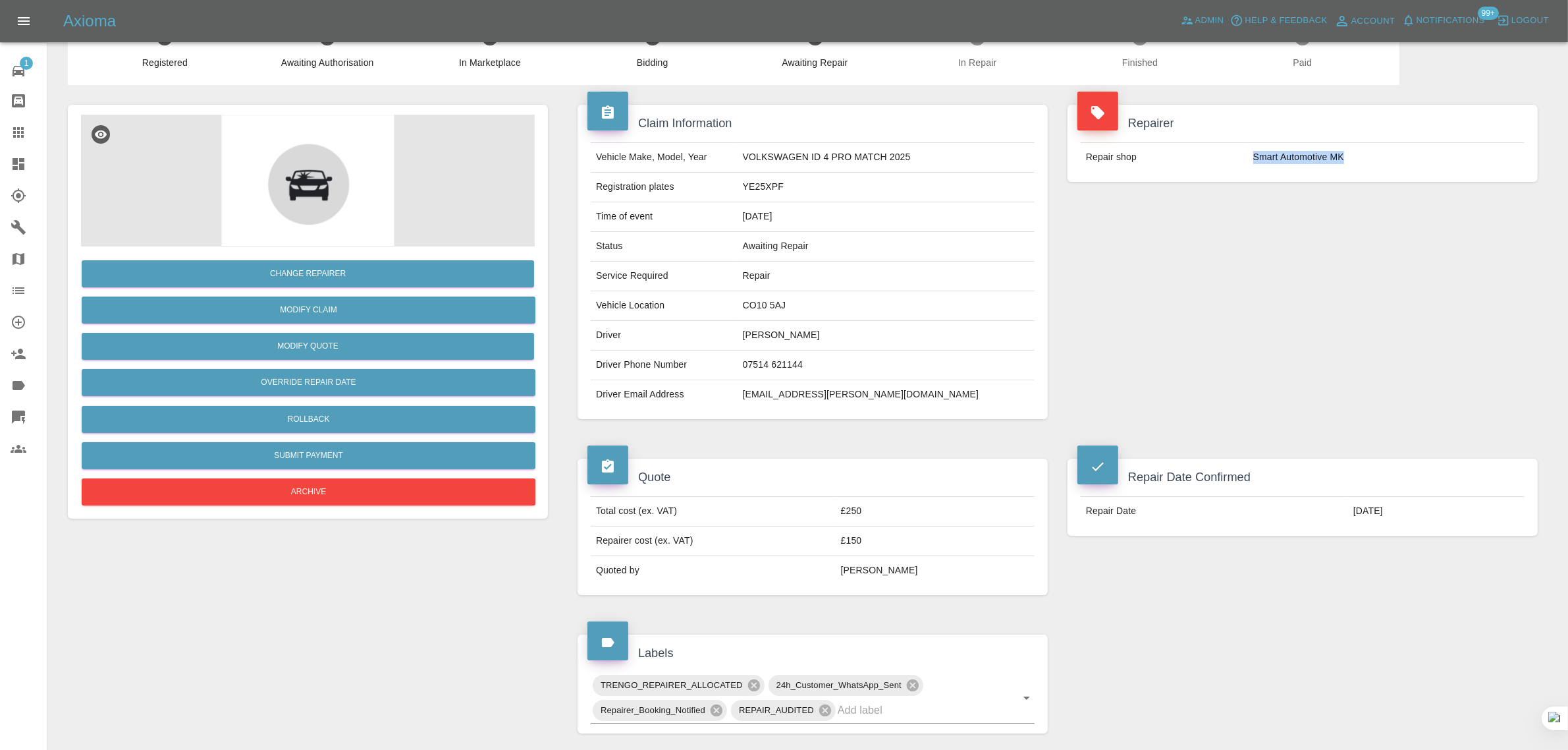
drag, startPoint x: 1243, startPoint y: 160, endPoint x: 1364, endPoint y: 162, distance: 121.0
click at [1364, 162] on tr "Repair shop Smart Automotive MK" at bounding box center [1302, 157] width 444 height 29
copy tr "Smart Automotive MK"
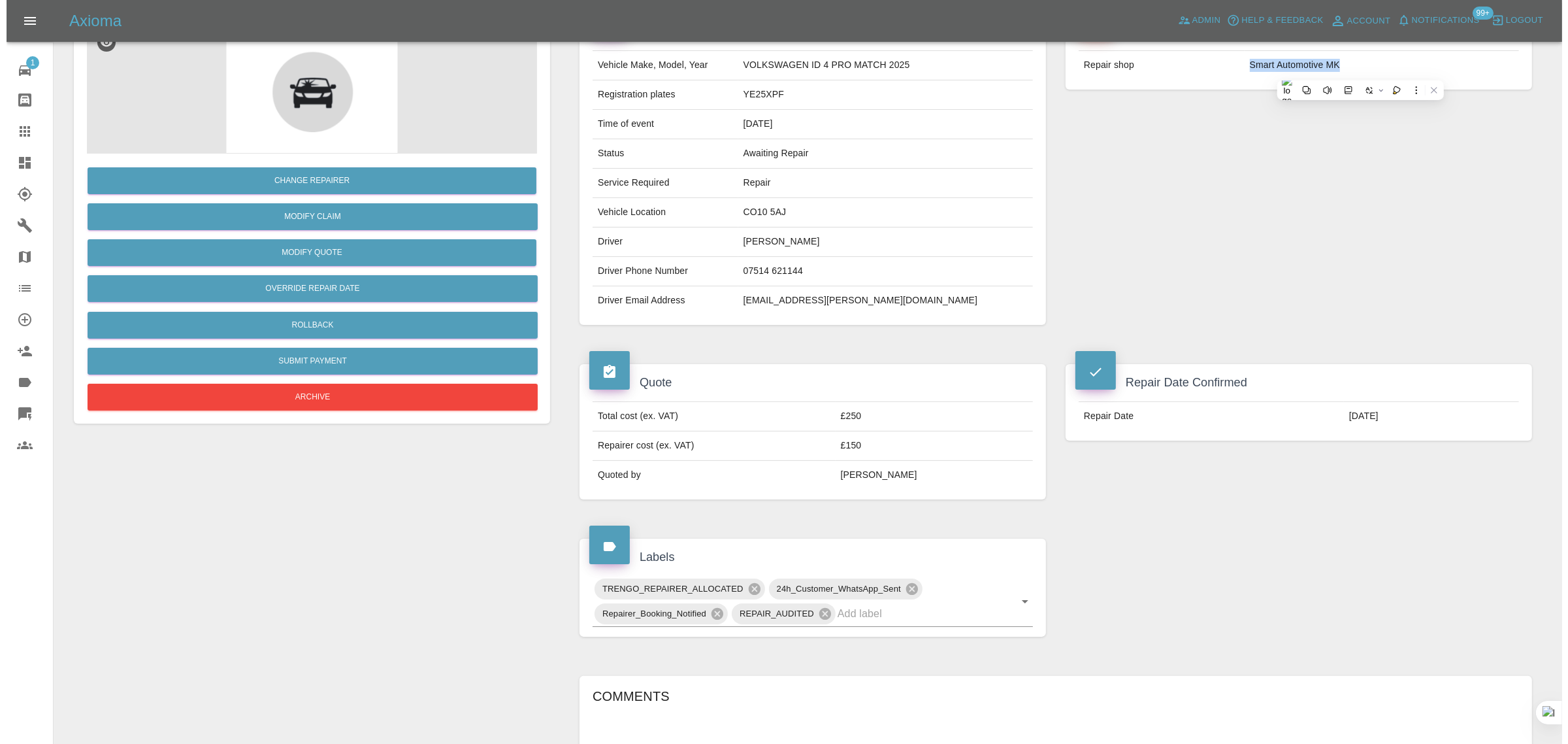
scroll to position [126, 0]
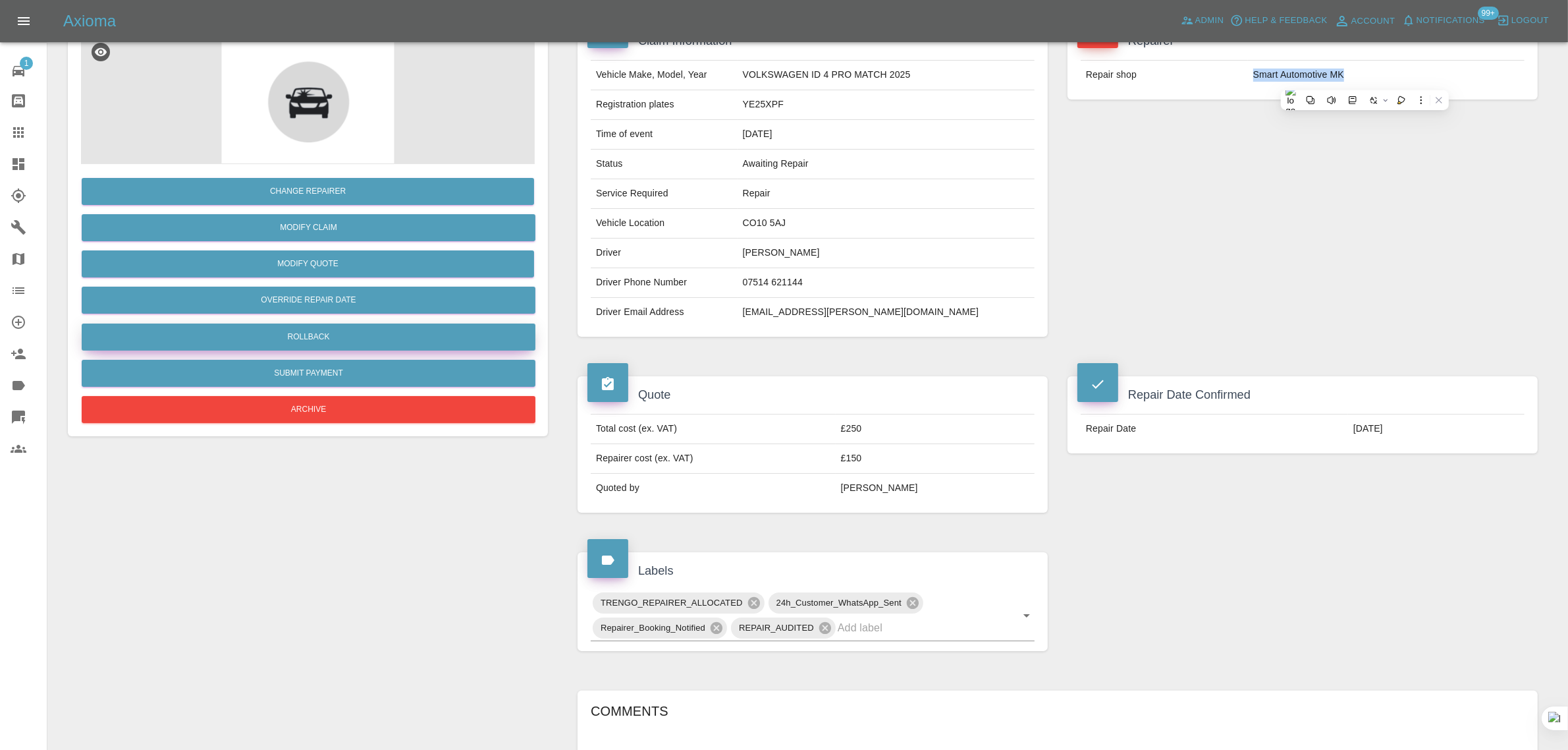
click at [357, 339] on button "Rollback" at bounding box center [308, 336] width 454 height 27
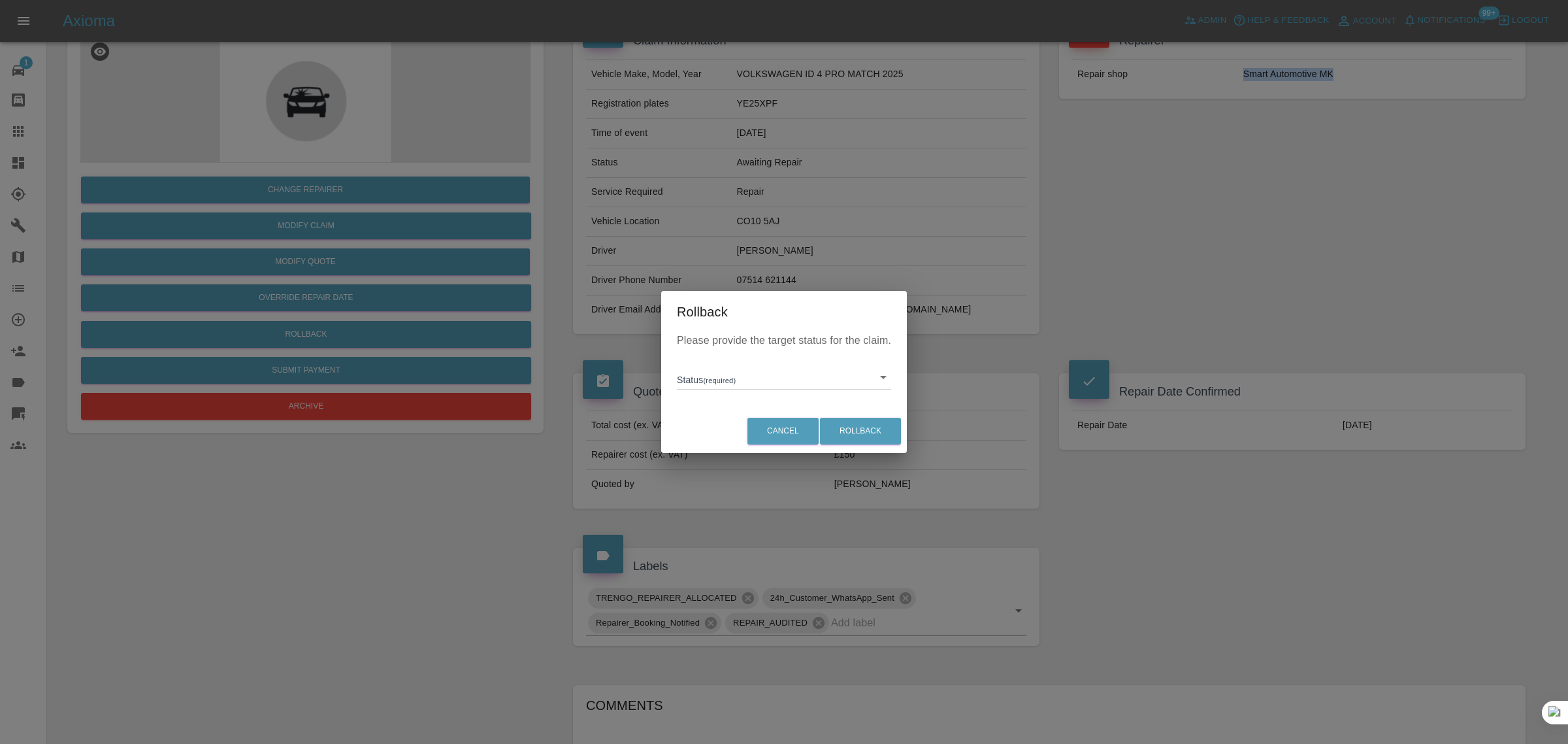
click at [720, 371] on body "Axioma Admin Help & Feedback Account Notifications 99+ Logout 1 Repair home Bod…" at bounding box center [784, 554] width 1568 height 1360
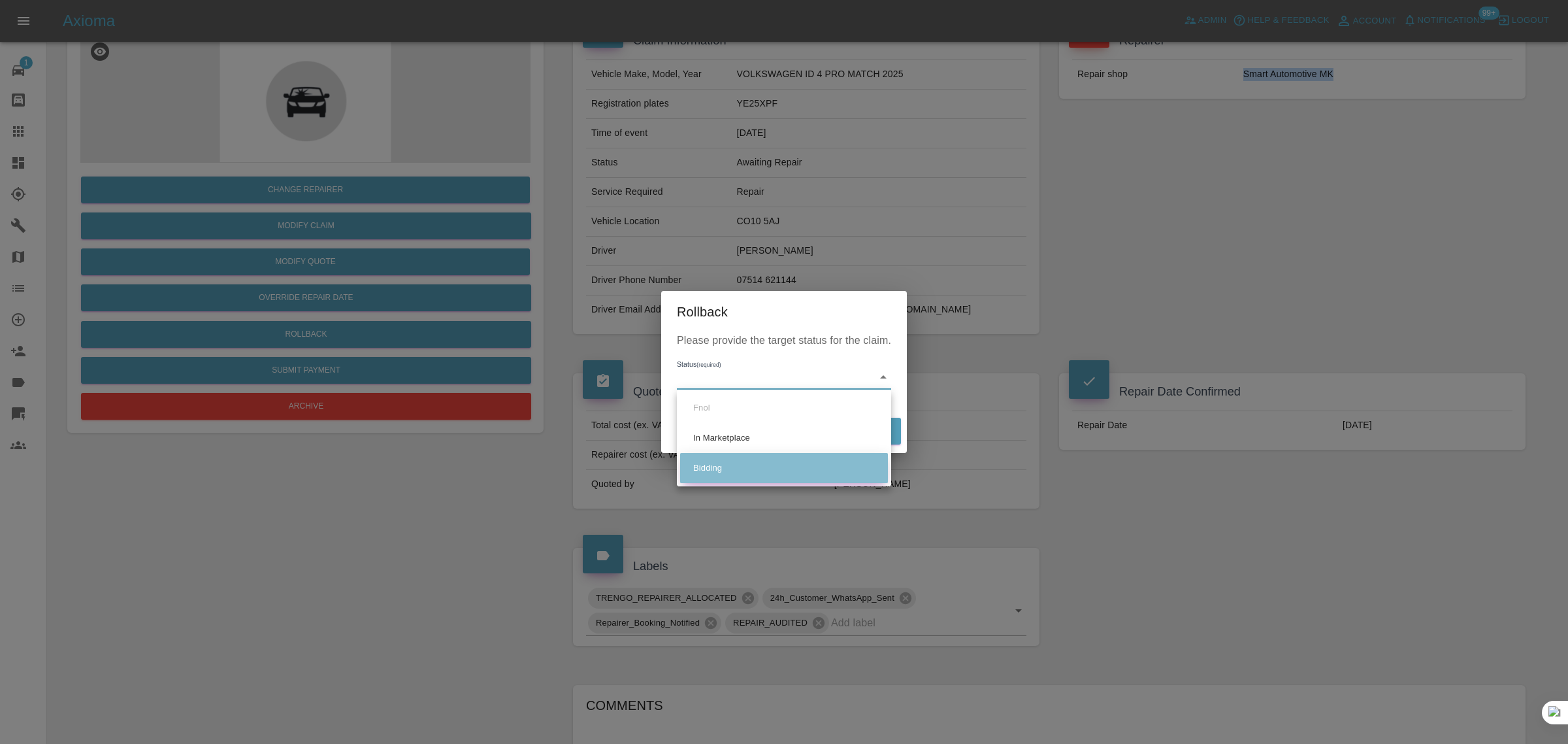
click at [708, 468] on li "Bidding" at bounding box center [784, 468] width 208 height 30
type input "bidding"
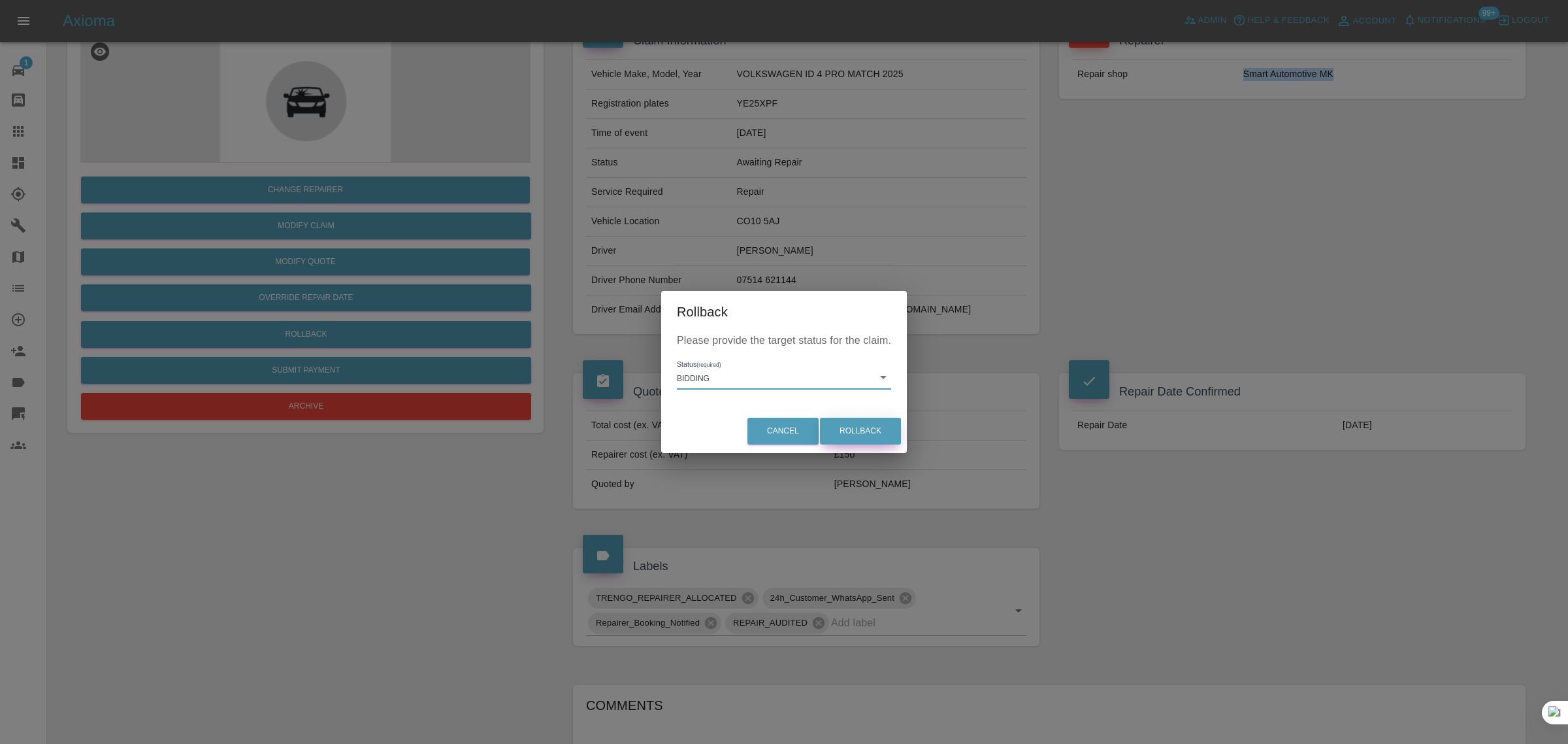
click at [880, 423] on button "Rollback" at bounding box center [861, 430] width 81 height 26
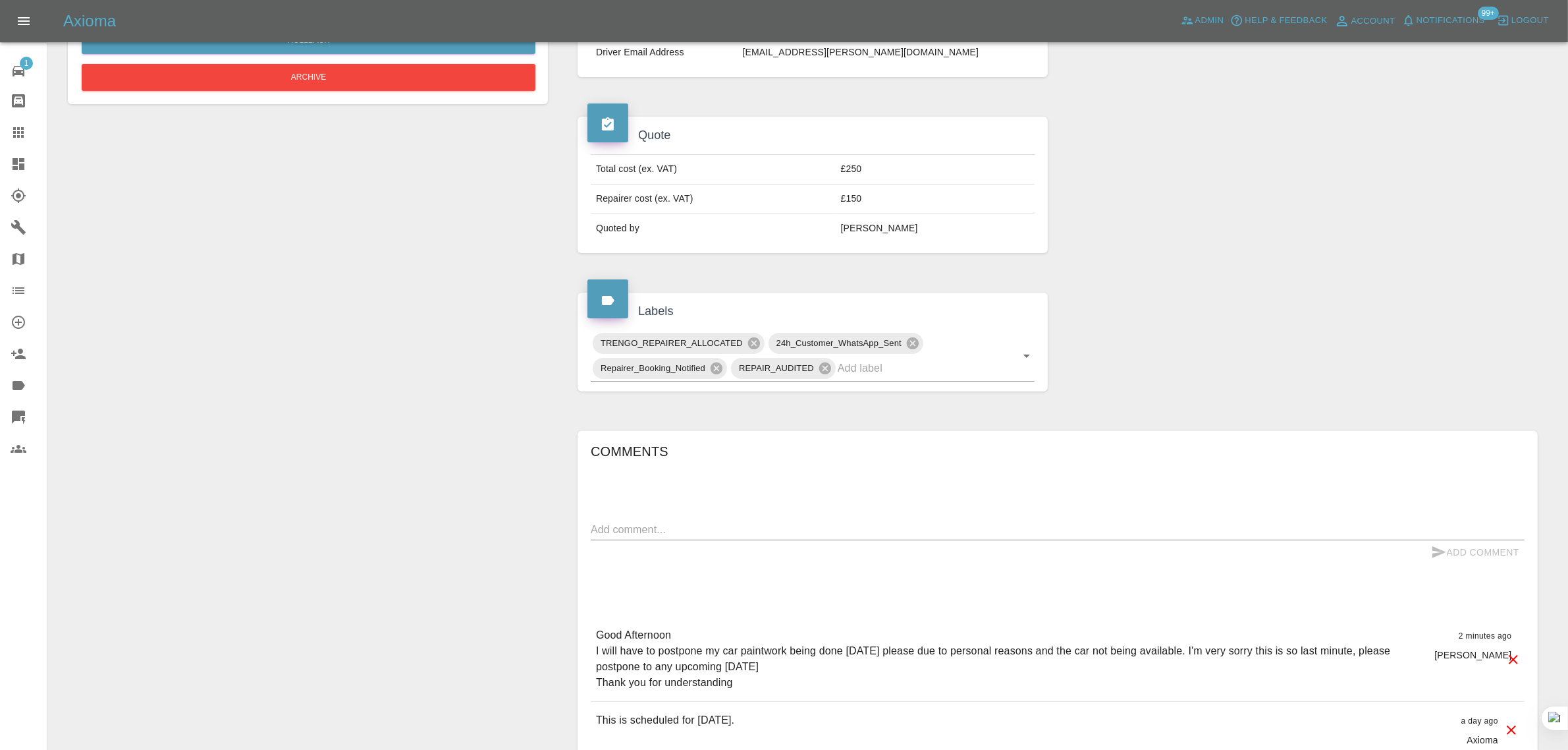
scroll to position [412, 0]
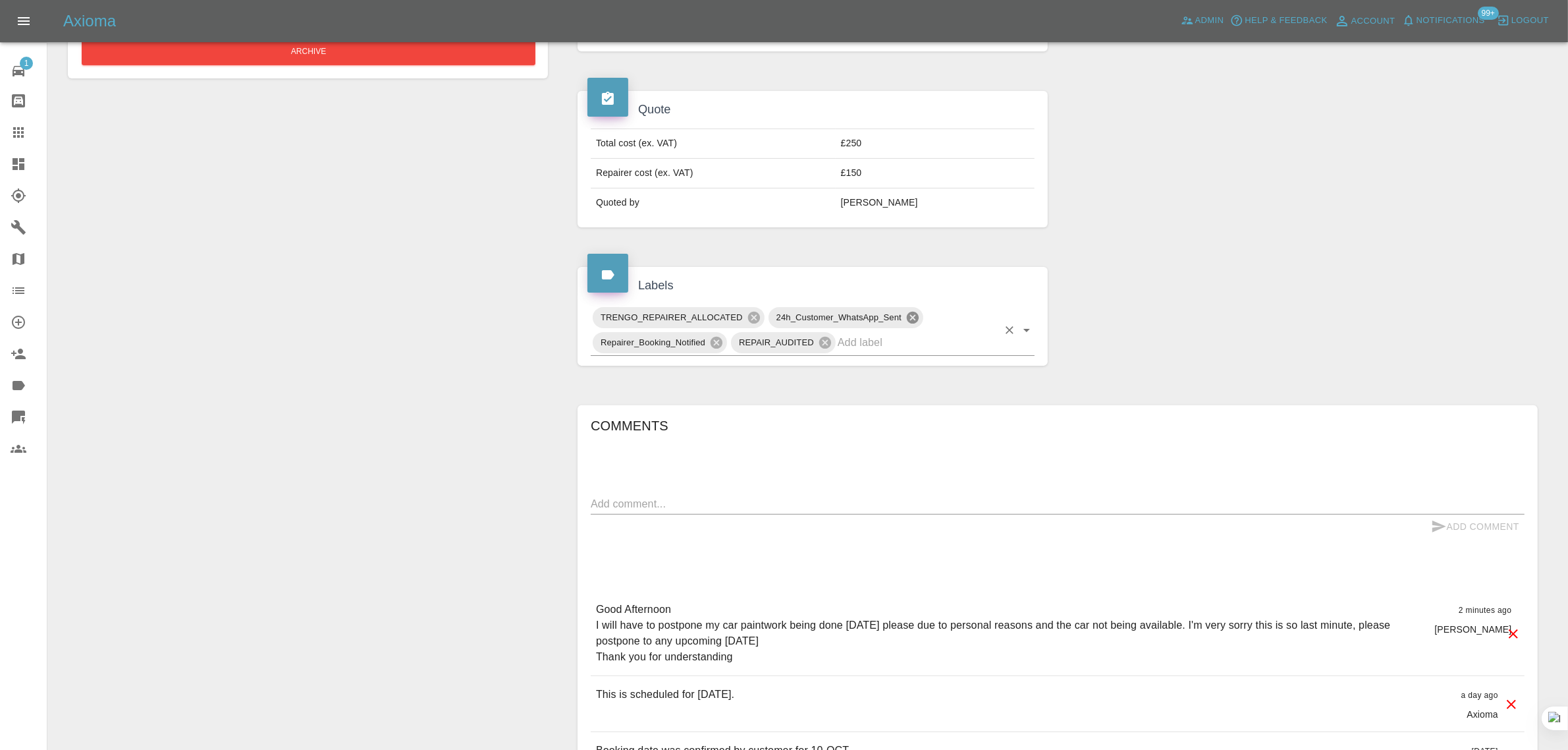
click at [910, 318] on icon at bounding box center [912, 317] width 12 height 12
click at [888, 321] on icon at bounding box center [892, 317] width 12 height 12
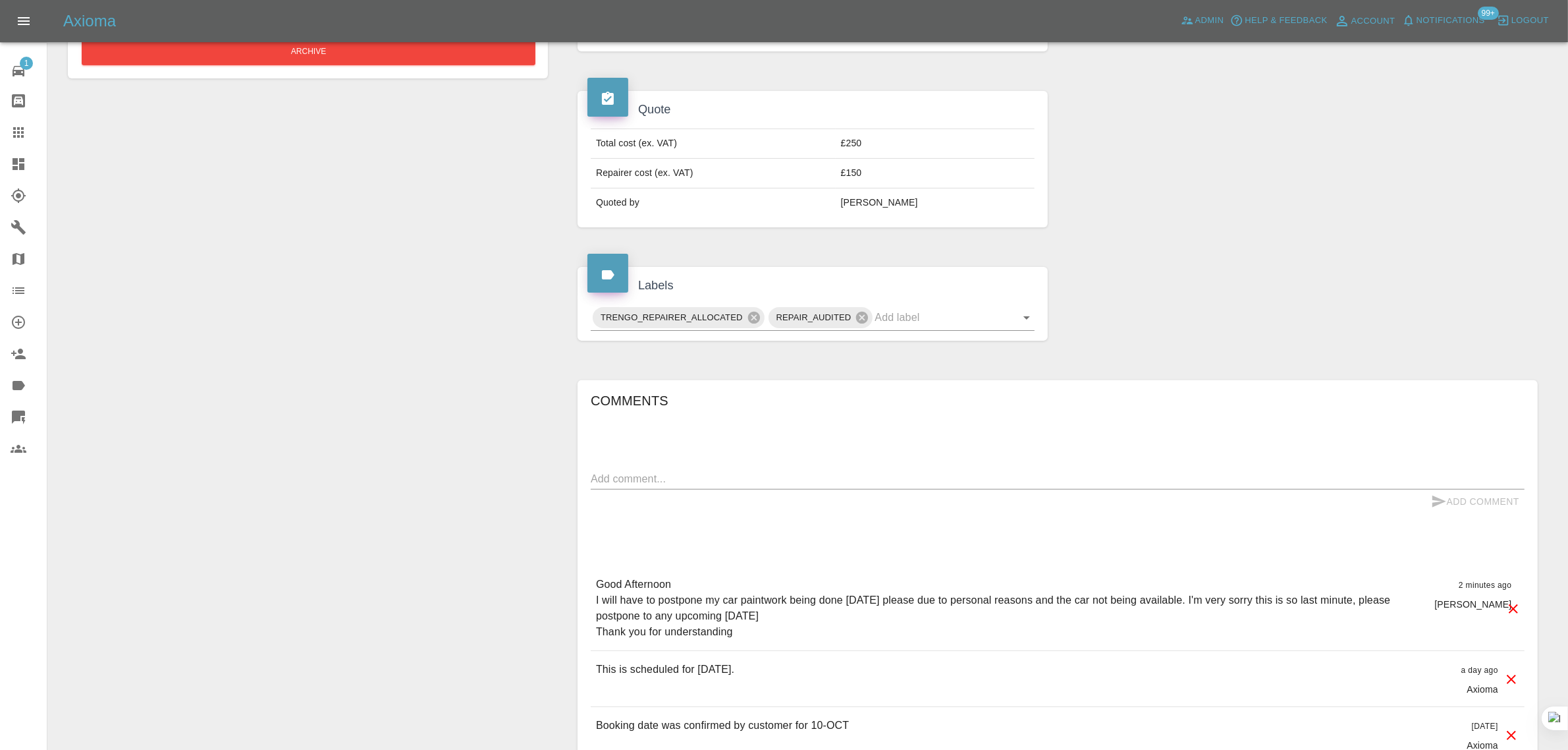
click at [8, 139] on link "Claims" at bounding box center [23, 133] width 47 height 32
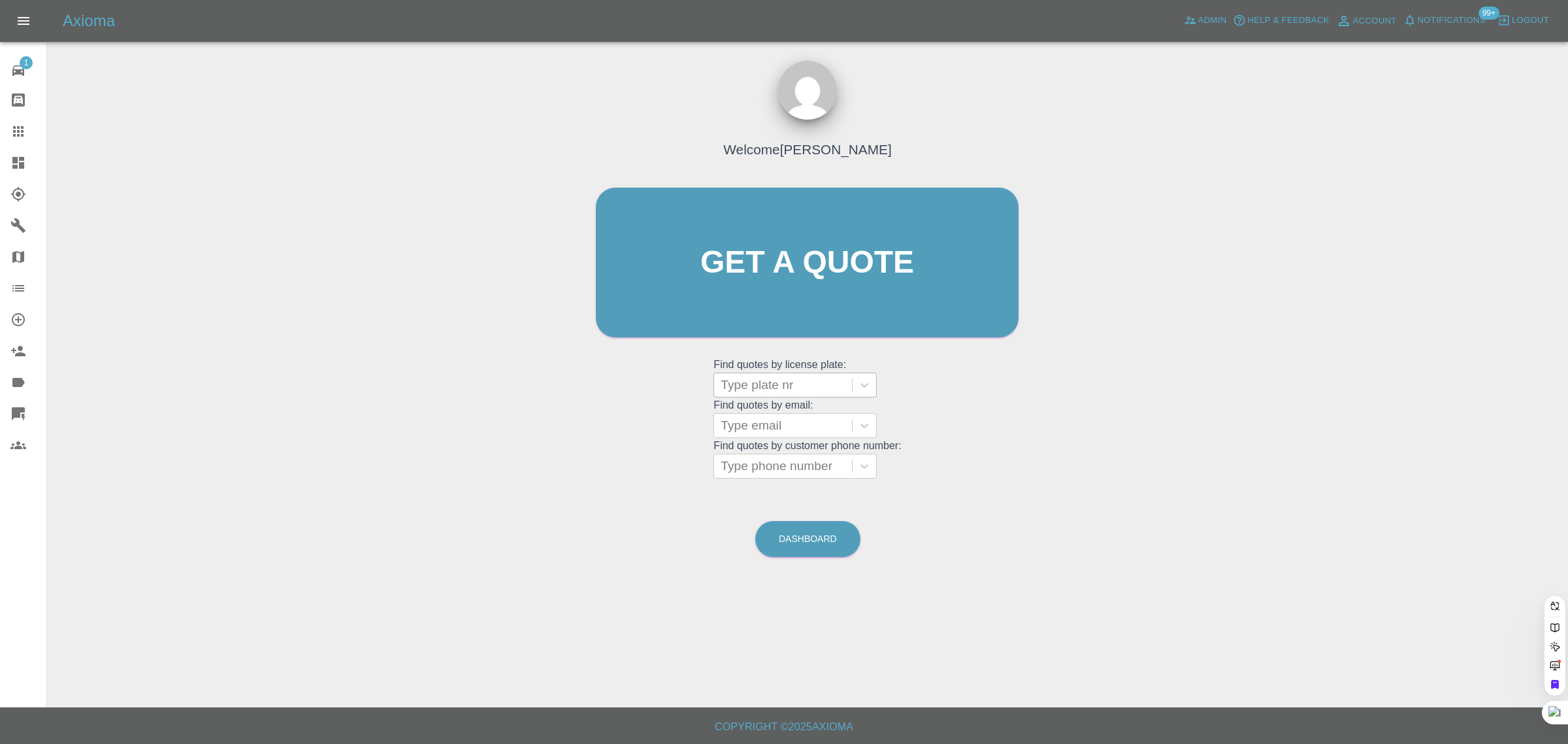
click at [764, 386] on div at bounding box center [784, 385] width 125 height 18
click at [660, 439] on div "Welcome Saleem Anwar Get a quote Get a quote Find quotes by license plate: Use …" at bounding box center [807, 287] width 451 height 394
click at [762, 433] on div at bounding box center [784, 425] width 125 height 18
paste input "callumware@hotmail.co.uk"
type input "callumware@hotmail.co.uk"
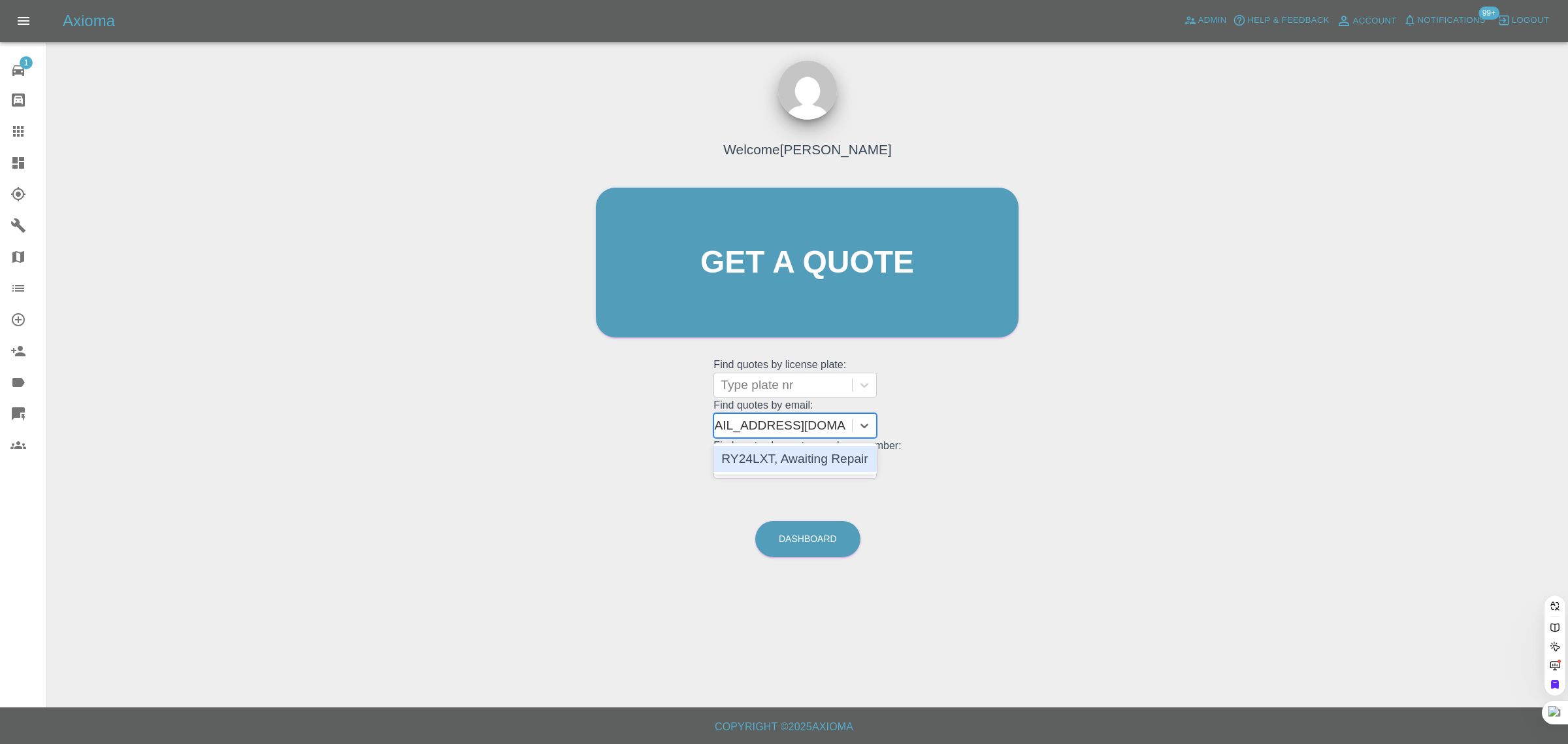
scroll to position [0, 19]
click at [756, 455] on div "RY24LXT, Awaiting Repair" at bounding box center [795, 459] width 163 height 26
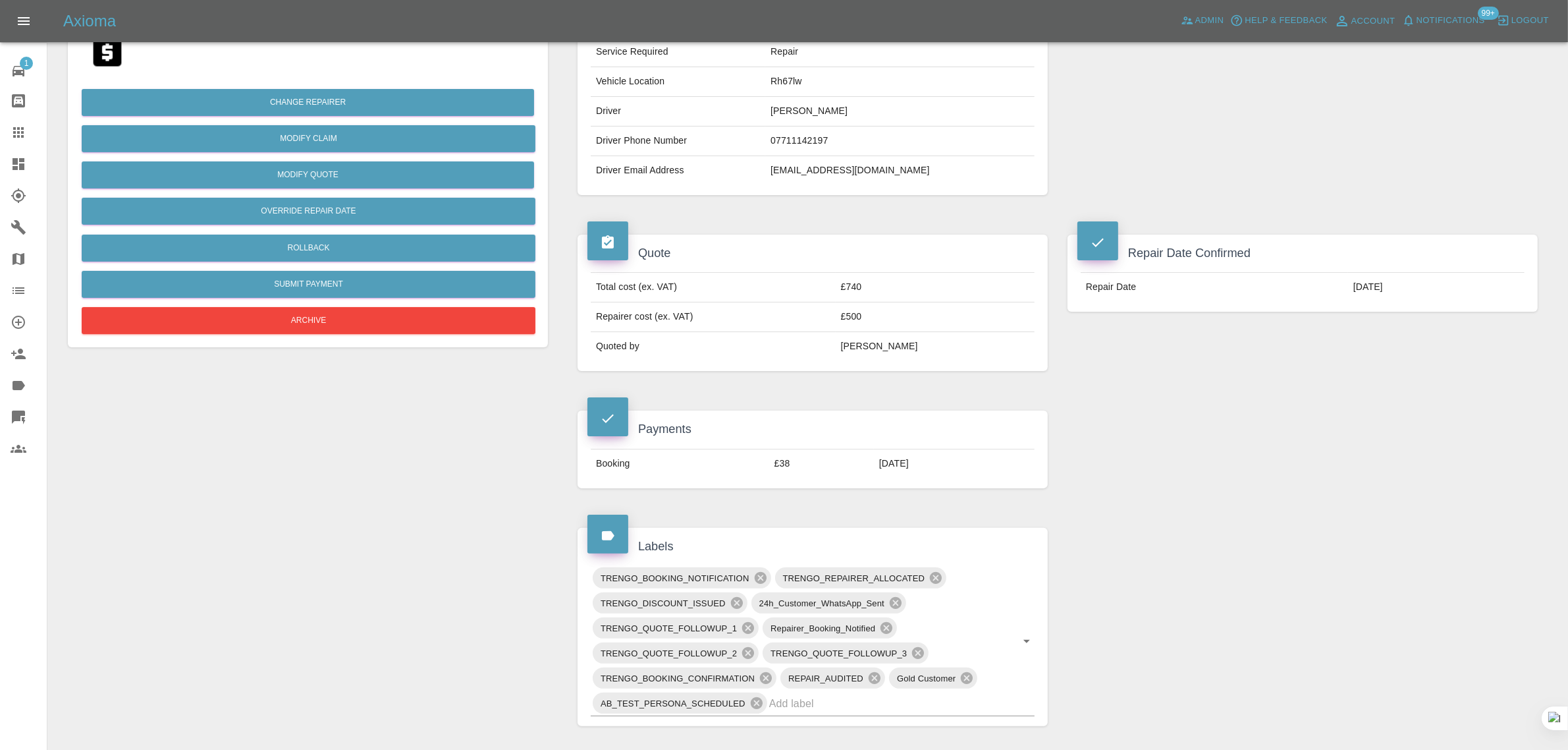
scroll to position [659, 0]
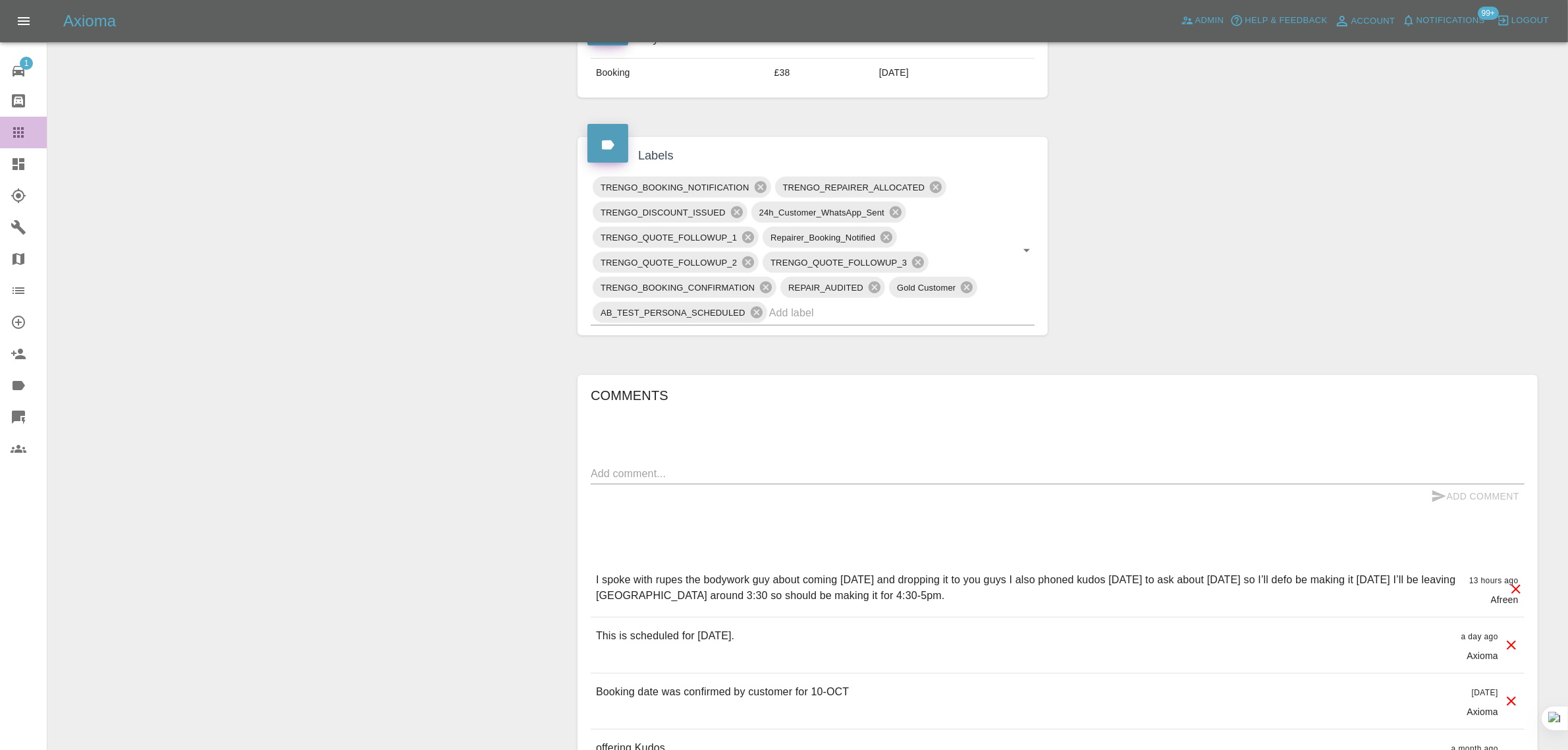
drag, startPoint x: 24, startPoint y: 130, endPoint x: 333, endPoint y: 267, distance: 338.0
click at [24, 130] on icon at bounding box center [19, 133] width 16 height 16
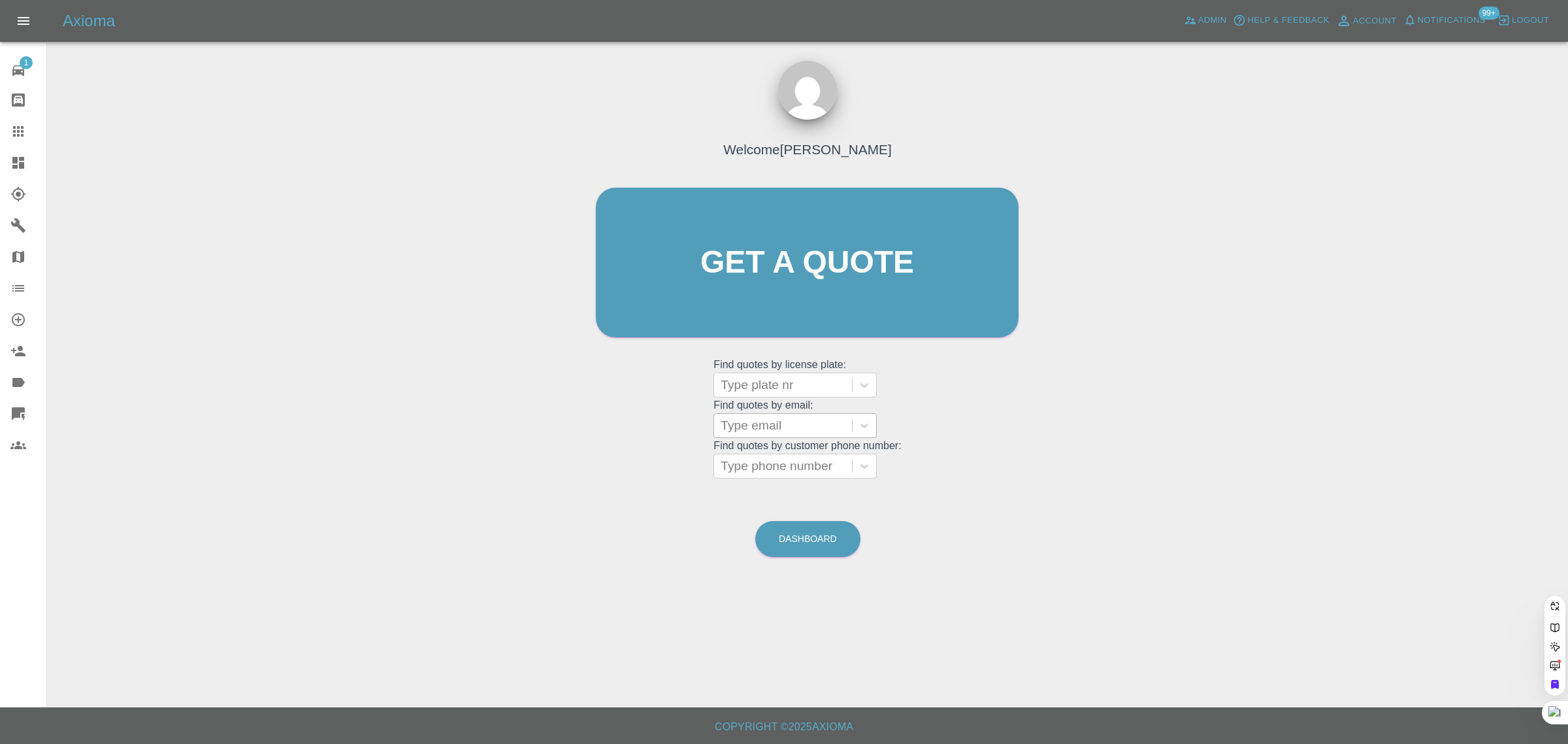
click at [784, 423] on div at bounding box center [784, 425] width 125 height 18
paste input "jacandsteve@btinternet.com"
type input "jacandsteve@btinternet.com"
click at [805, 451] on div "WP11ZZN, Awaiting Repair" at bounding box center [795, 466] width 163 height 42
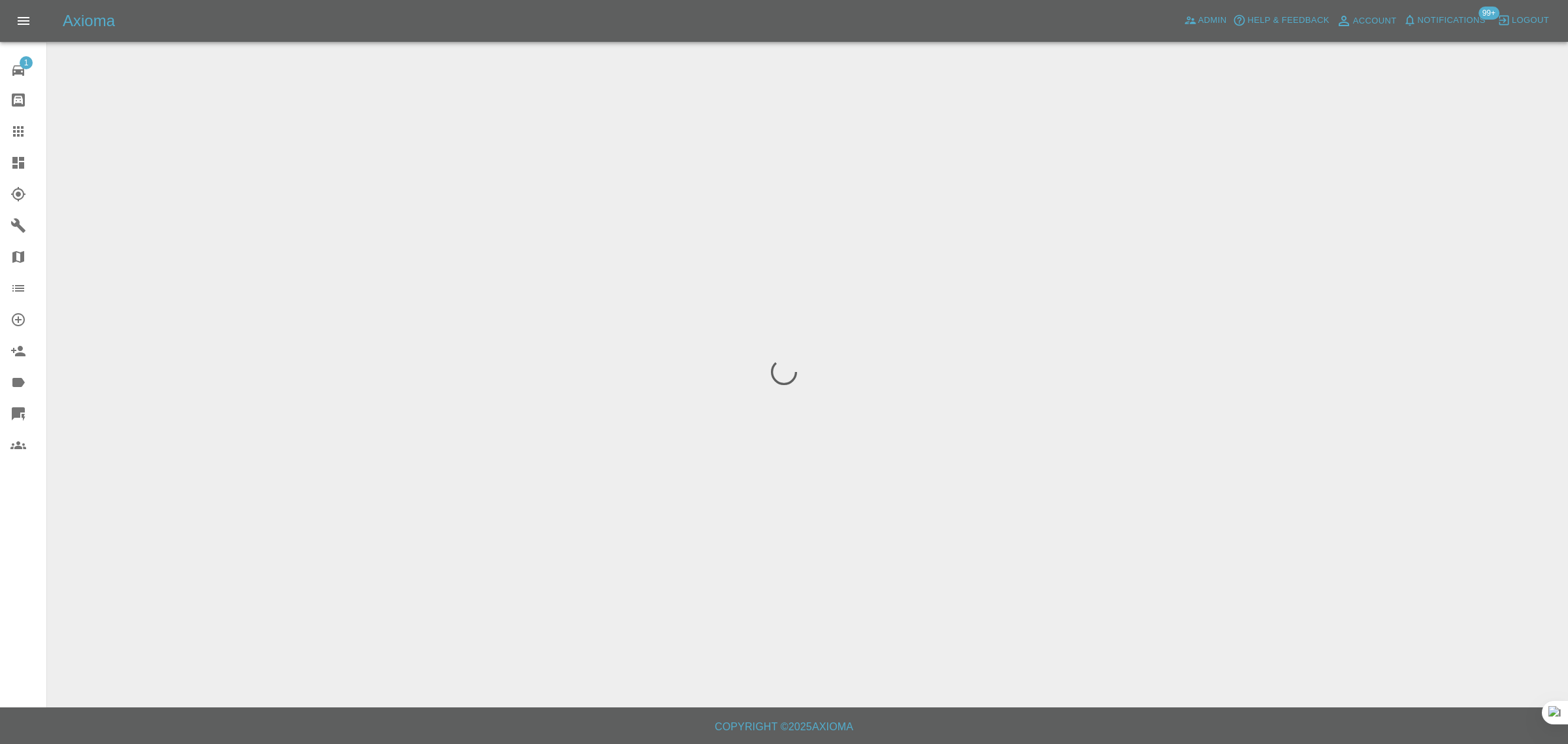
click at [28, 593] on div "1 Repair home Bodyshop home Claims Dashboard Explorer Garages Map Organization …" at bounding box center [24, 372] width 47 height 744
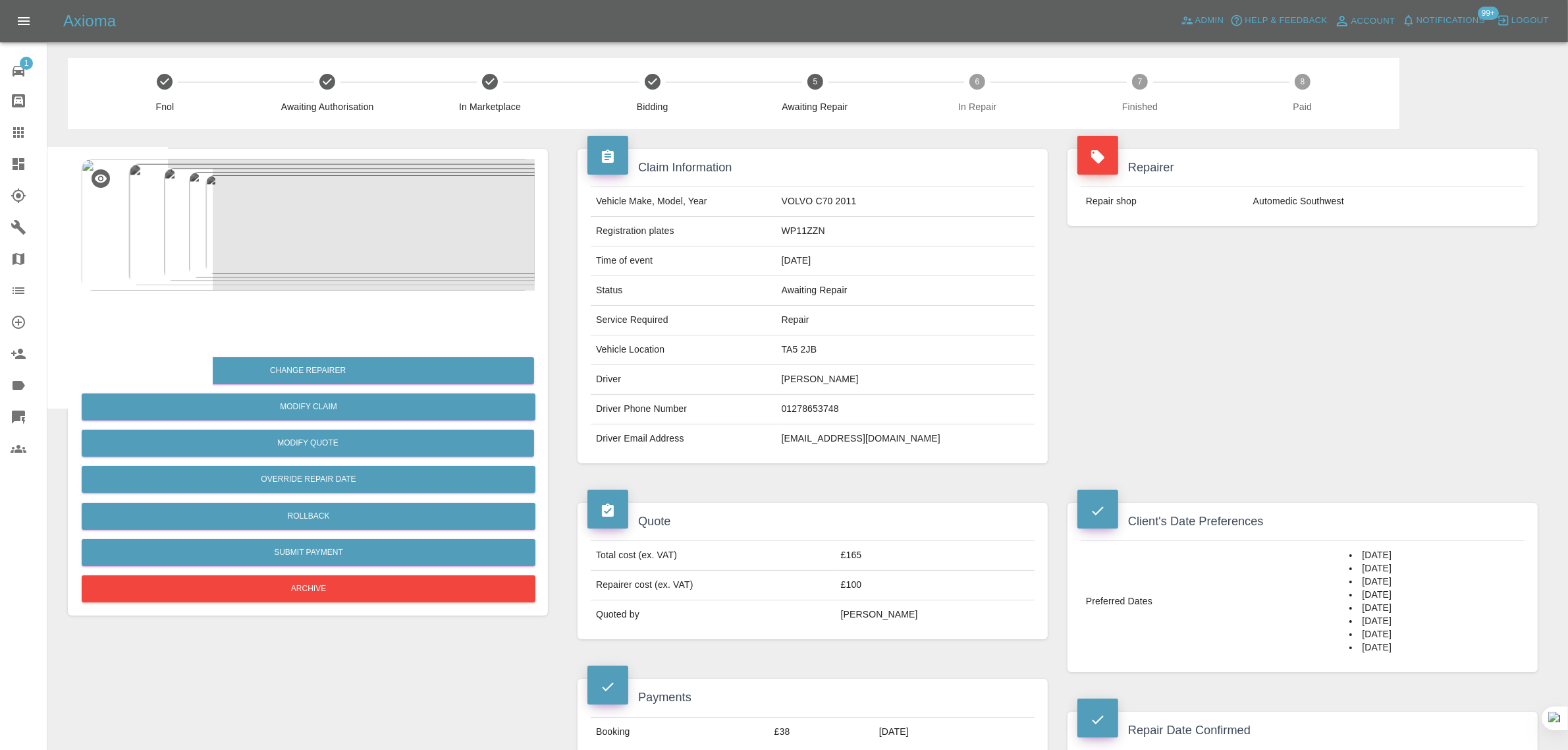
click at [27, 129] on div at bounding box center [29, 133] width 37 height 16
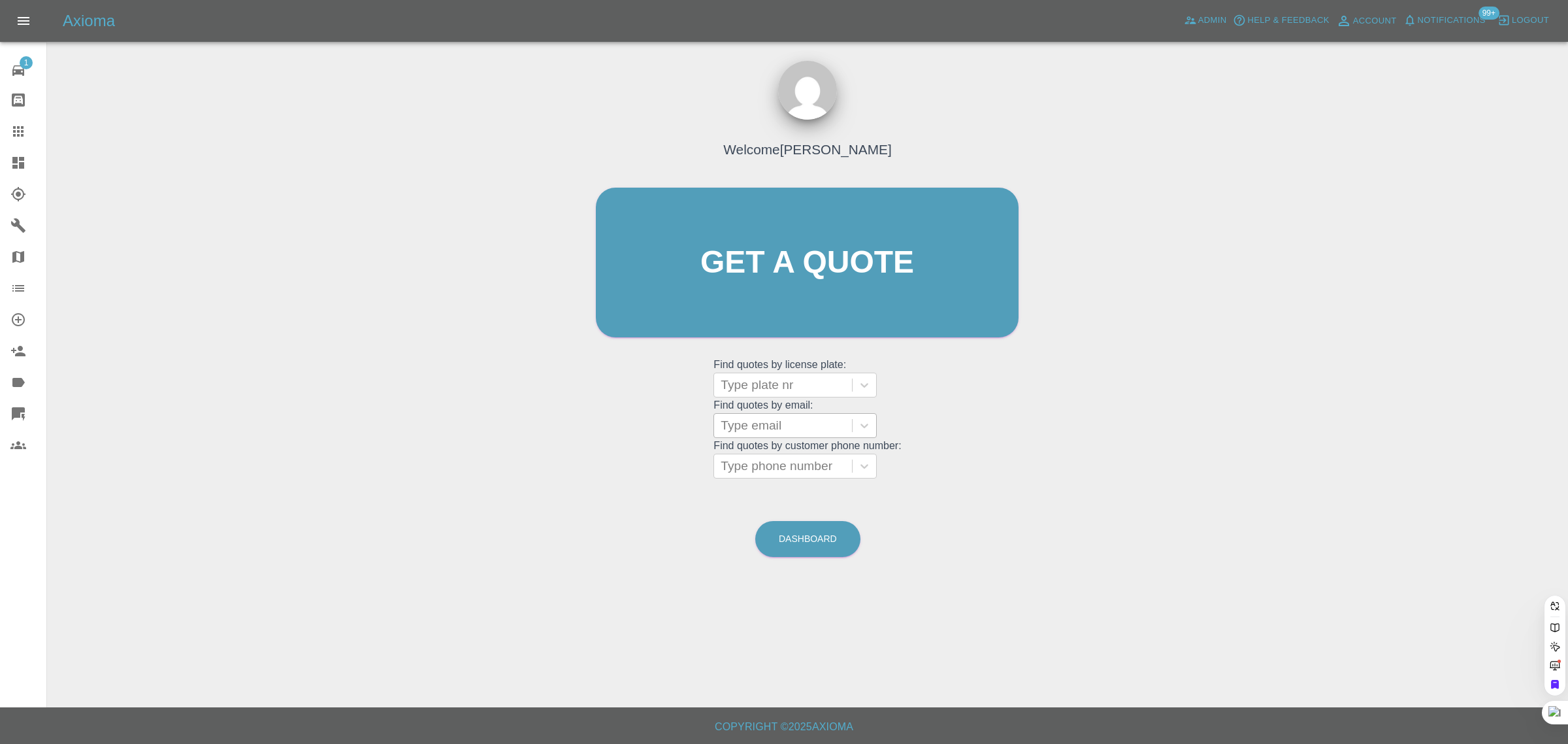
click at [747, 433] on div at bounding box center [784, 425] width 125 height 18
paste input "laura150666@gmail.com"
type input "laura150666@gmail.com"
click at [777, 455] on div "GK25YDO, Awaiting Authorisation" at bounding box center [795, 466] width 163 height 42
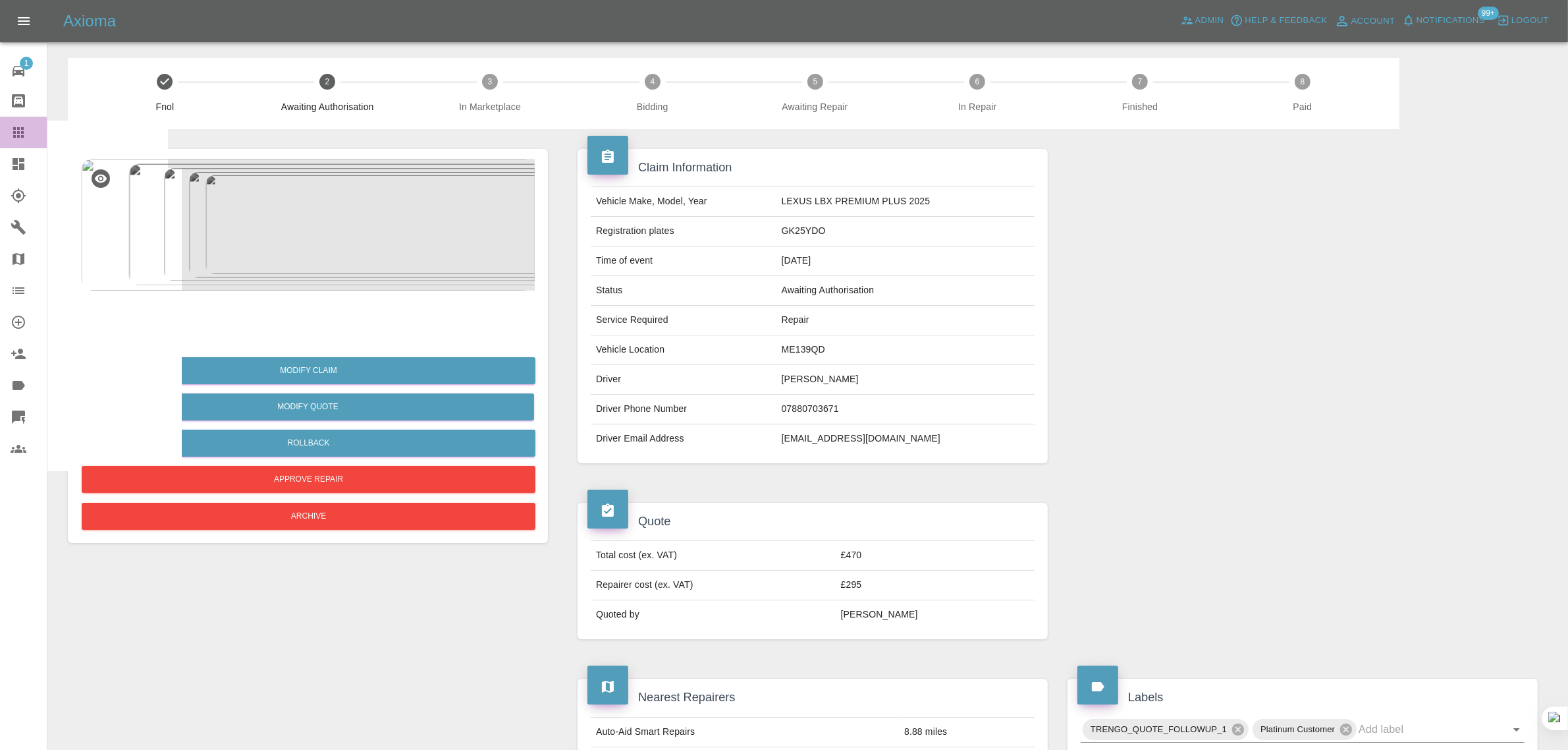
click at [17, 133] on icon at bounding box center [19, 133] width 16 height 16
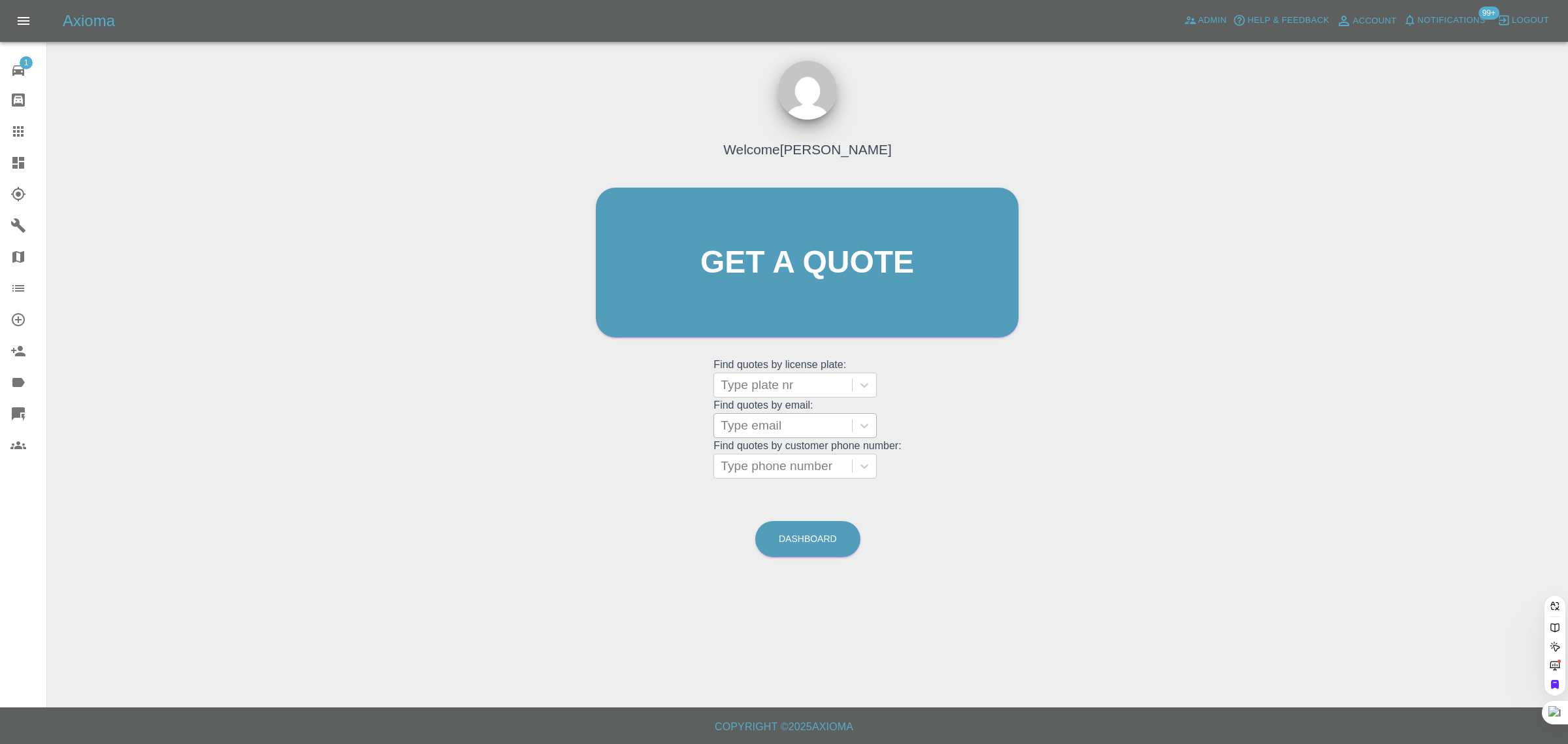
click at [750, 432] on div at bounding box center [784, 425] width 125 height 18
paste input "gawintsang@gmail.com"
type input "gawintsang@gmail.com"
click at [762, 473] on div "LC69UVM, Awaiting Authorisation" at bounding box center [795, 466] width 163 height 42
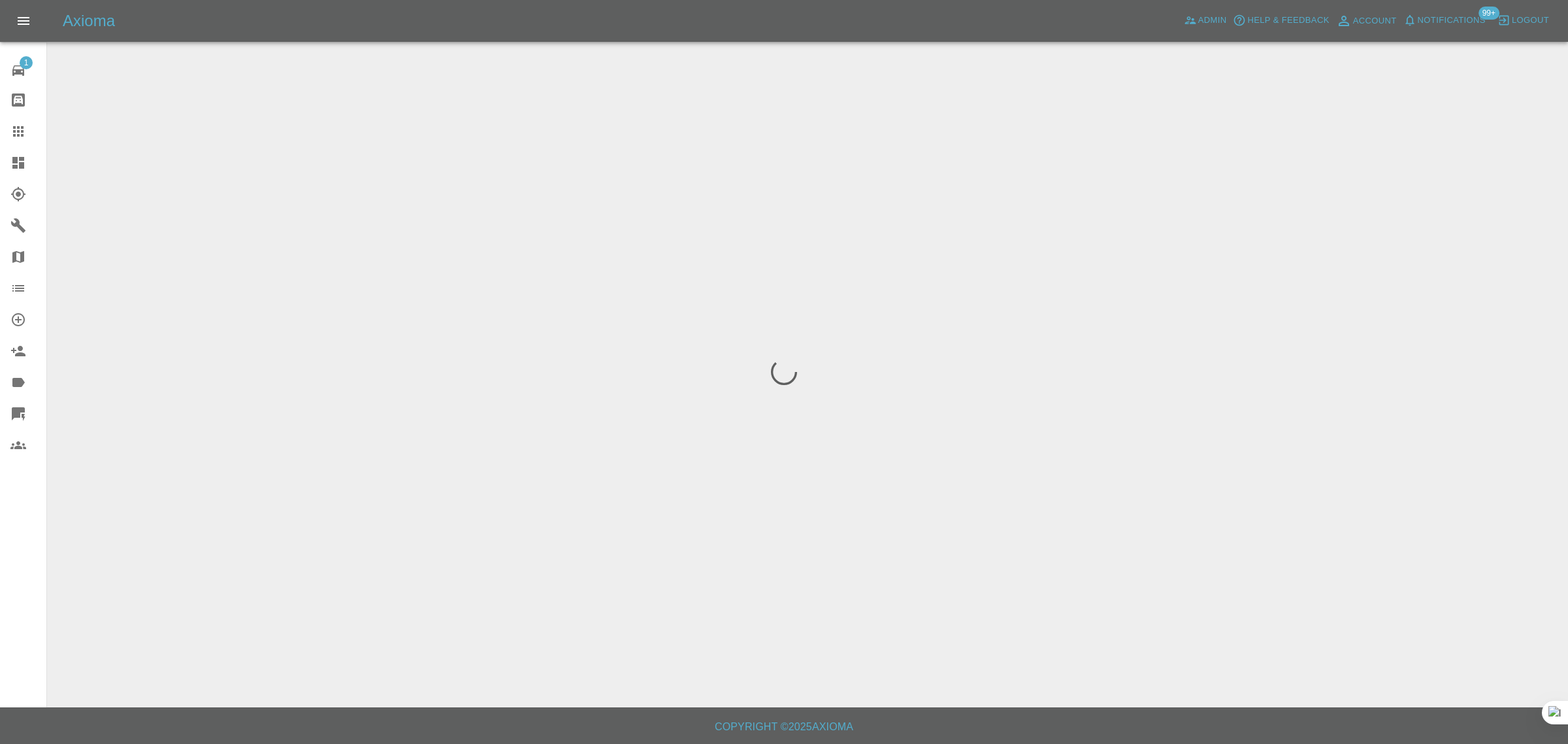
click at [19, 560] on div "1 Repair home Bodyshop home Claims Dashboard Explorer Garages Map Organization …" at bounding box center [24, 372] width 47 height 744
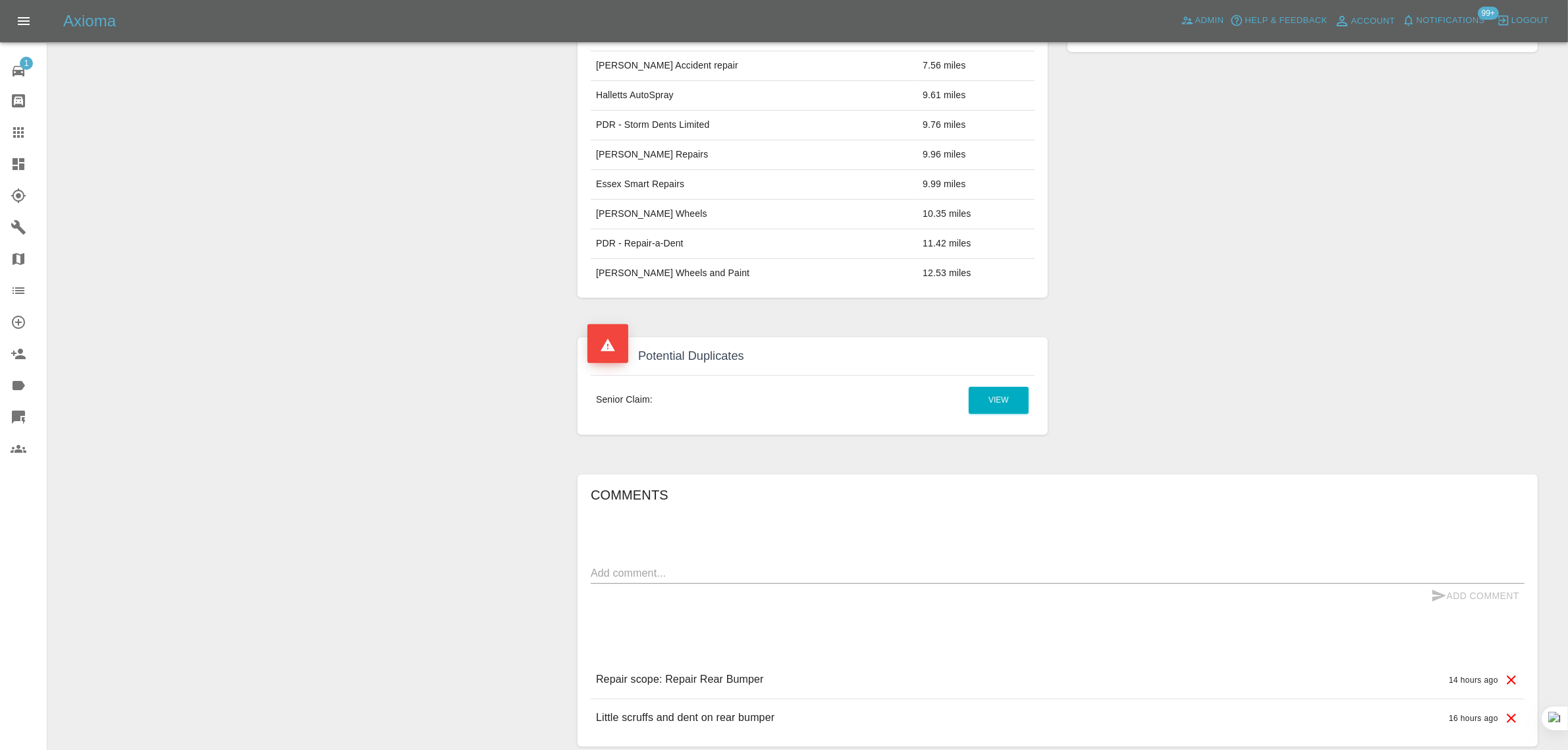
scroll to position [503, 0]
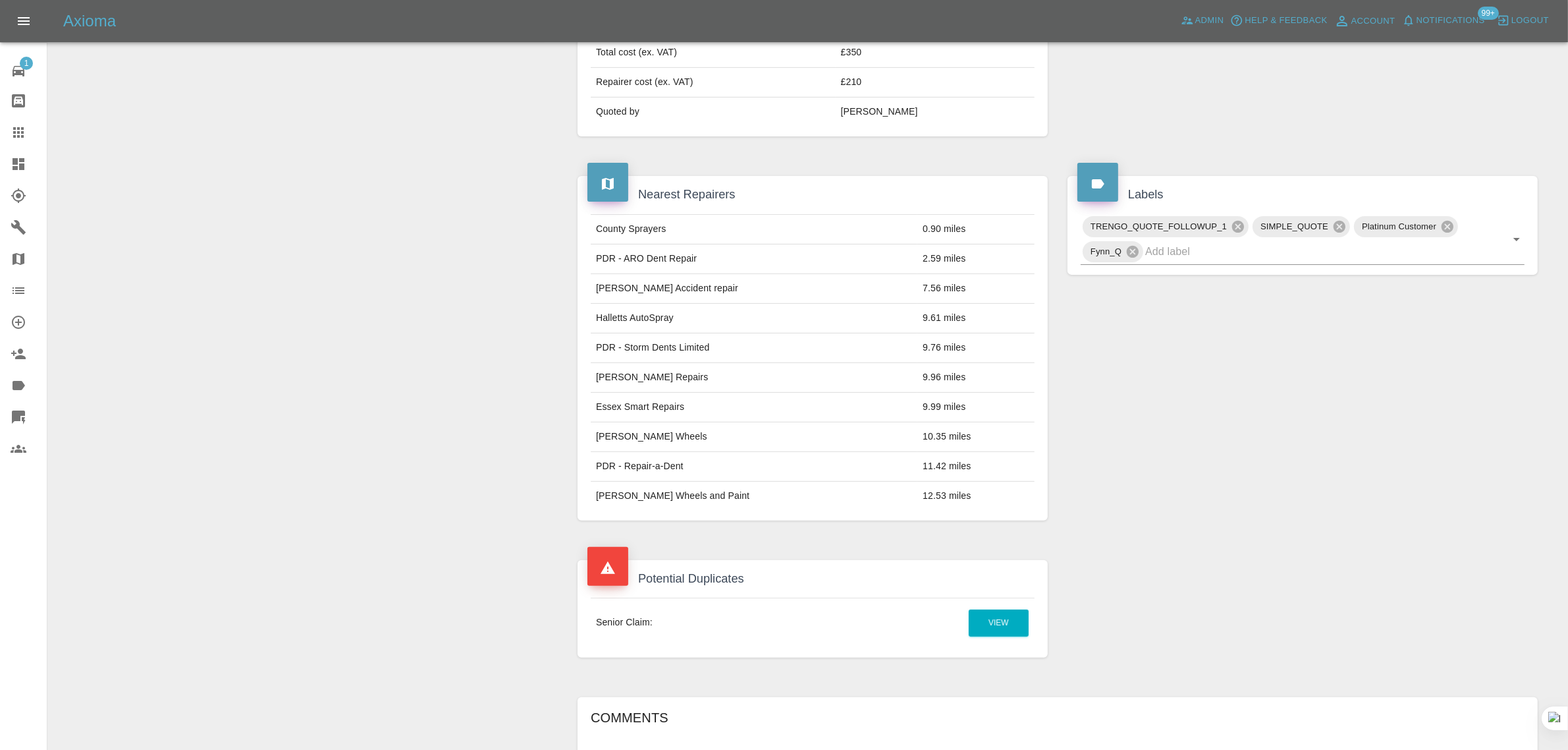
click at [22, 139] on icon at bounding box center [19, 133] width 16 height 16
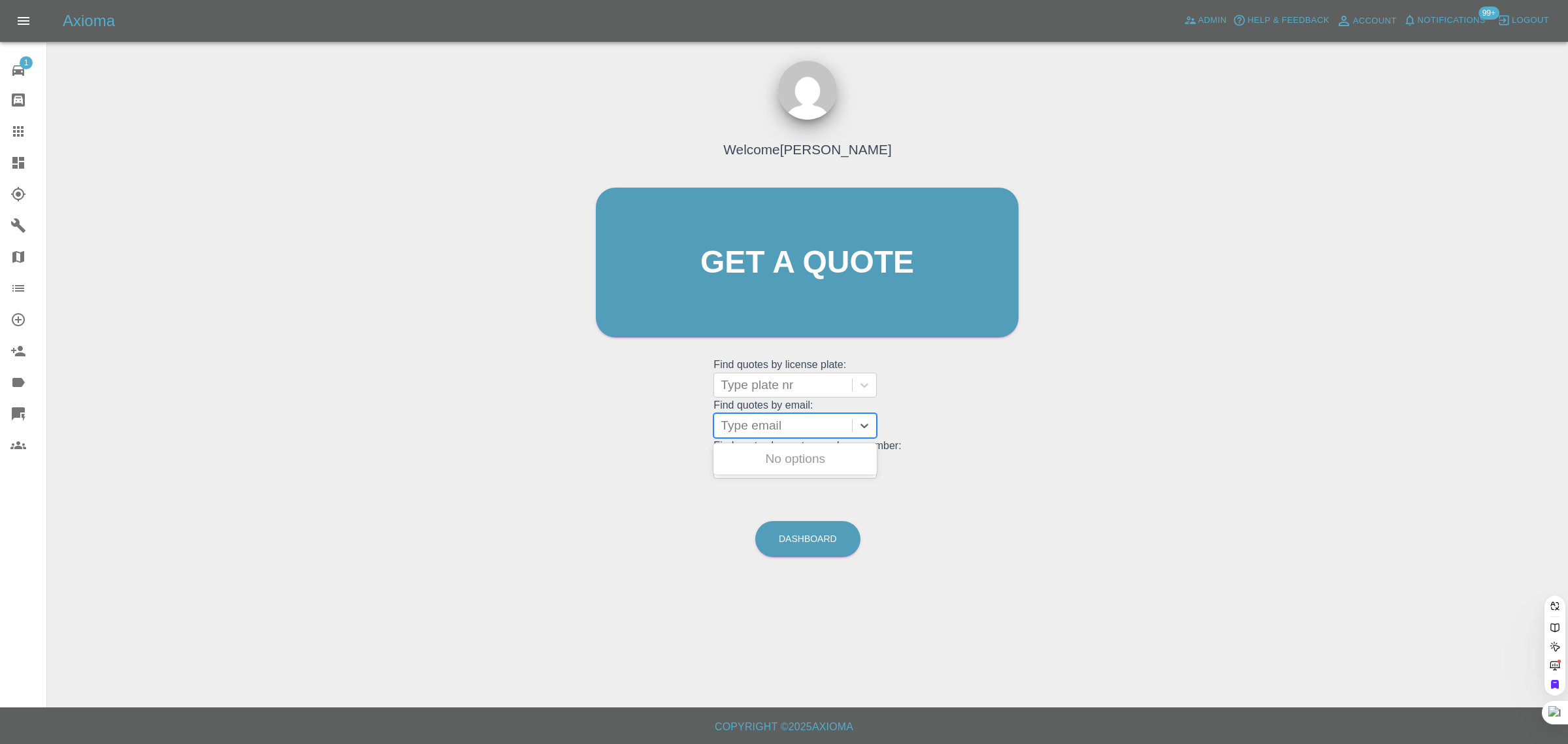
click at [784, 433] on div at bounding box center [784, 425] width 125 height 18
paste input "elfed.jones24@gmail.com"
type input "elfed.jones24@gmail.com"
click at [795, 459] on div "DJ14ELE, Awaiting Repair" at bounding box center [795, 459] width 163 height 26
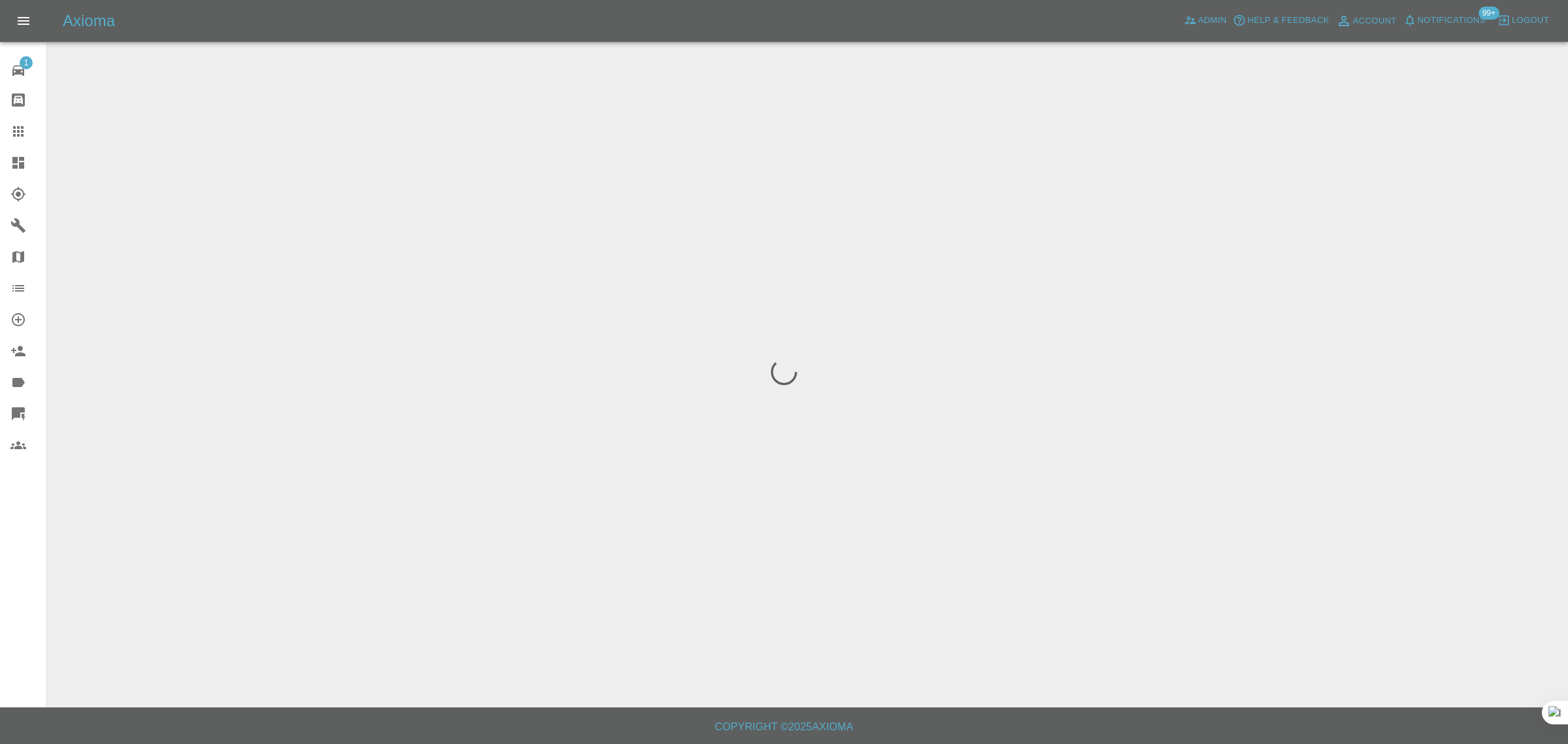
click at [26, 625] on div "1 Repair home Bodyshop home Claims Dashboard Explorer Garages Map Organization …" at bounding box center [24, 372] width 47 height 744
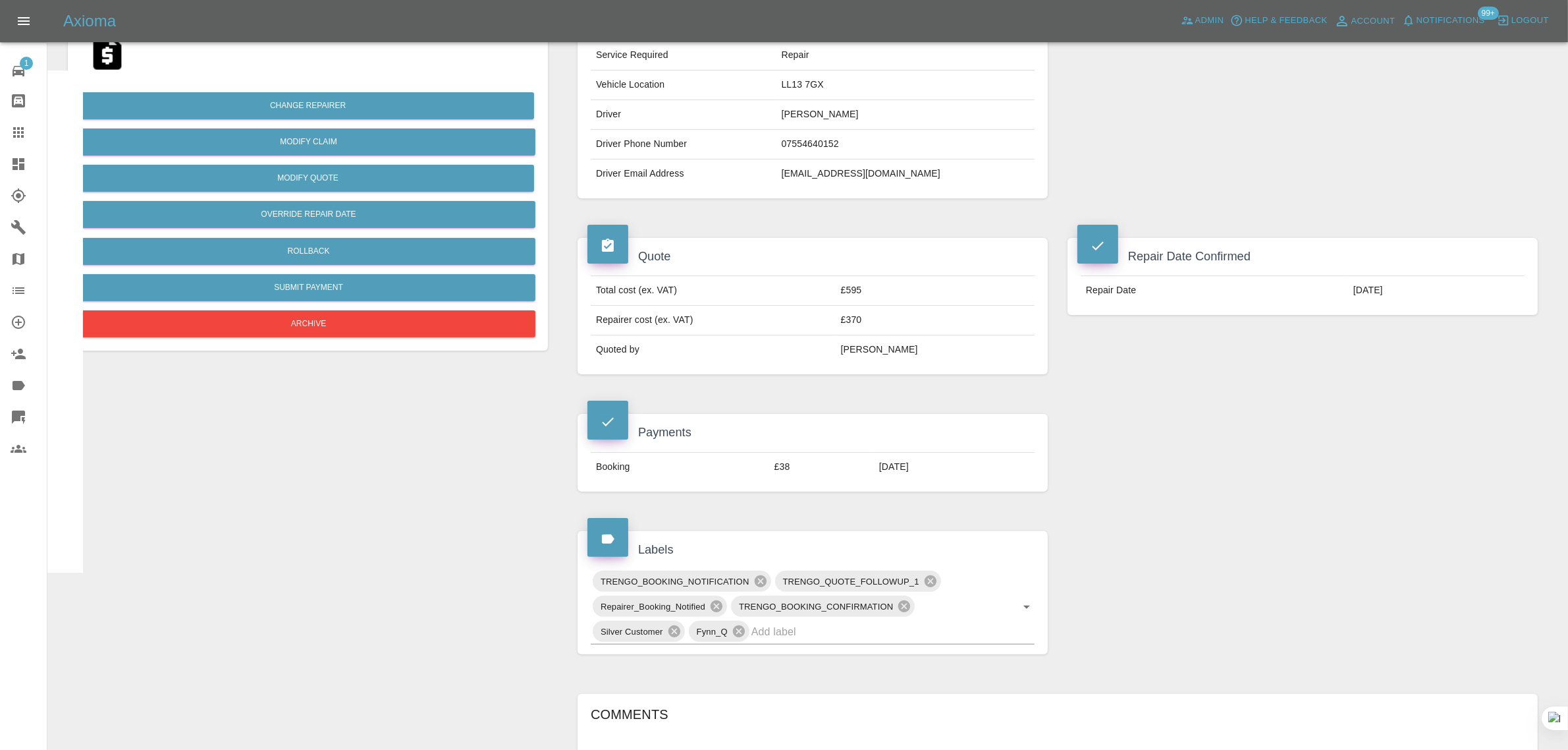
scroll to position [69, 0]
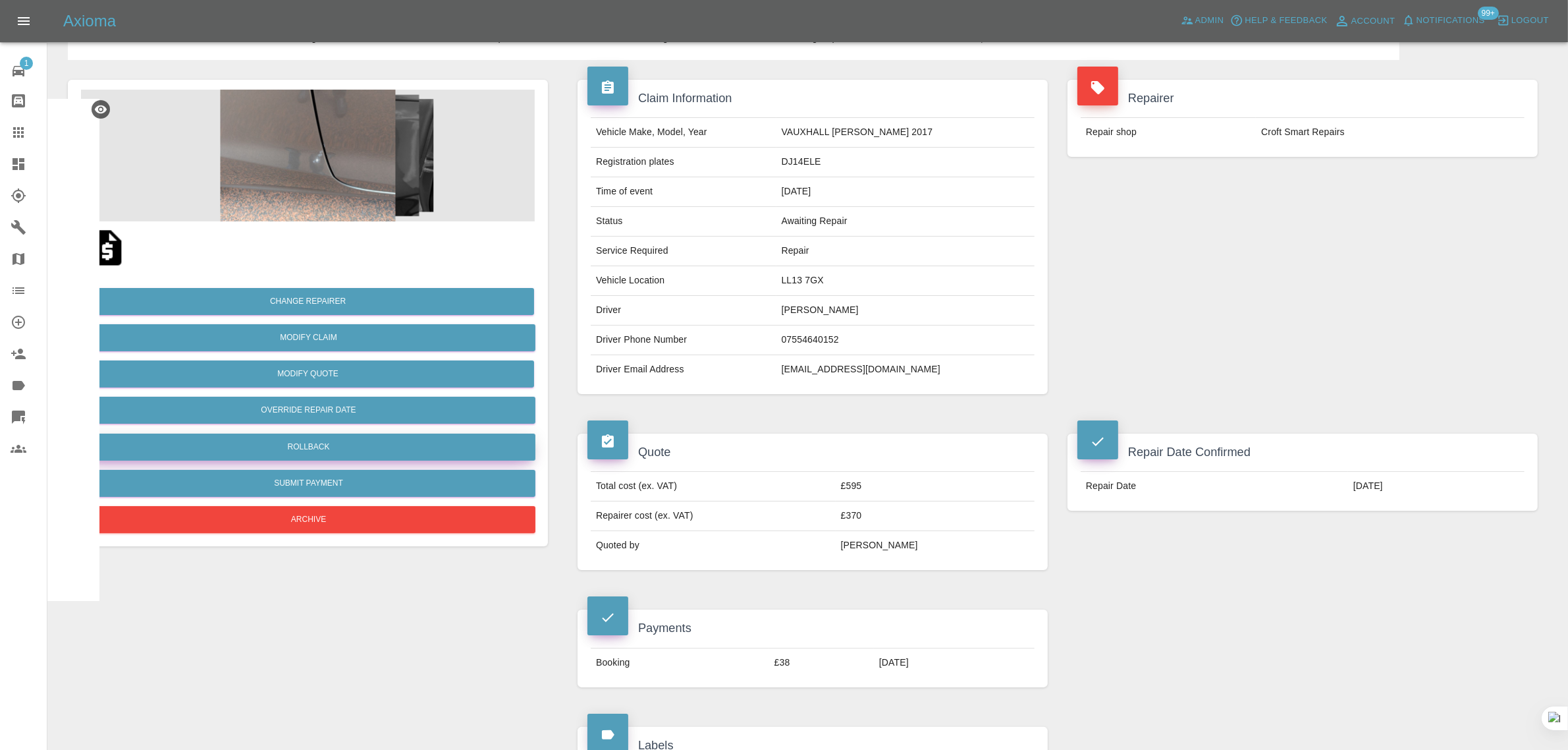
click at [295, 446] on button "Rollback" at bounding box center [308, 446] width 454 height 27
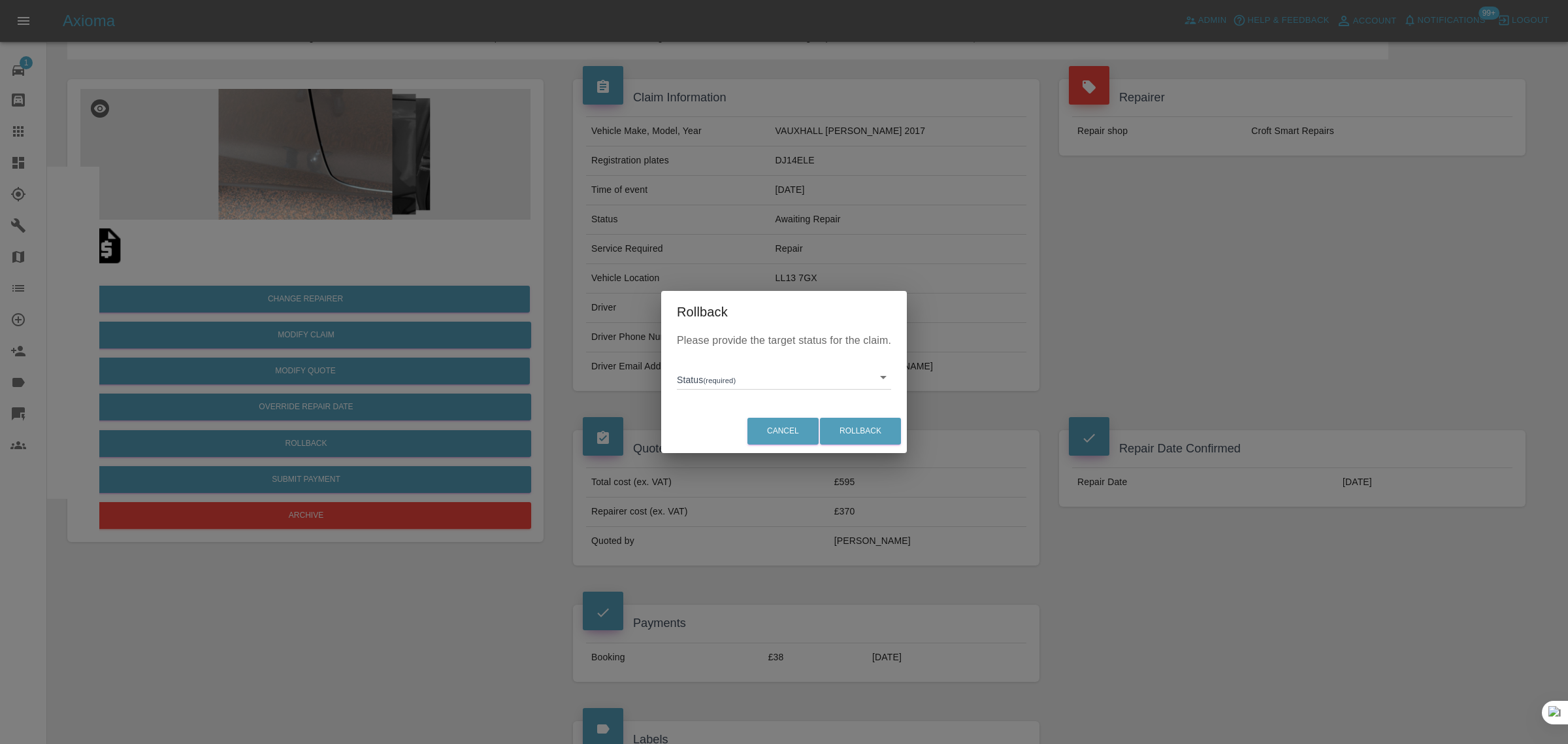
click at [696, 379] on body "Axioma Admin Help & Feedback Account Notifications 99+ Logout 1 Repair home Bod…" at bounding box center [784, 622] width 1568 height 1382
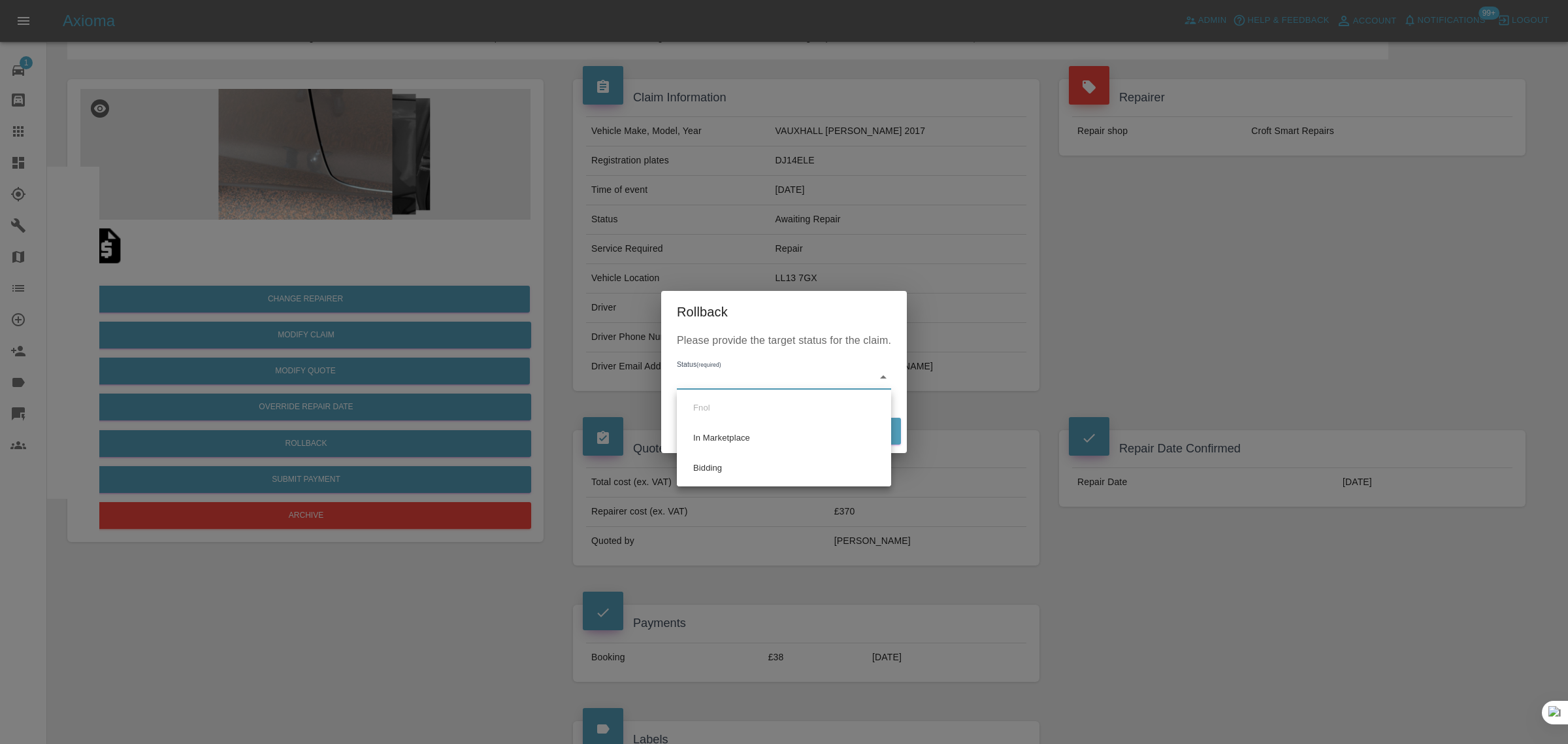
click at [942, 412] on div at bounding box center [784, 372] width 1568 height 744
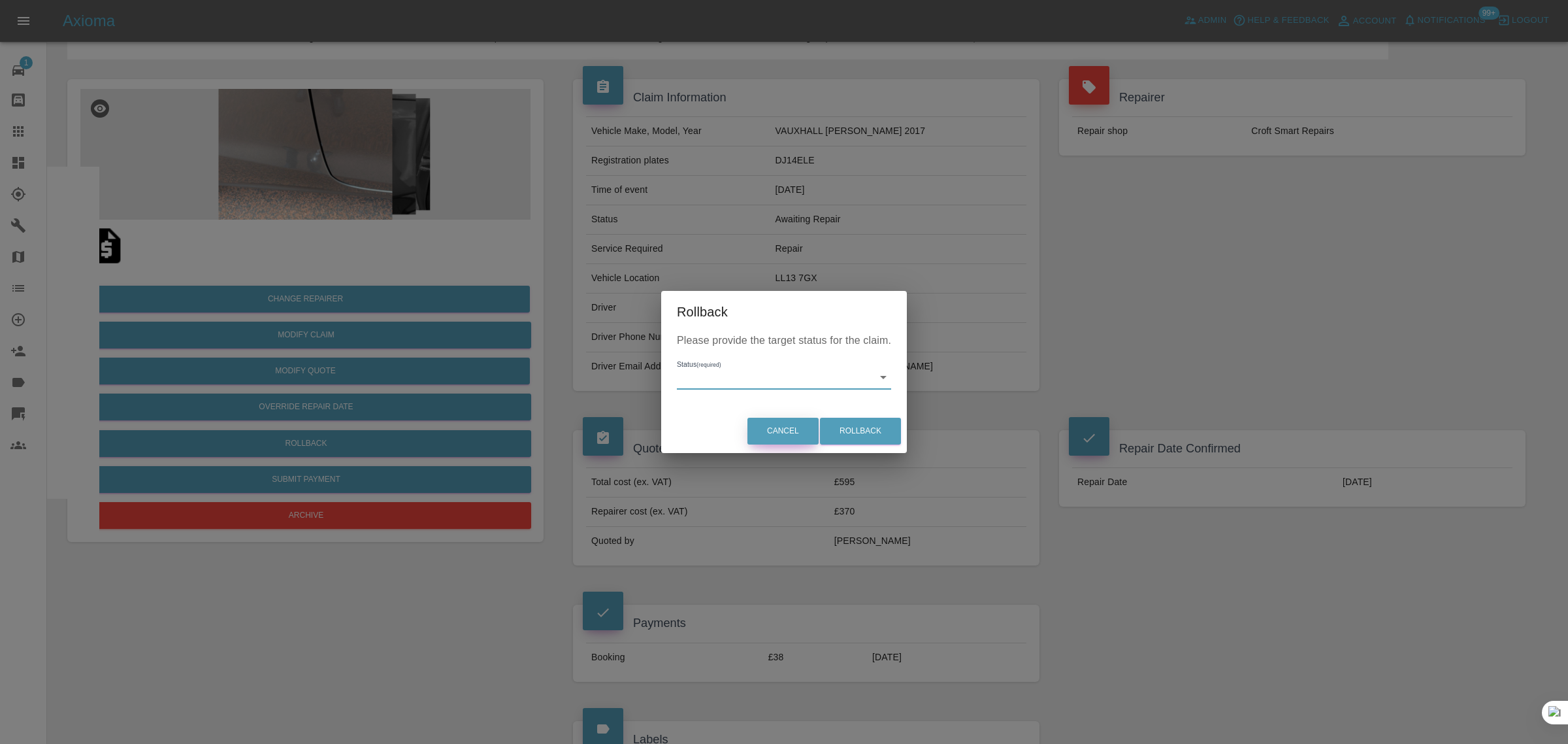
click at [772, 435] on button "Cancel" at bounding box center [783, 430] width 71 height 26
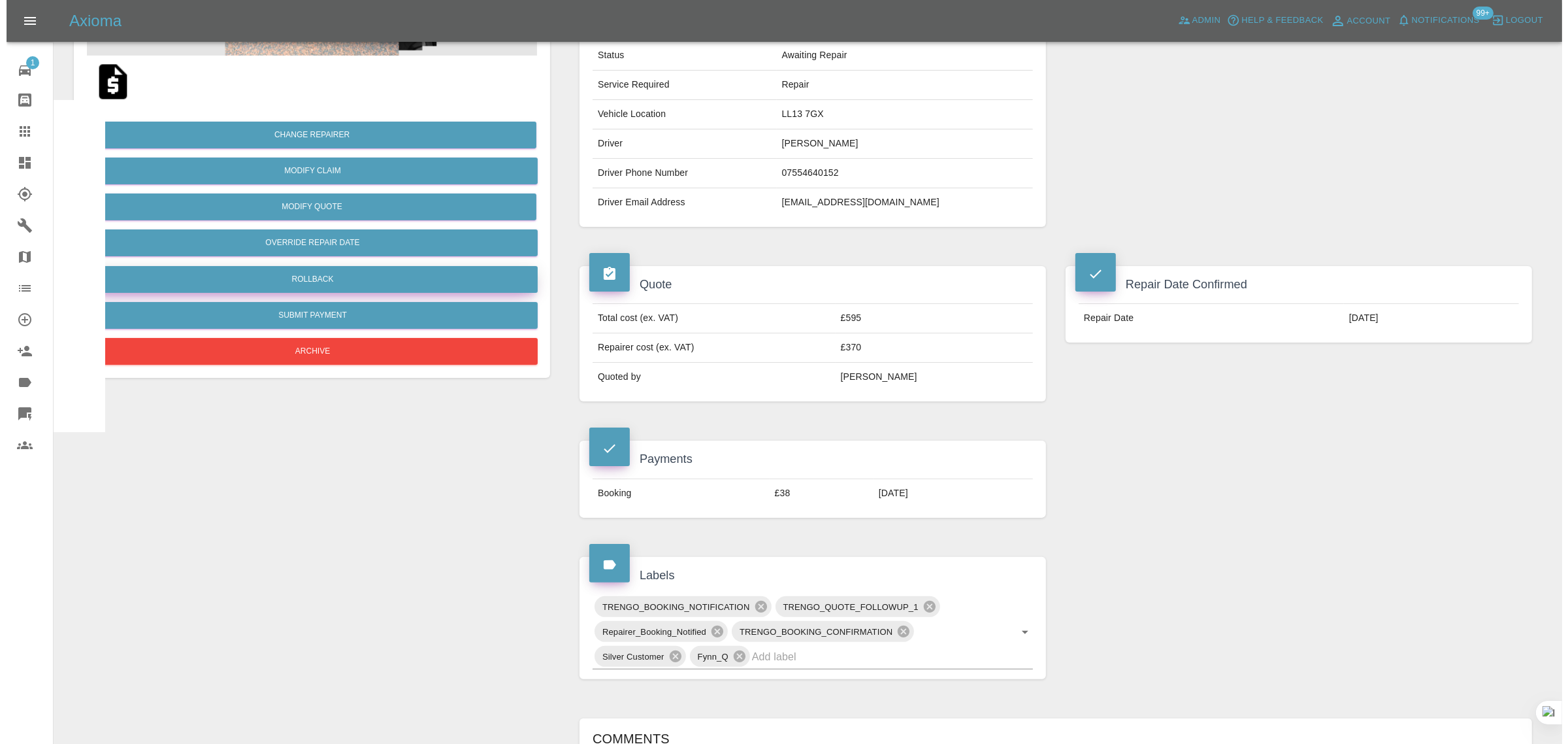
scroll to position [232, 0]
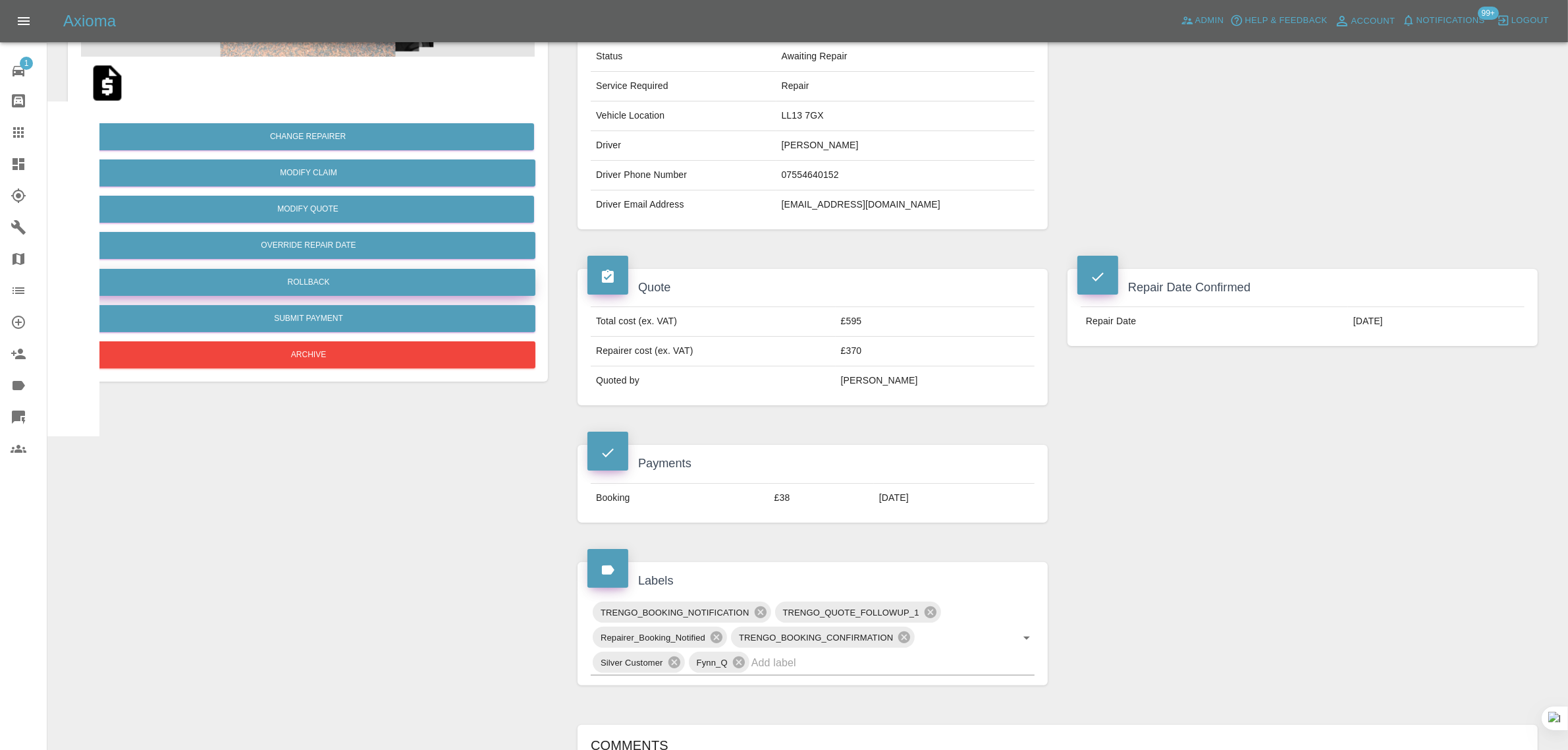
click at [312, 284] on button "Rollback" at bounding box center [308, 282] width 454 height 27
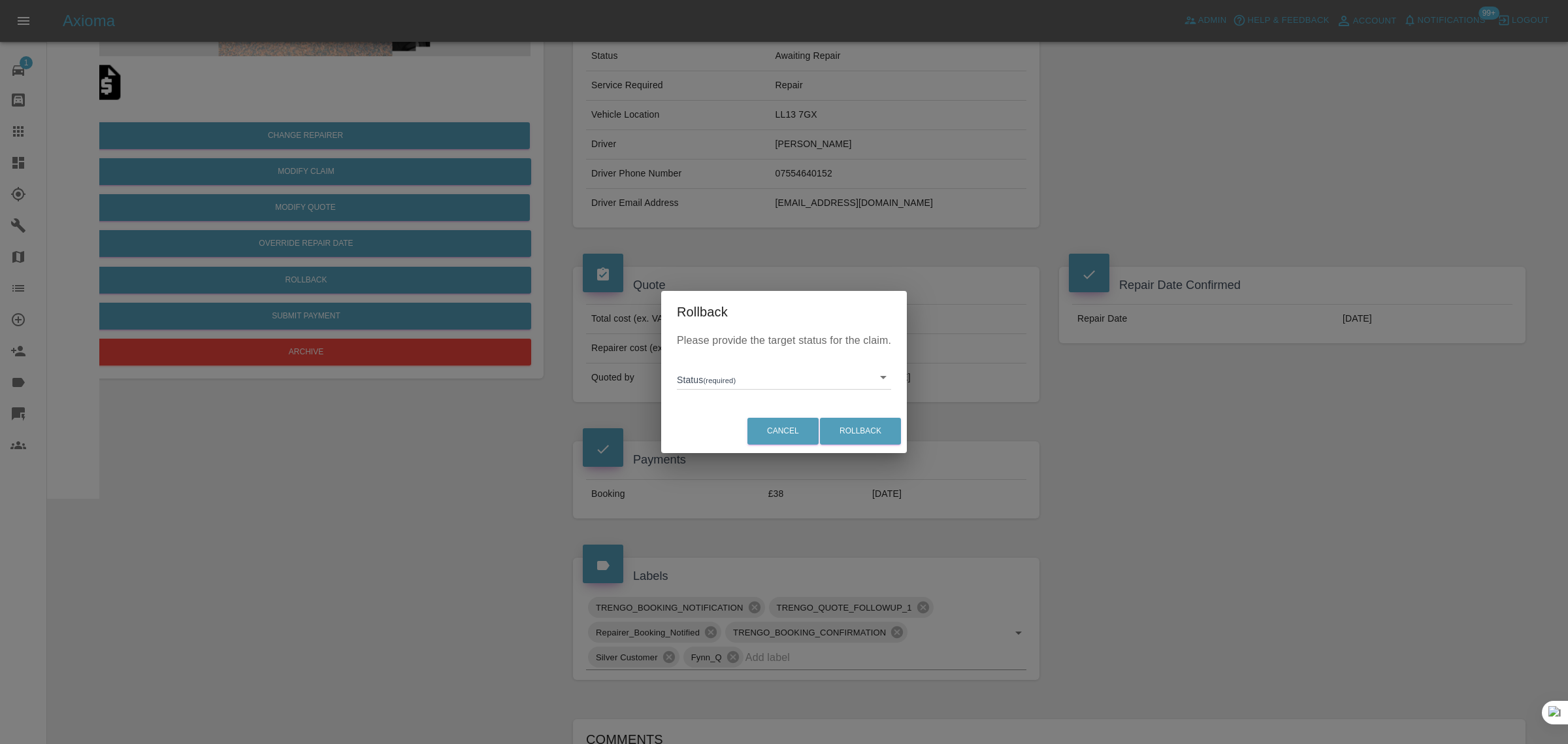
click at [726, 372] on body "Axioma Admin Help & Feedback Account Notifications 99+ Logout 1 Repair home Bod…" at bounding box center [784, 459] width 1568 height 1382
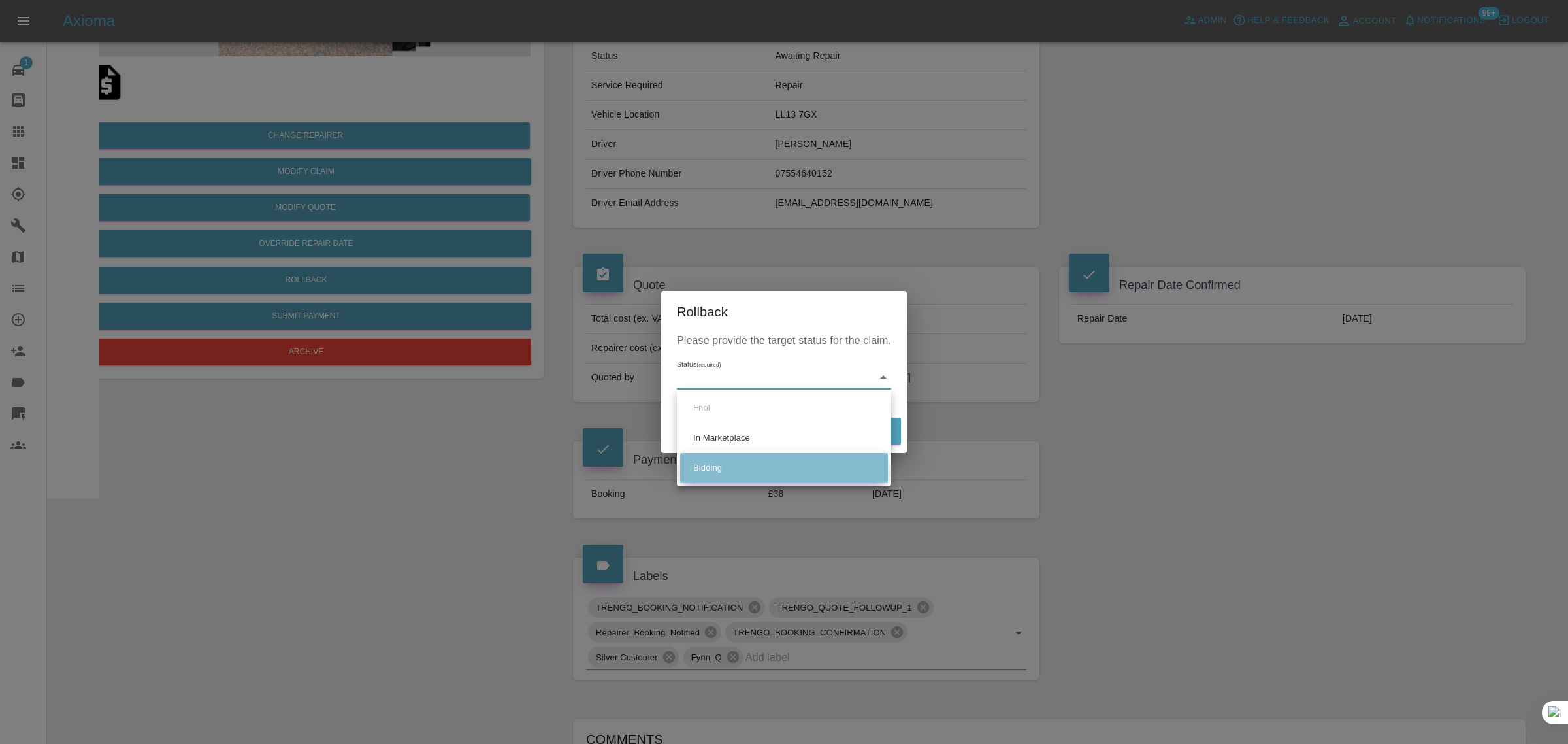
click at [705, 466] on li "Bidding" at bounding box center [784, 468] width 208 height 30
type input "bidding"
click at [856, 431] on button "Rollback" at bounding box center [861, 430] width 81 height 26
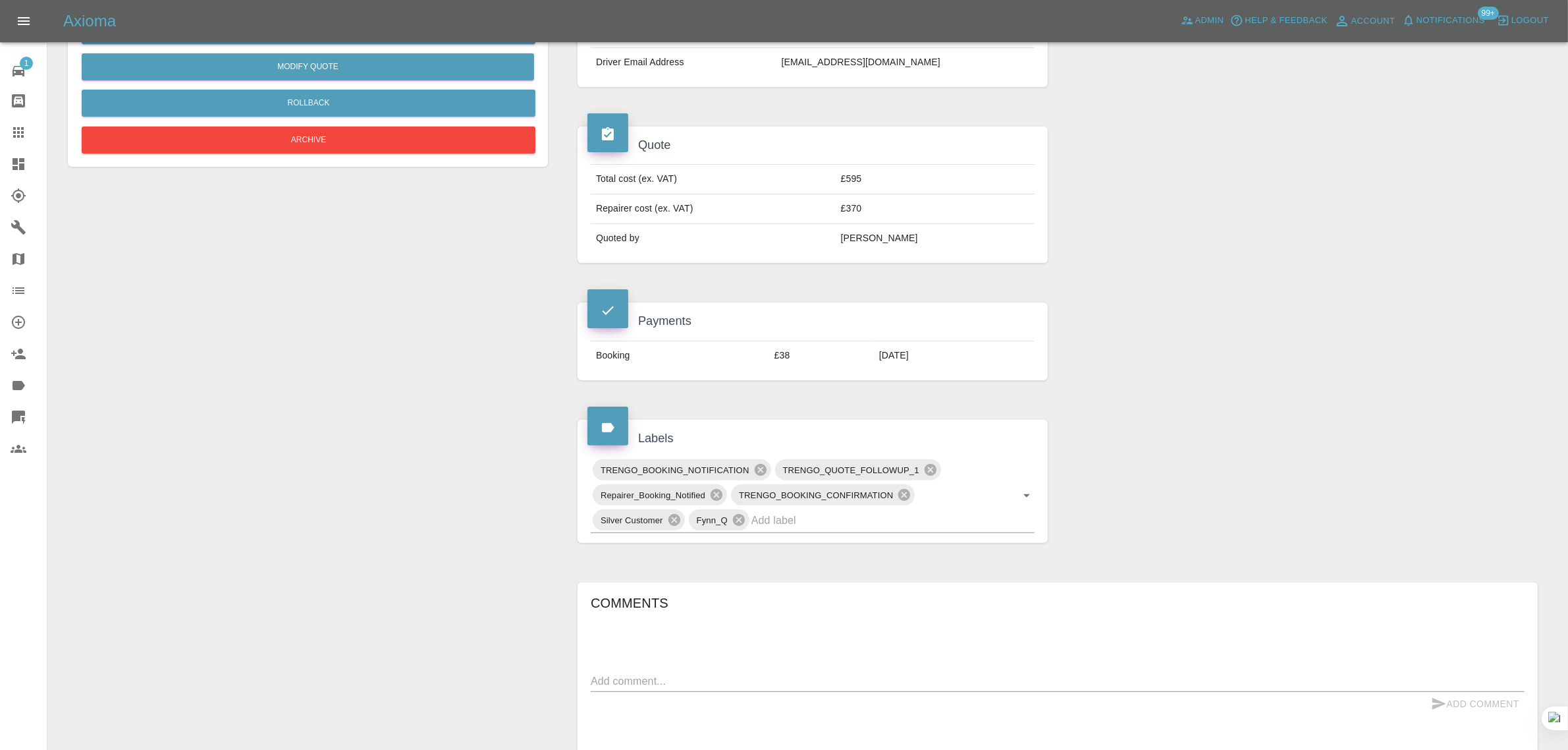
scroll to position [412, 0]
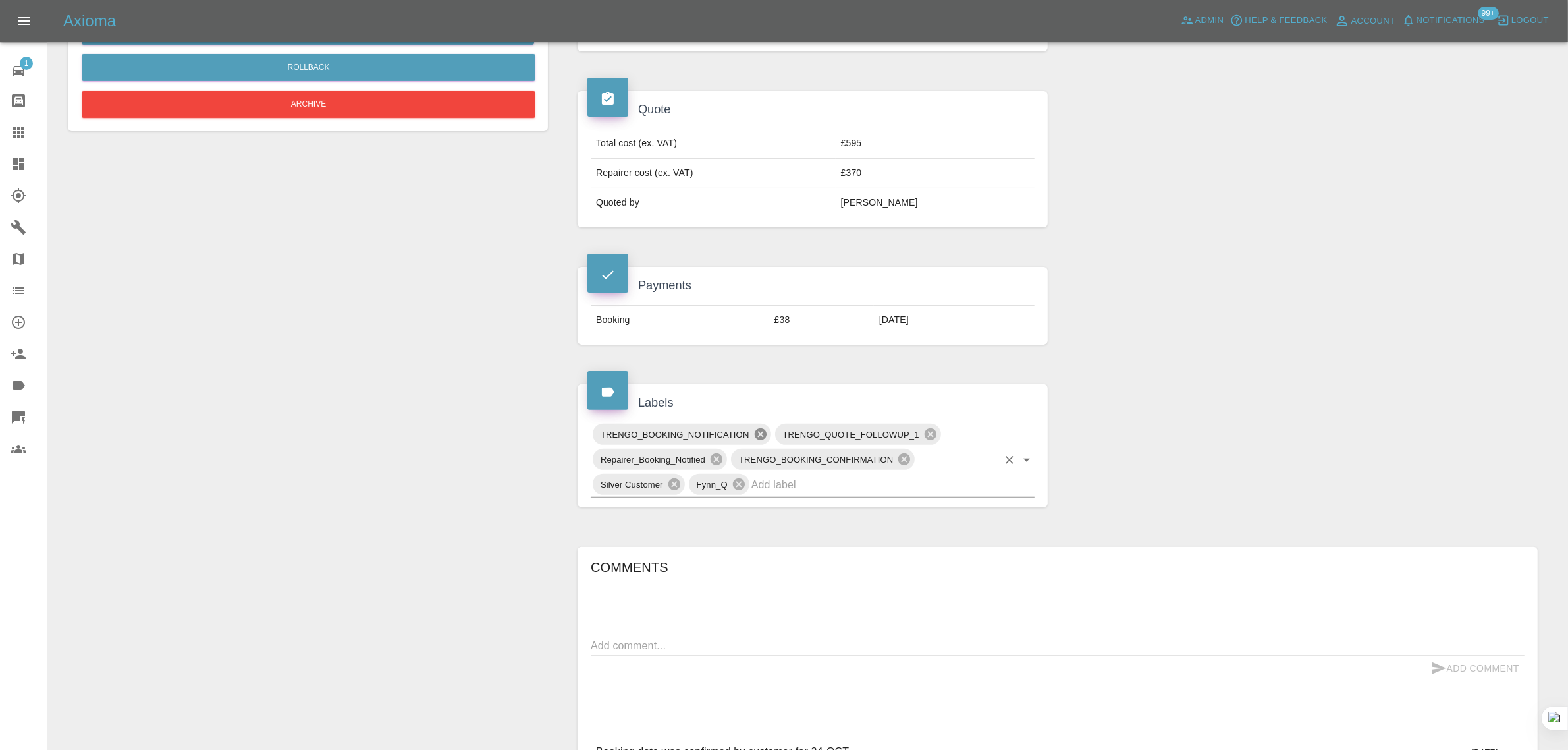
click at [760, 438] on icon at bounding box center [760, 434] width 12 height 12
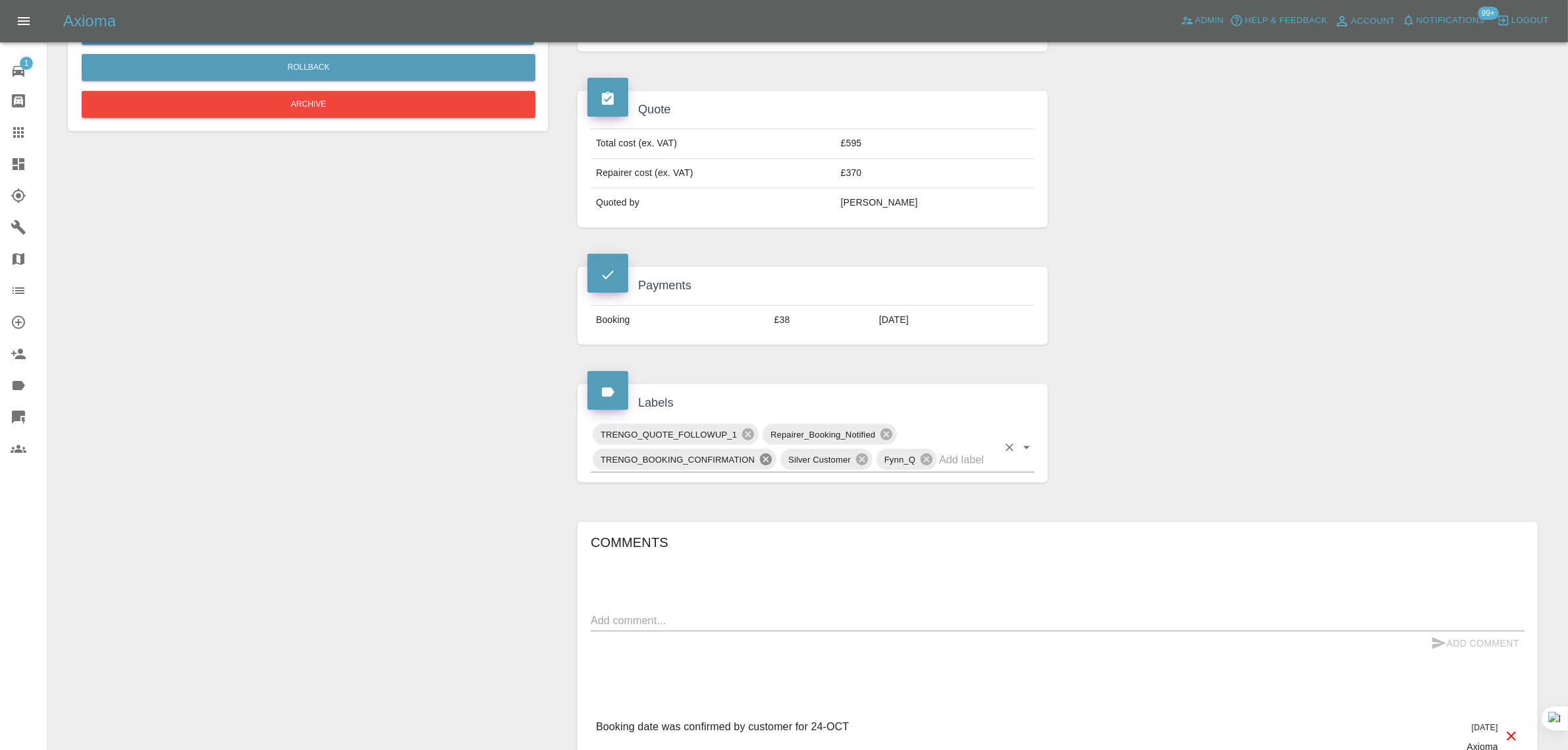
click at [762, 461] on icon at bounding box center [765, 459] width 12 height 12
click at [884, 438] on icon at bounding box center [886, 434] width 14 height 14
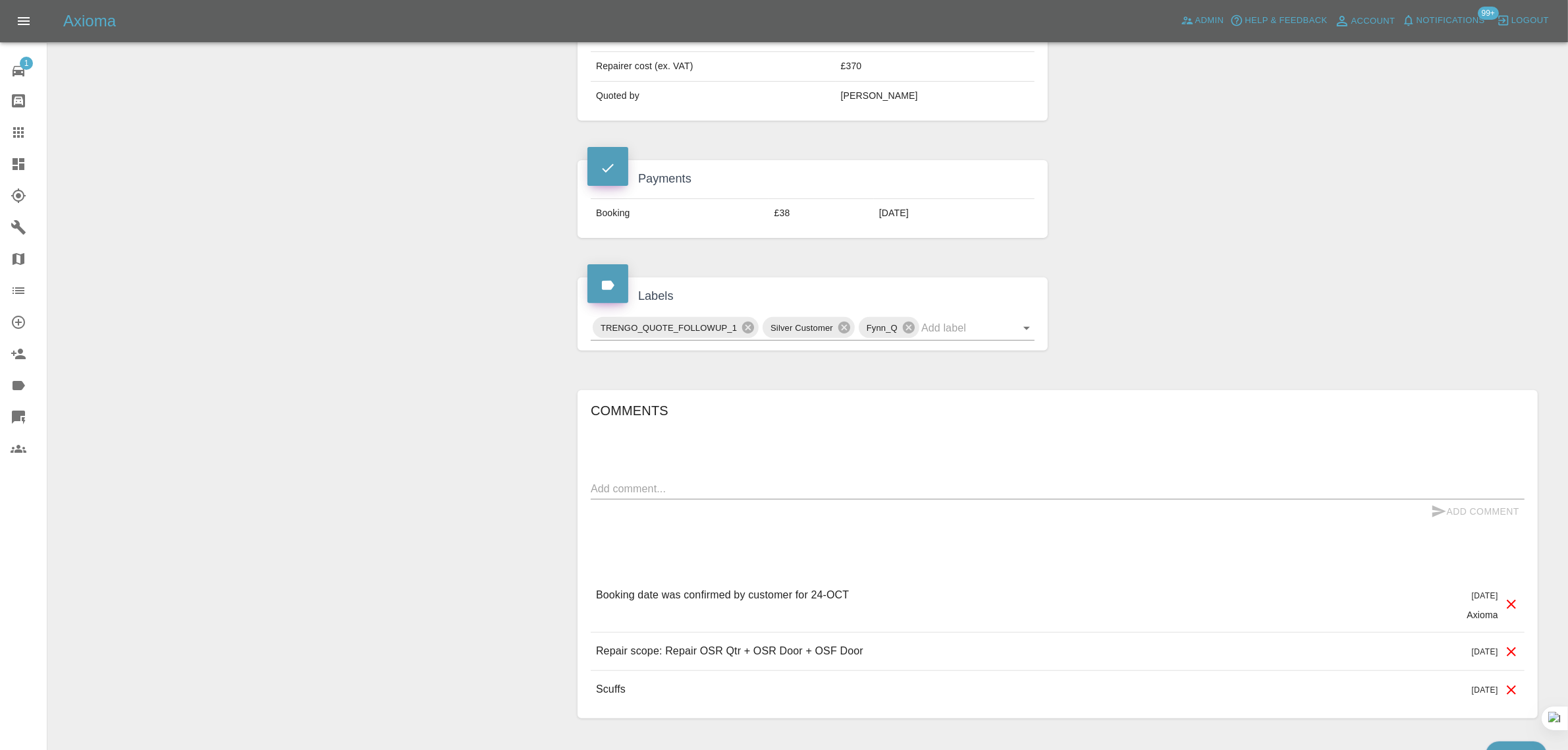
scroll to position [596, 0]
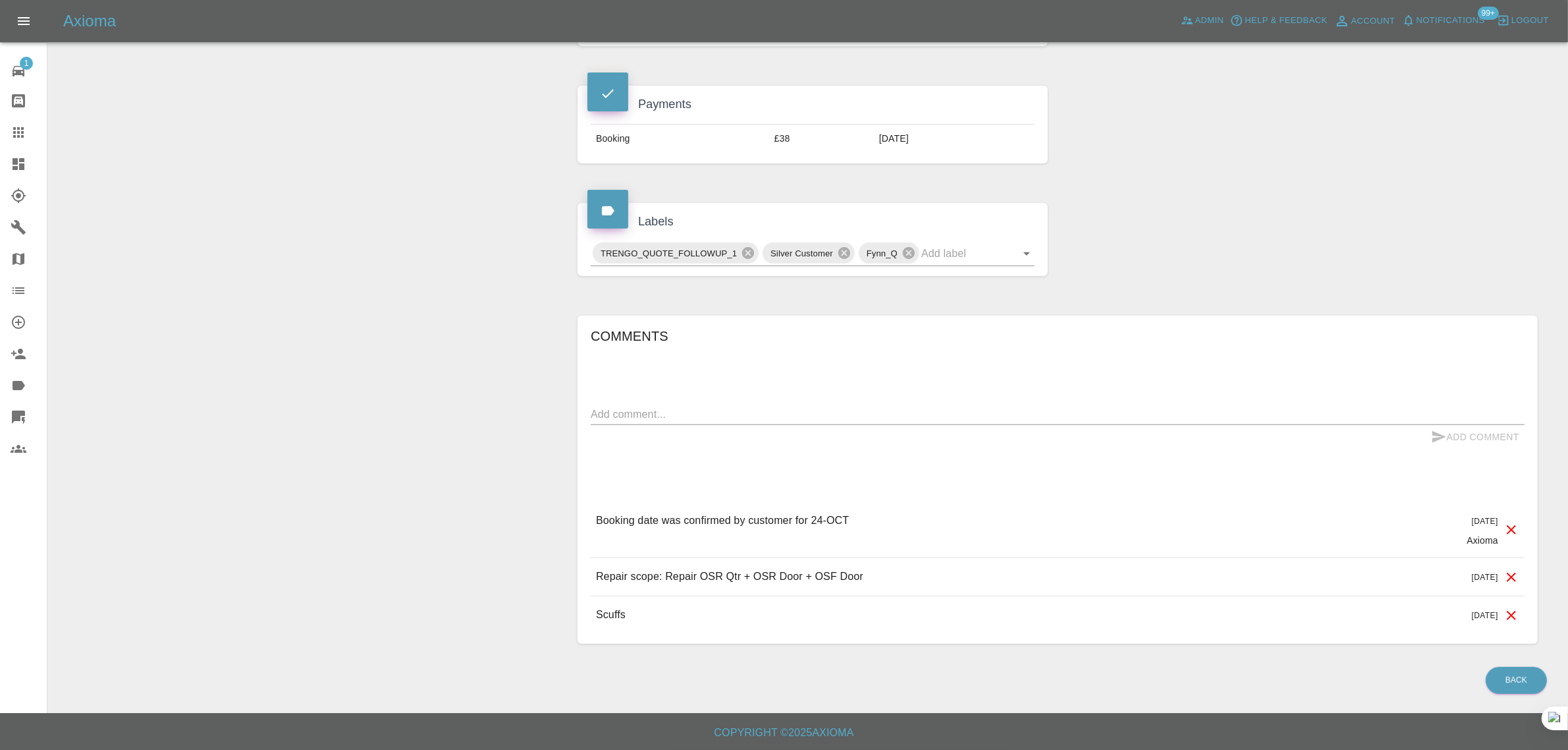
click at [788, 413] on textarea at bounding box center [1057, 414] width 934 height 15
paste textarea "I have spoken with Nathaniel who is booked to carry out my repair on the 24th o…"
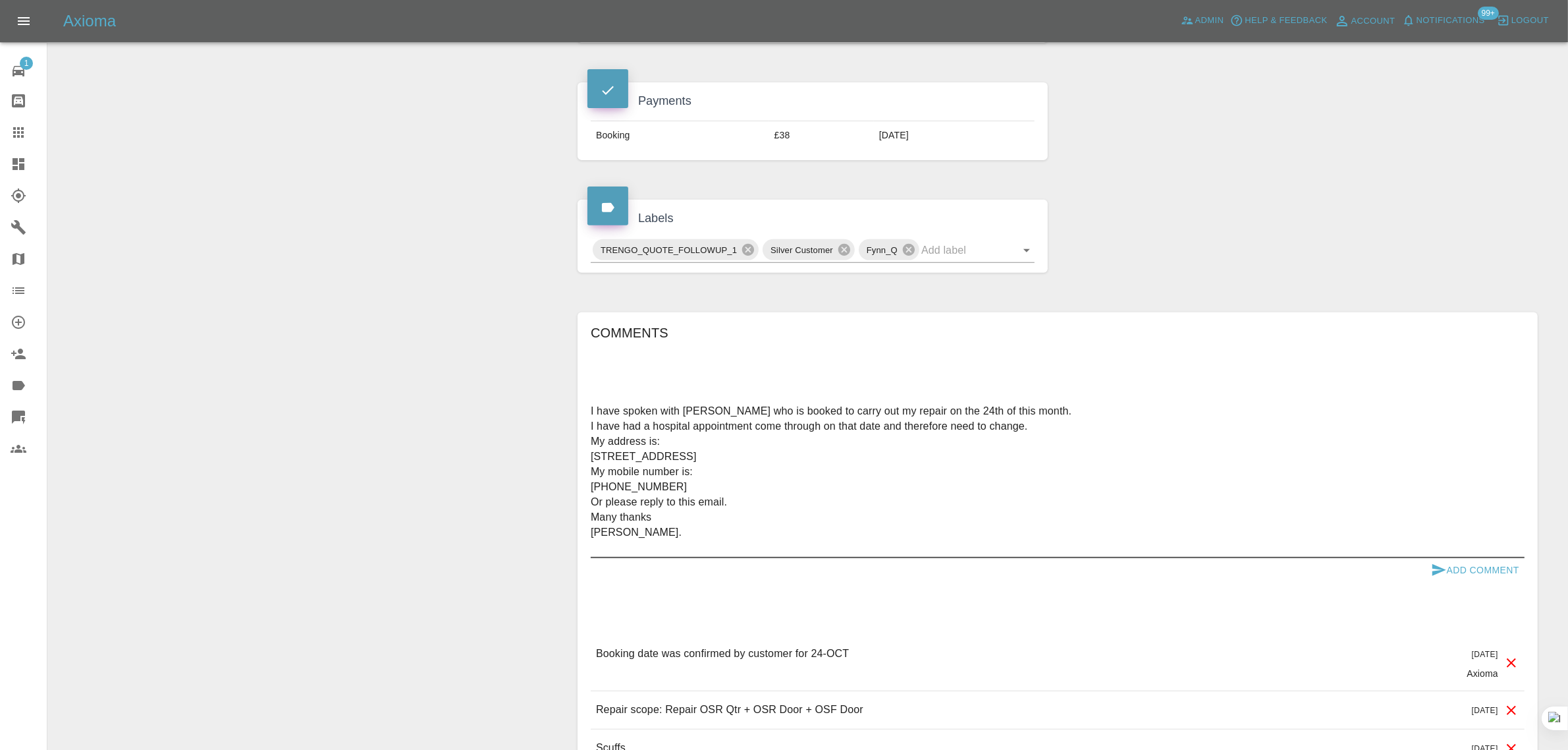
type textarea "I have spoken with Nathaniel who is booked to carry out my repair on the 24th o…"
click at [1465, 575] on button "Add Comment" at bounding box center [1476, 570] width 99 height 25
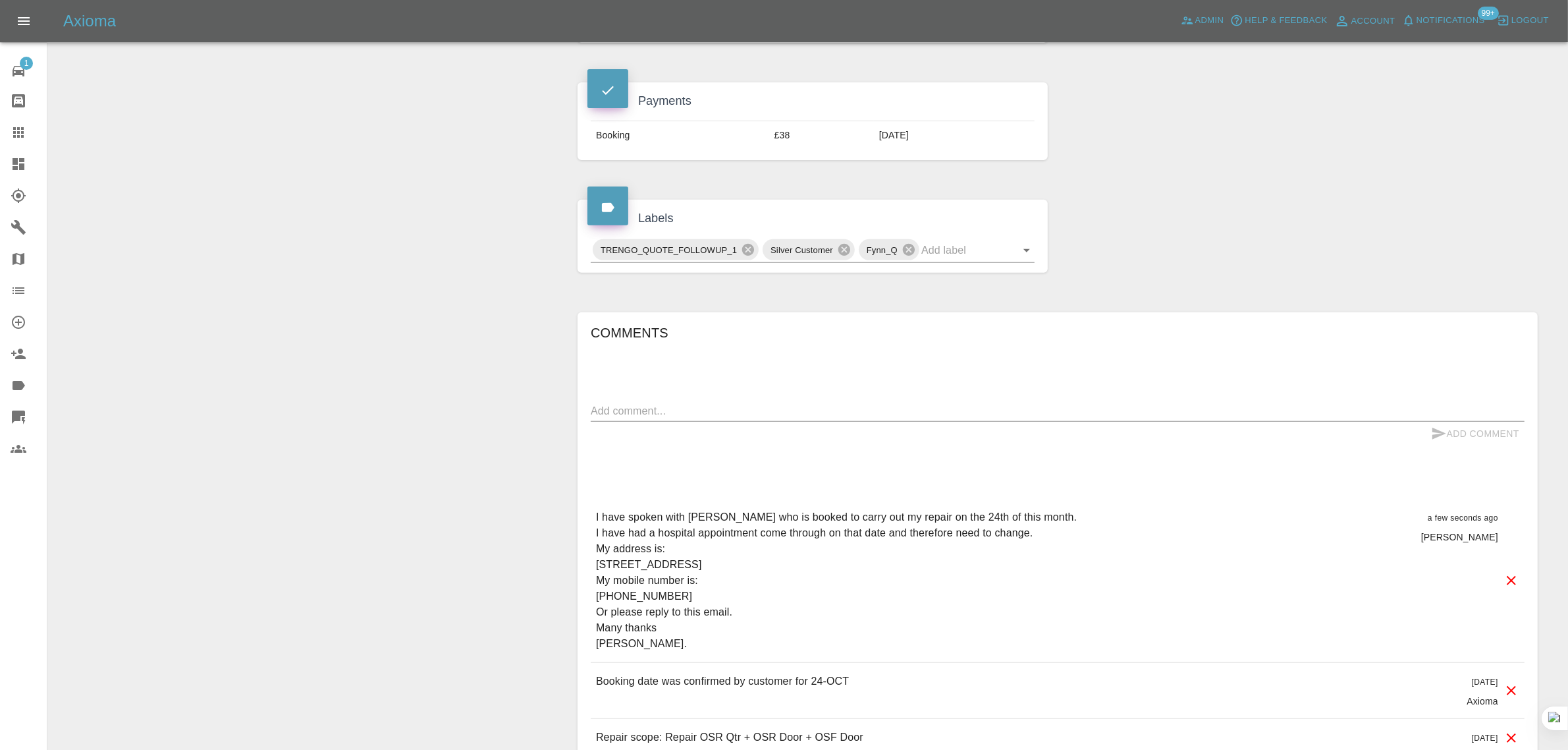
scroll to position [0, 0]
